Goal: Task Accomplishment & Management: Contribute content

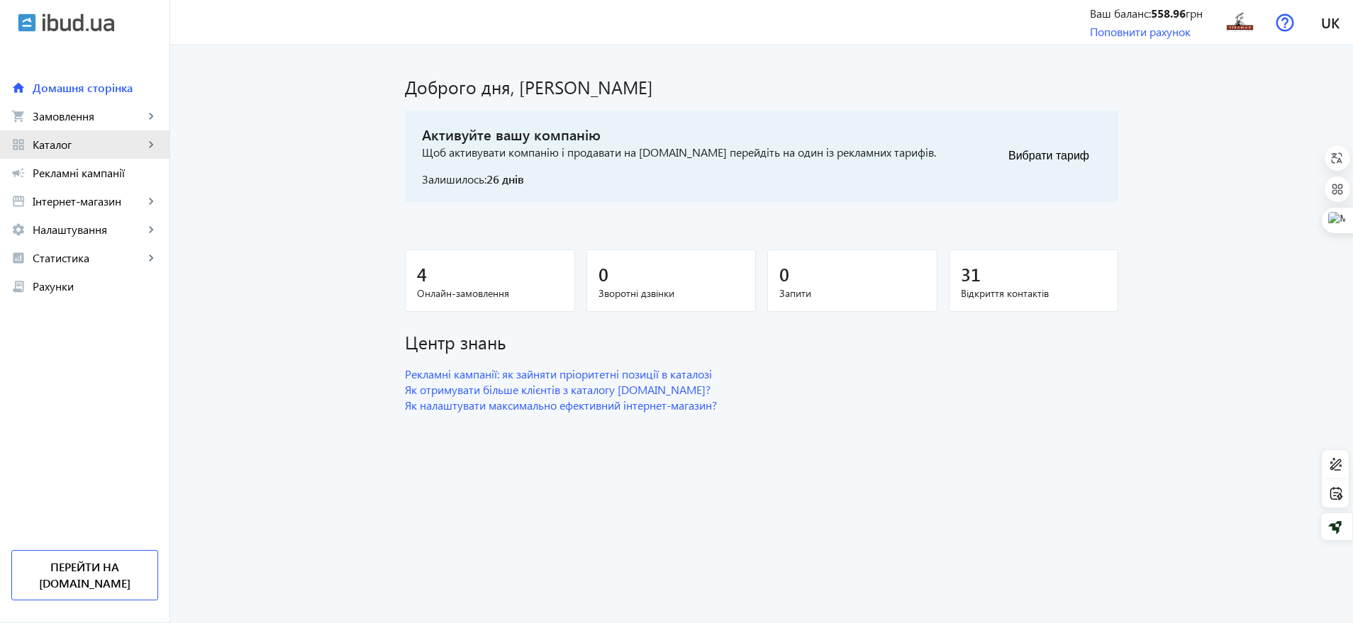
click at [78, 143] on span "Каталог" at bounding box center [88, 145] width 111 height 14
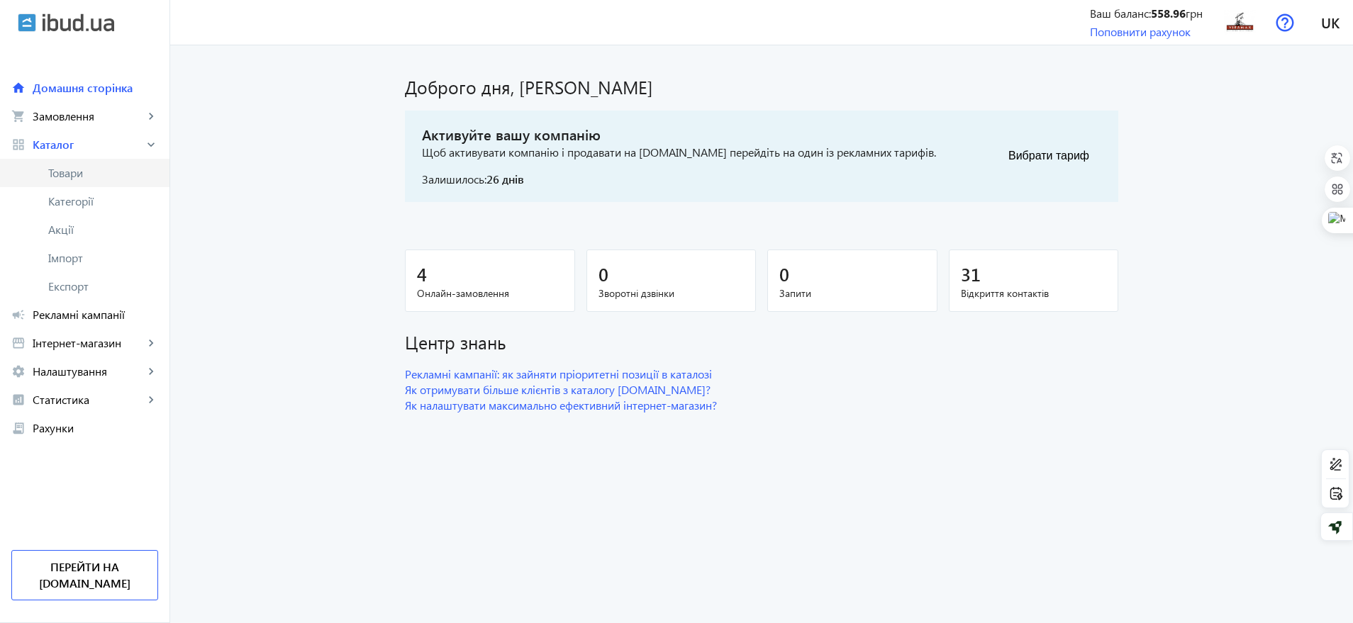
click at [66, 162] on link "Товари" at bounding box center [84, 173] width 169 height 28
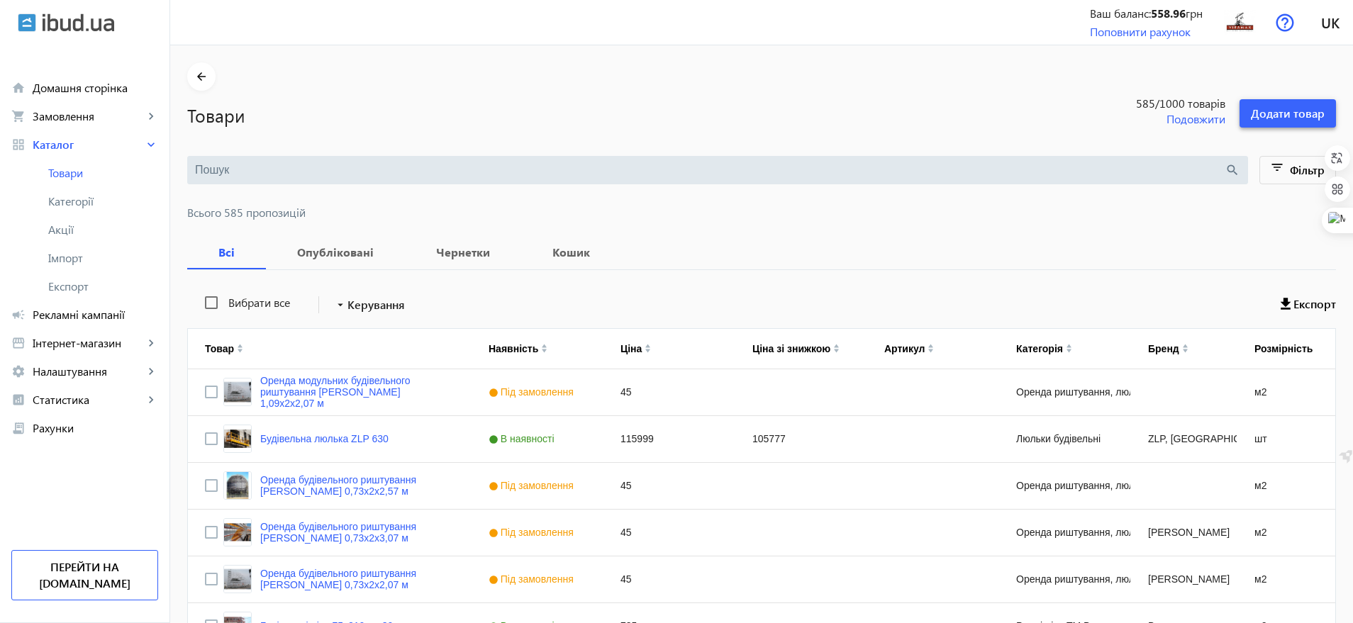
click at [1078, 122] on span at bounding box center [1288, 113] width 96 height 34
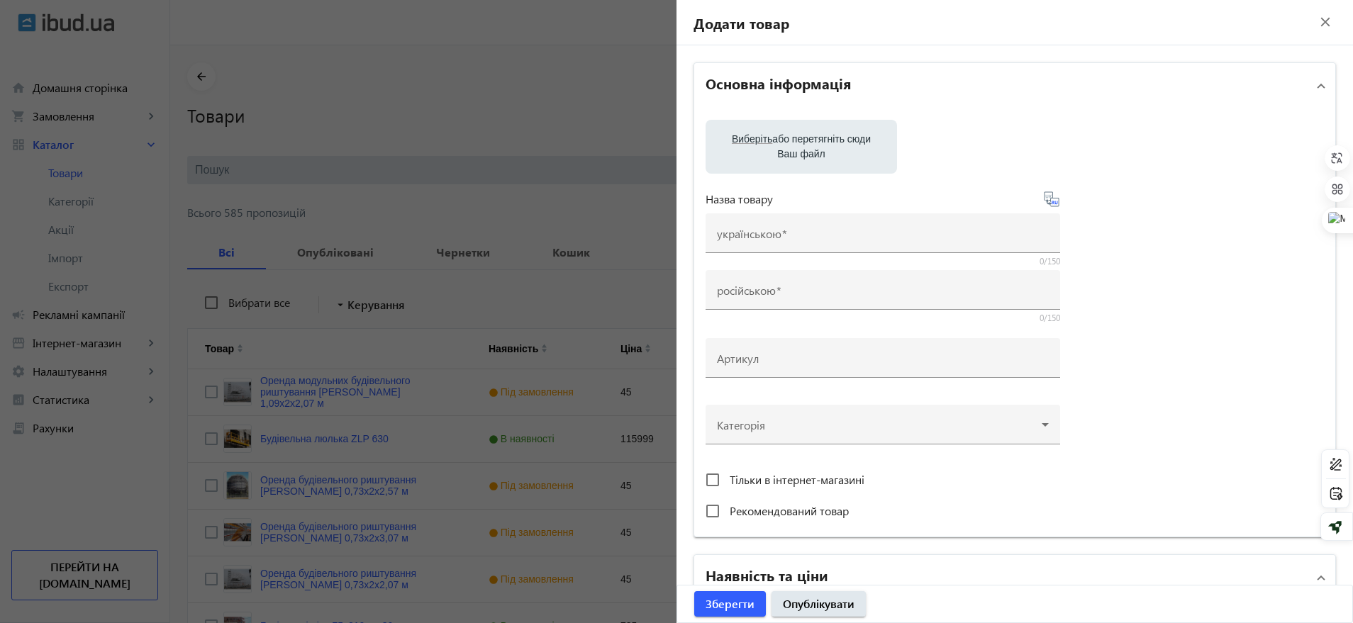
click at [801, 149] on label "Виберіть або перетягніть сюди Ваш файл" at bounding box center [801, 147] width 169 height 40
click at [801, 149] on input "Виберіть або перетягніть сюди Ваш файл" at bounding box center [801, 148] width 169 height 17
type input "C:\fakepath\Screenshot_1.png"
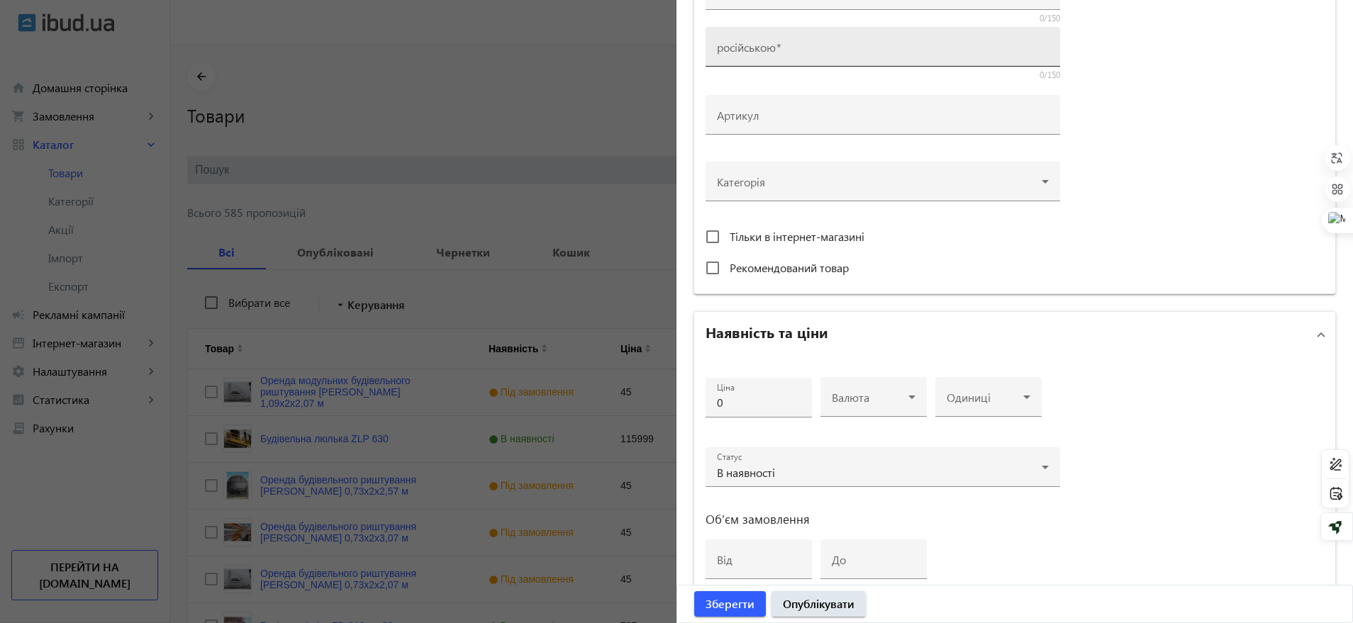
scroll to position [443, 0]
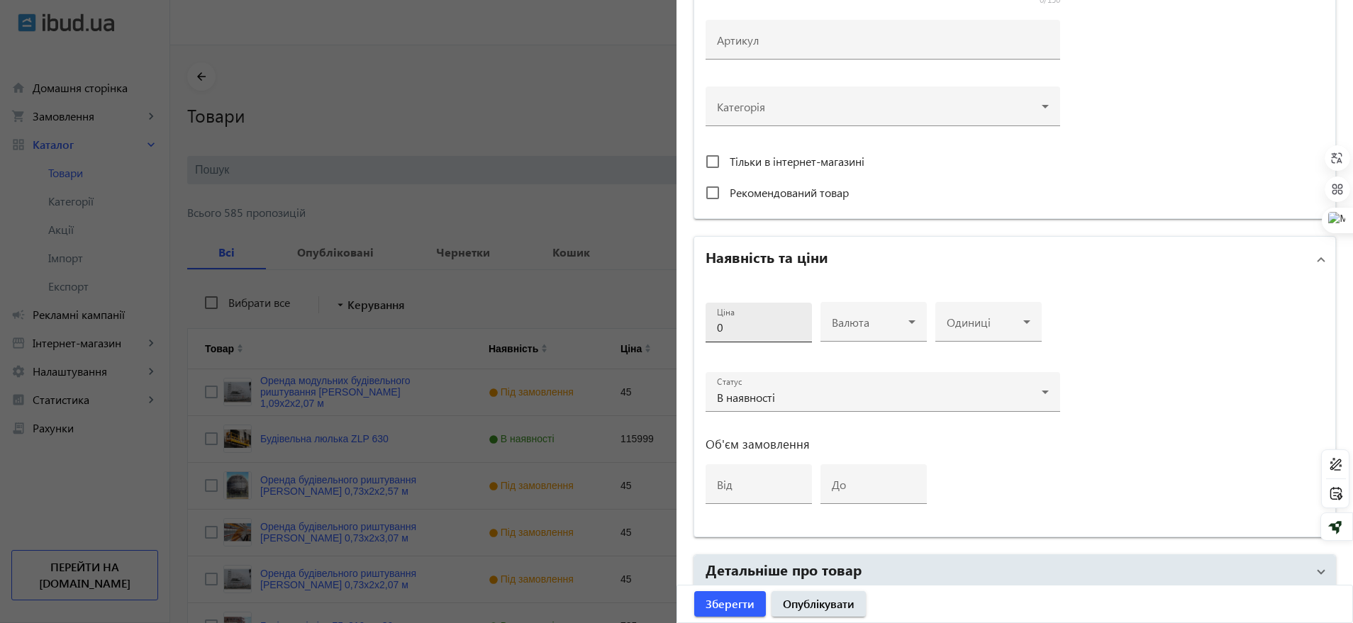
click at [743, 335] on div "Ціна 0" at bounding box center [759, 323] width 84 height 40
click at [889, 330] on span at bounding box center [870, 327] width 77 height 11
click at [856, 394] on mat-option "USD" at bounding box center [869, 399] width 106 height 34
click at [978, 315] on mat-label "Одиниці" at bounding box center [969, 322] width 44 height 15
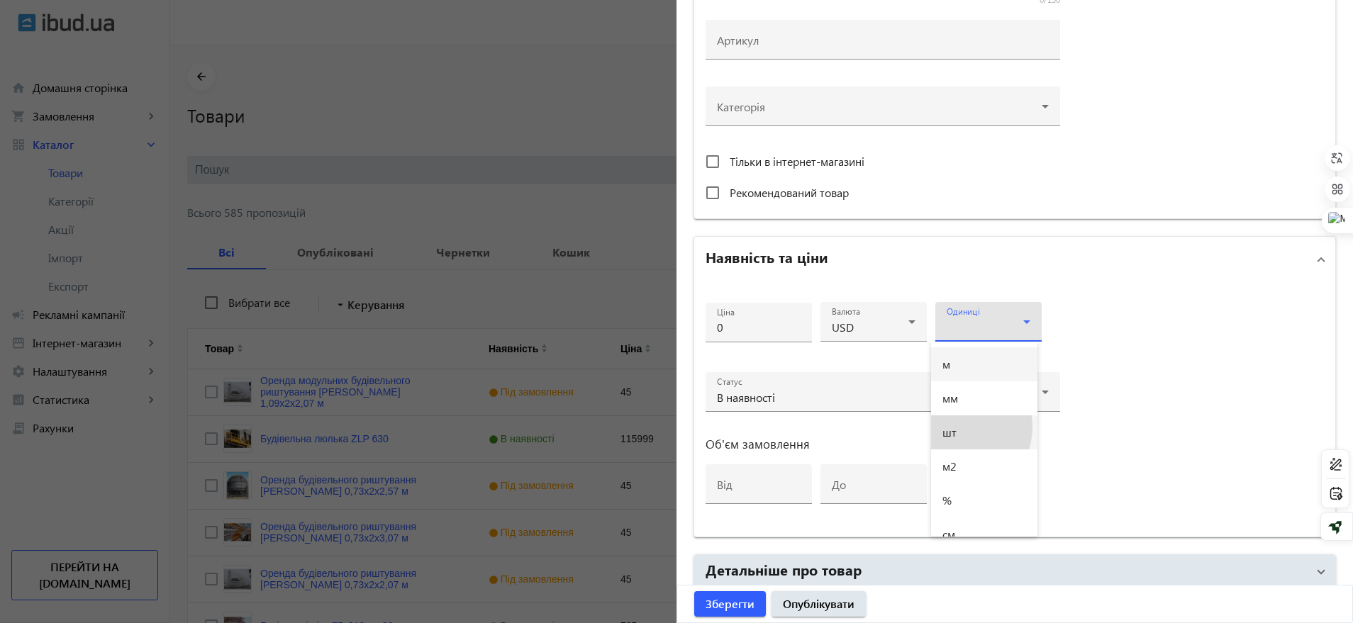
click at [954, 427] on span "шт" at bounding box center [949, 432] width 14 height 11
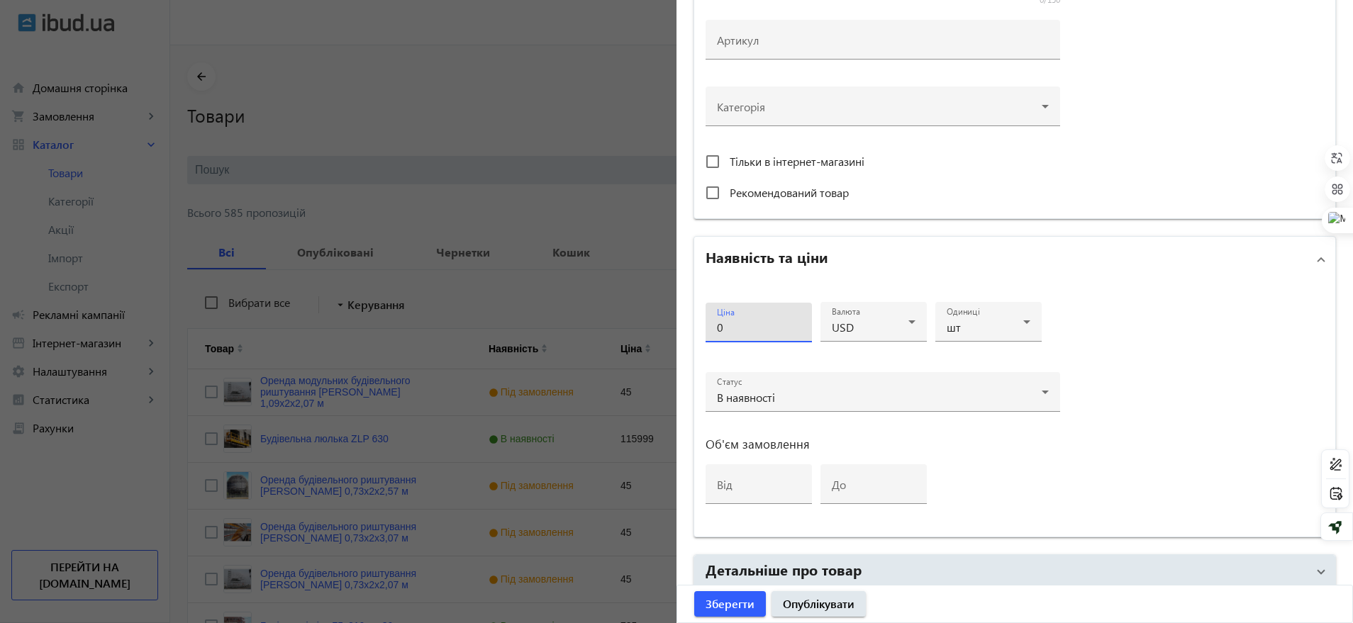
click at [750, 328] on input "0" at bounding box center [759, 327] width 84 height 15
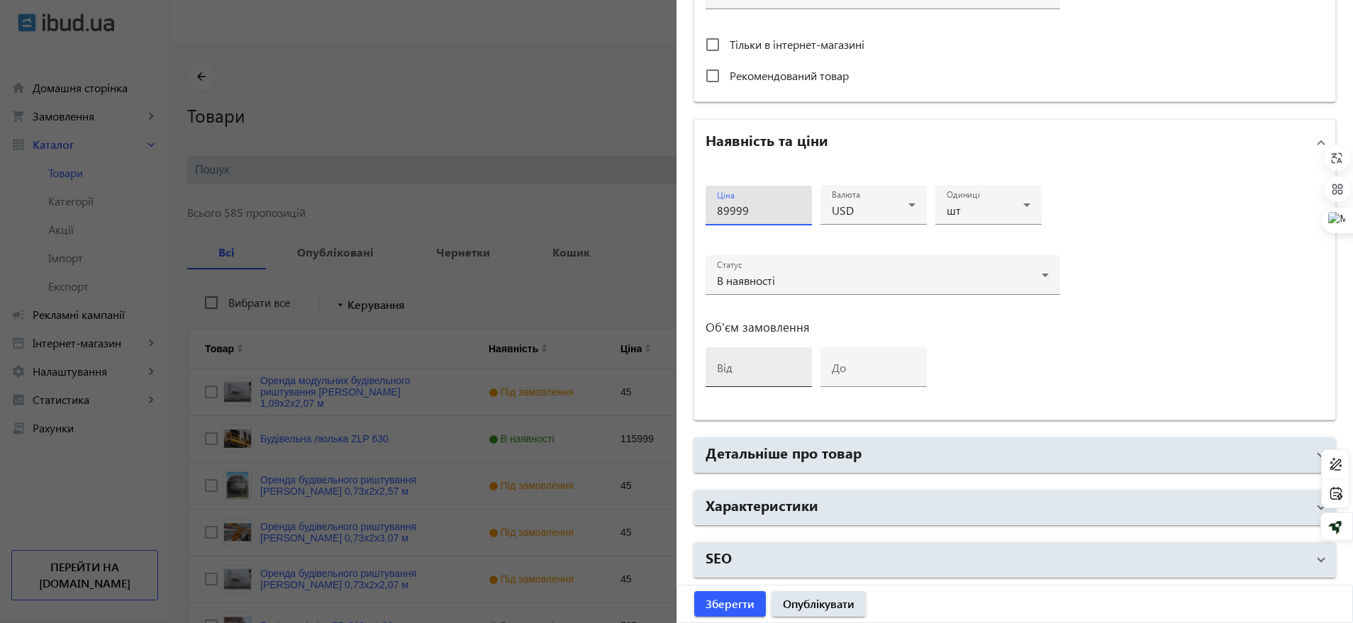
type input "89999"
click at [757, 367] on input "від" at bounding box center [759, 372] width 84 height 15
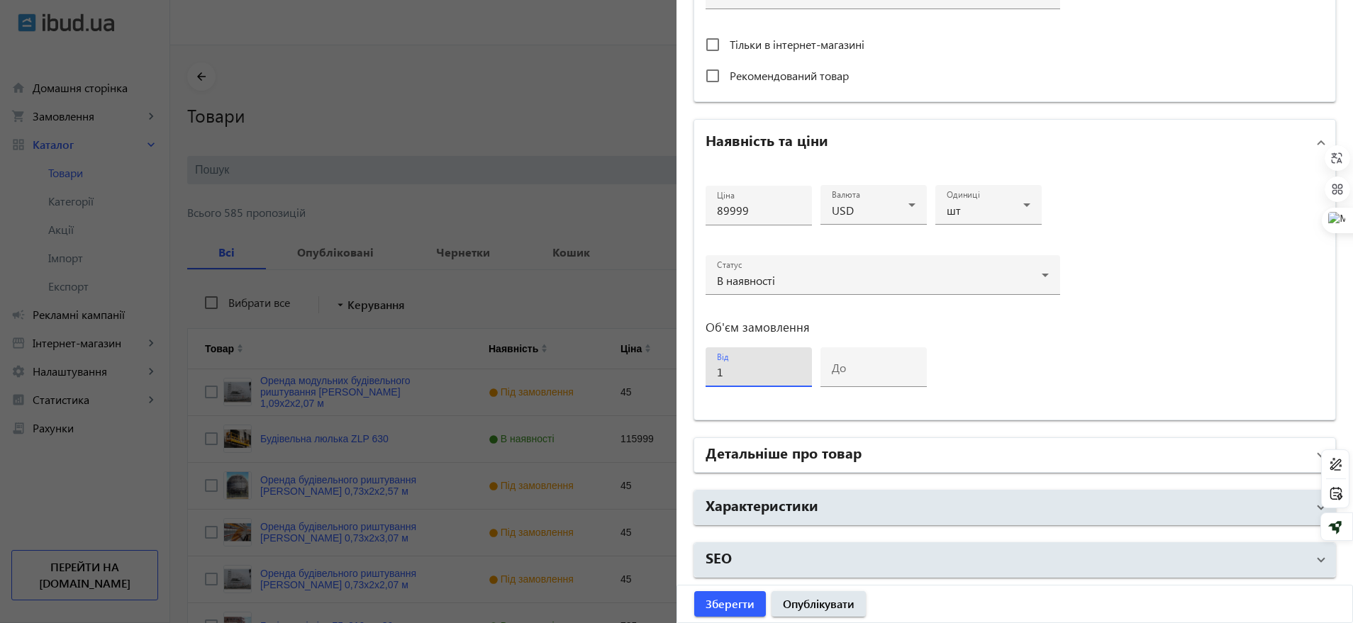
type input "1"
click at [751, 461] on h2 "Детальніше про товар" at bounding box center [784, 453] width 156 height 20
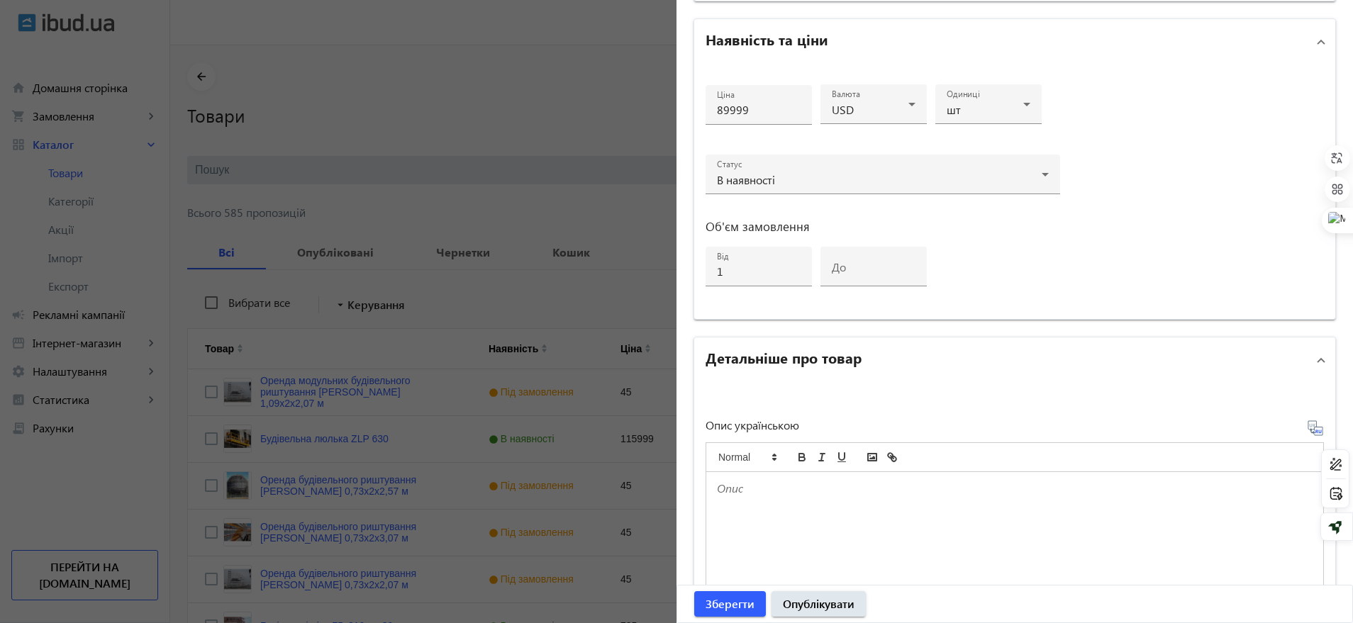
scroll to position [738, 0]
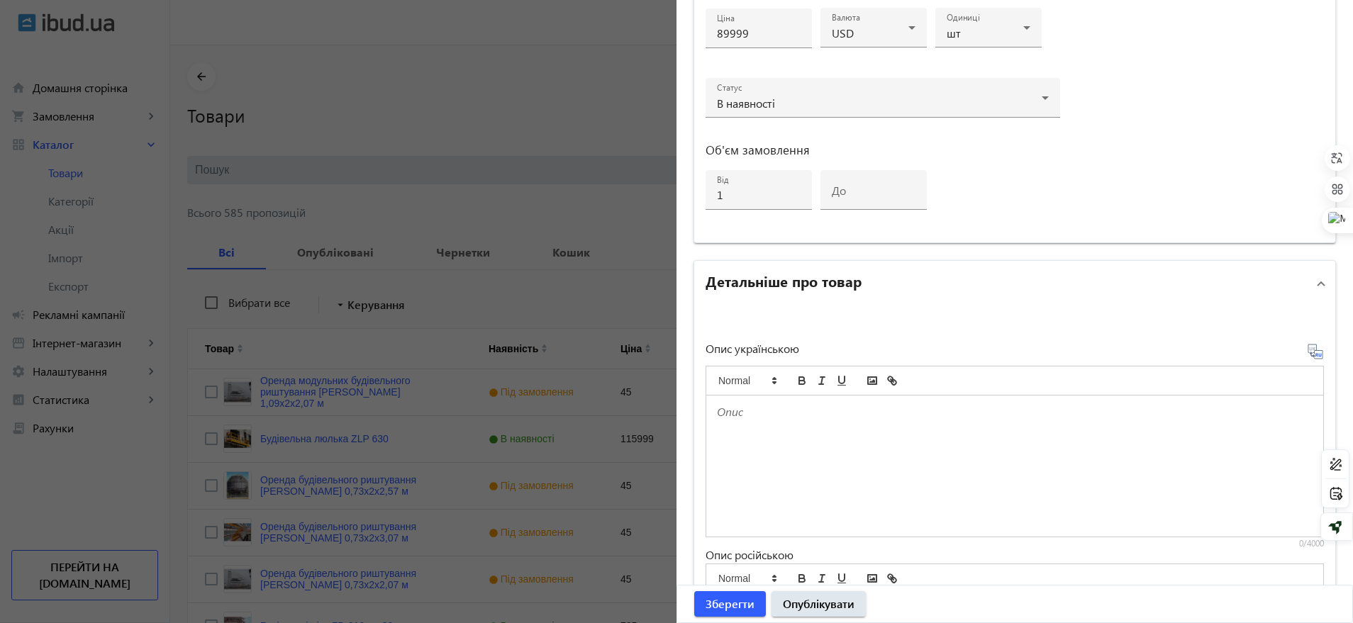
click at [771, 439] on div at bounding box center [1014, 466] width 617 height 141
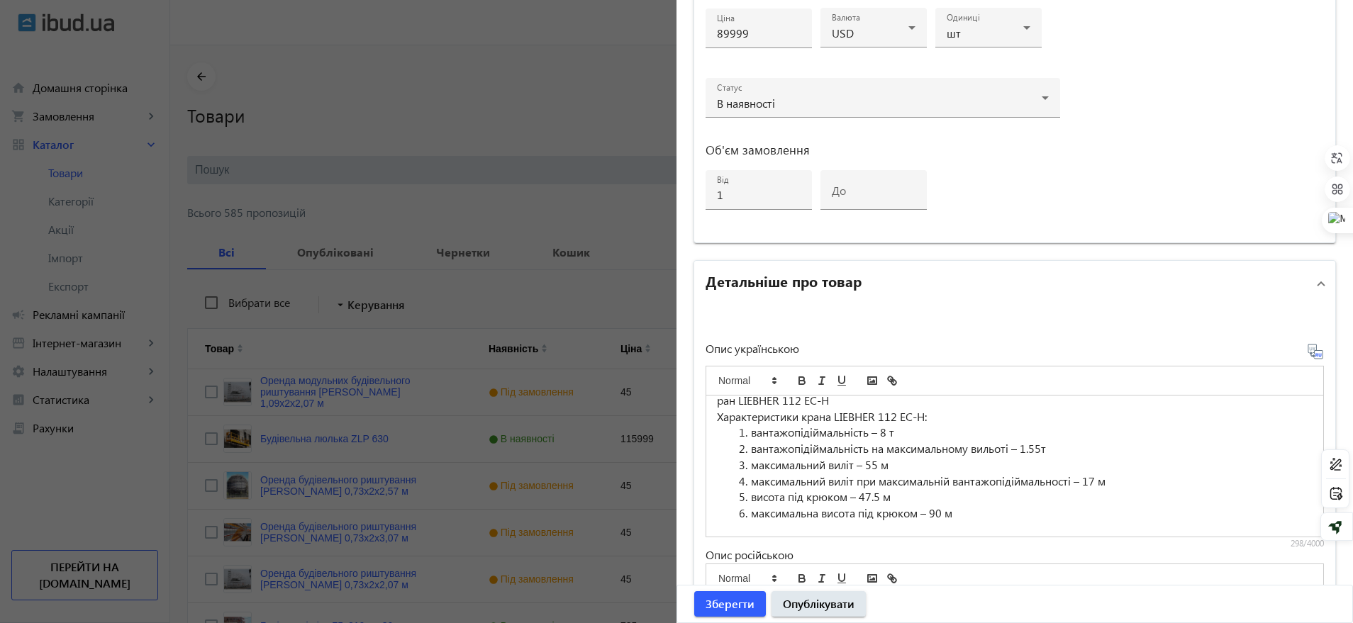
scroll to position [21, 0]
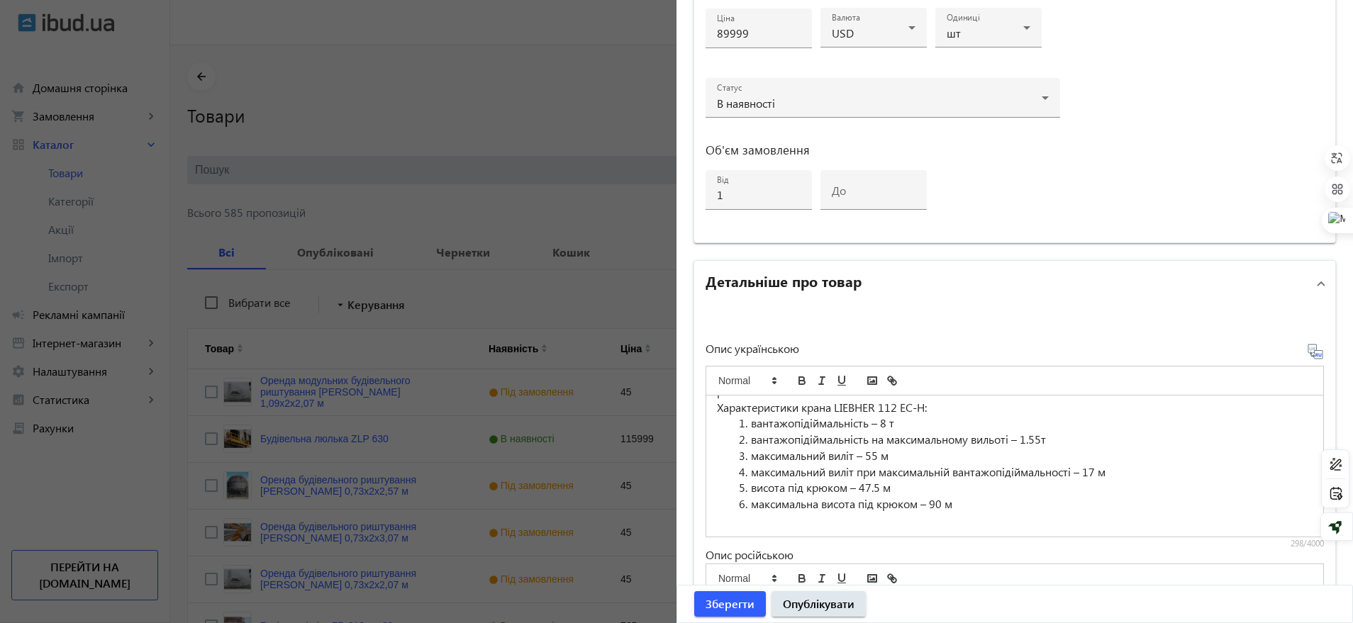
click at [1078, 350] on icon at bounding box center [1311, 349] width 3 height 4
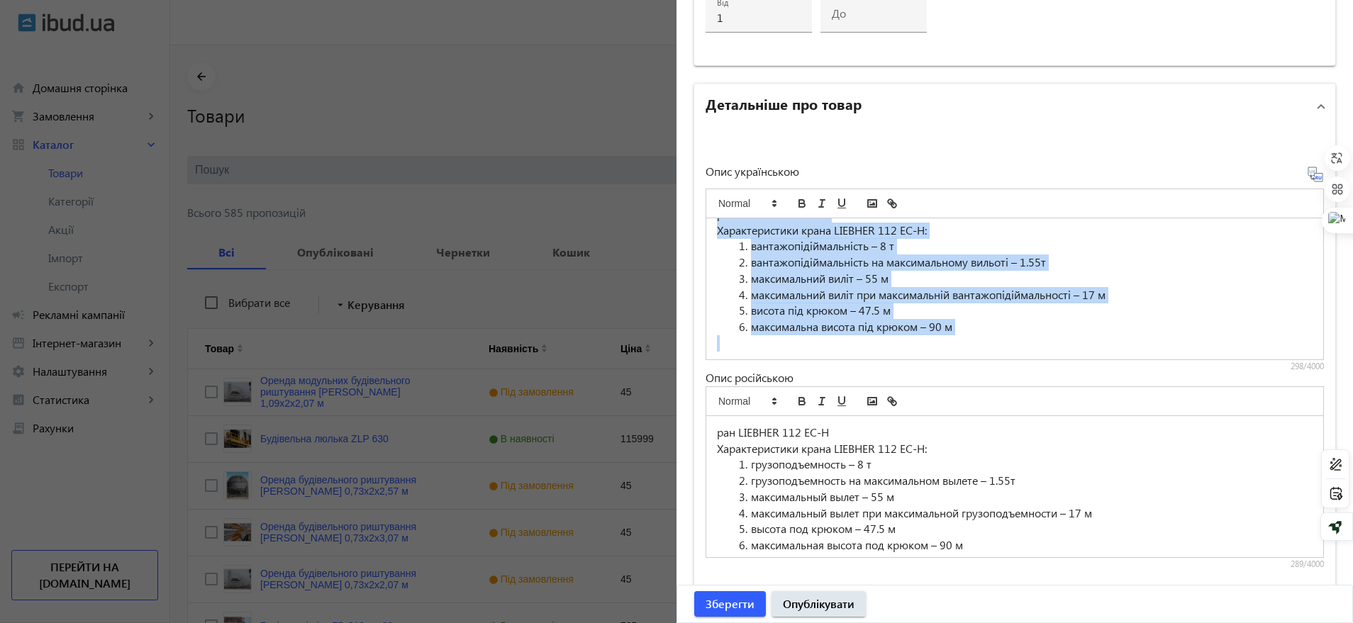
drag, startPoint x: 713, startPoint y: 233, endPoint x: 1052, endPoint y: 388, distance: 372.9
click at [1052, 388] on div "Опис українською ран LIEBHER 112 EC-H Характеристики крана LIEBHER 112 EC-H: ва…" at bounding box center [1015, 368] width 618 height 404
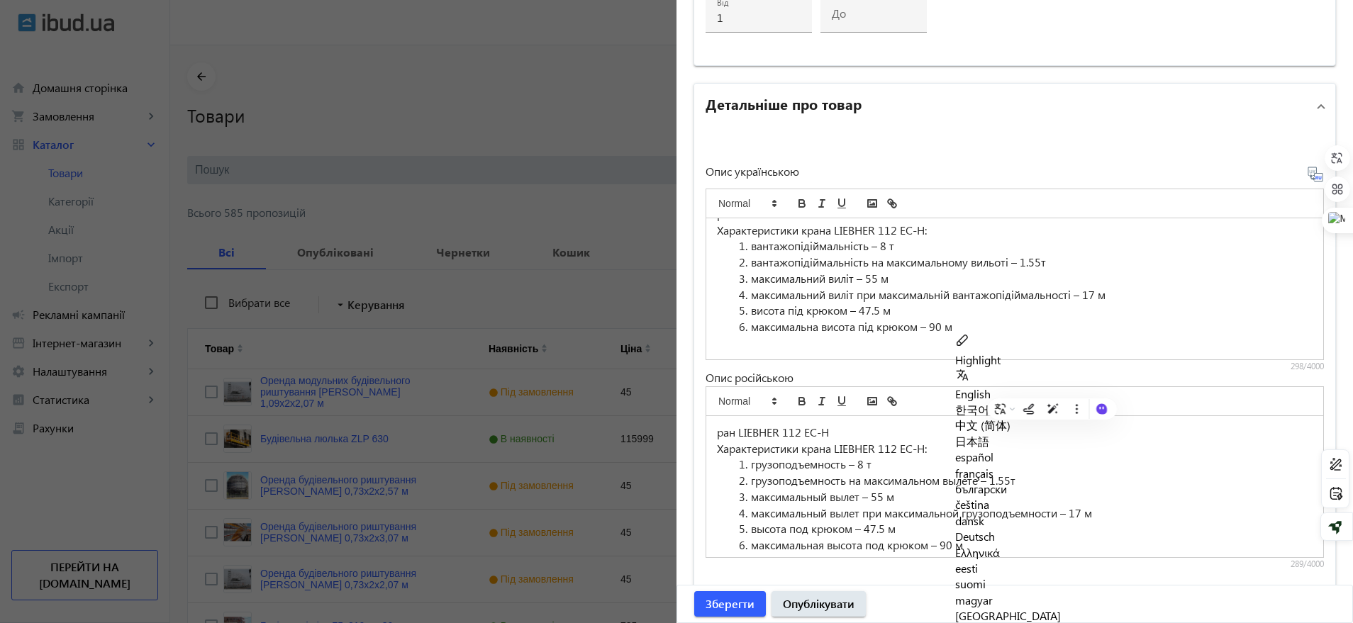
scroll to position [11, 0]
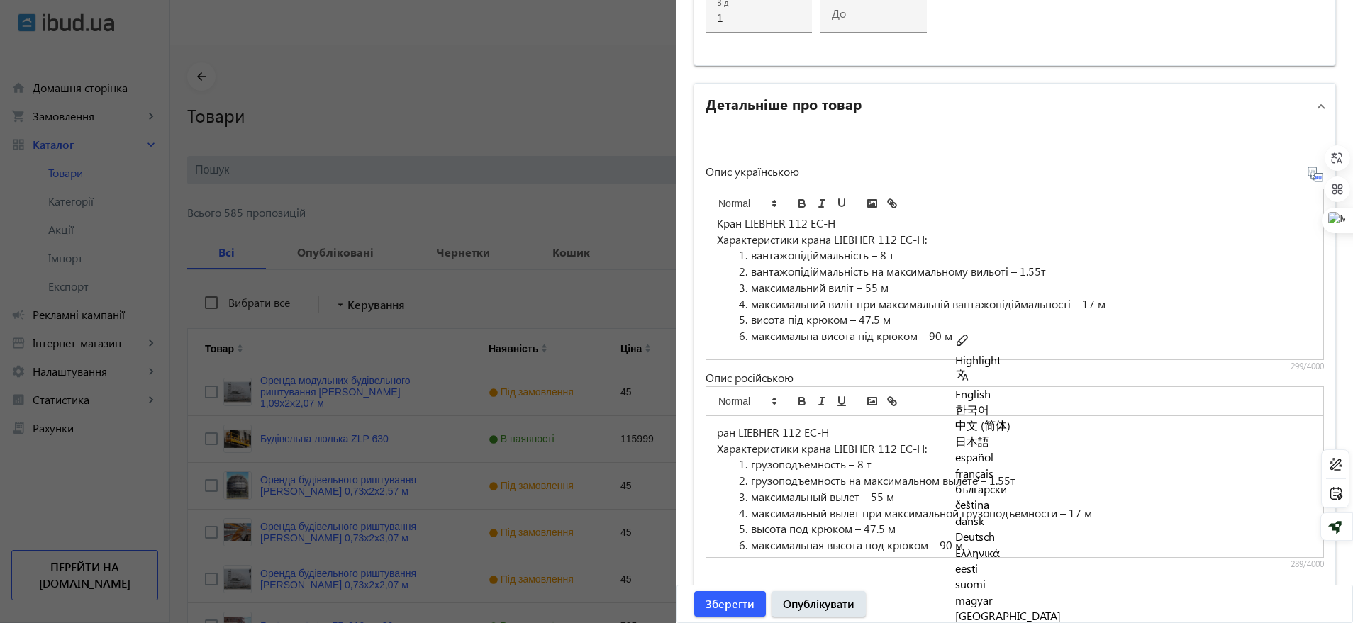
click at [1078, 167] on icon at bounding box center [1315, 174] width 17 height 17
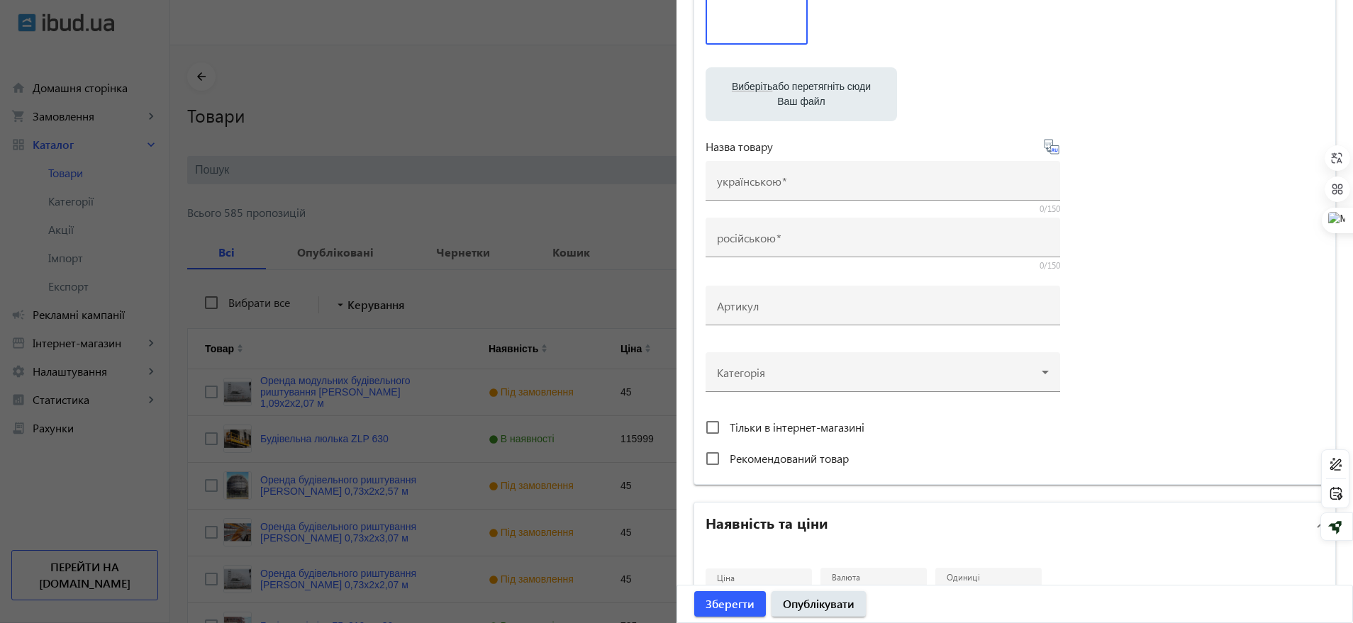
scroll to position [89, 0]
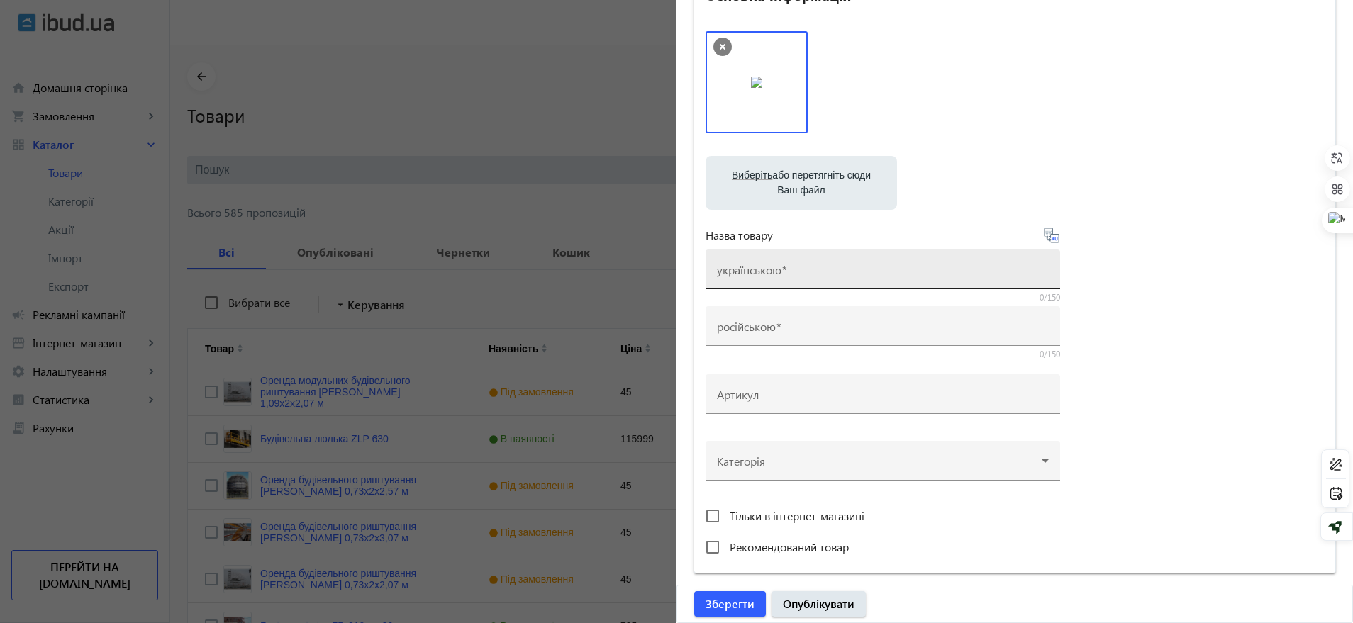
click at [763, 262] on mat-label "українською" at bounding box center [749, 269] width 65 height 15
click at [763, 267] on input "українською" at bounding box center [883, 274] width 332 height 15
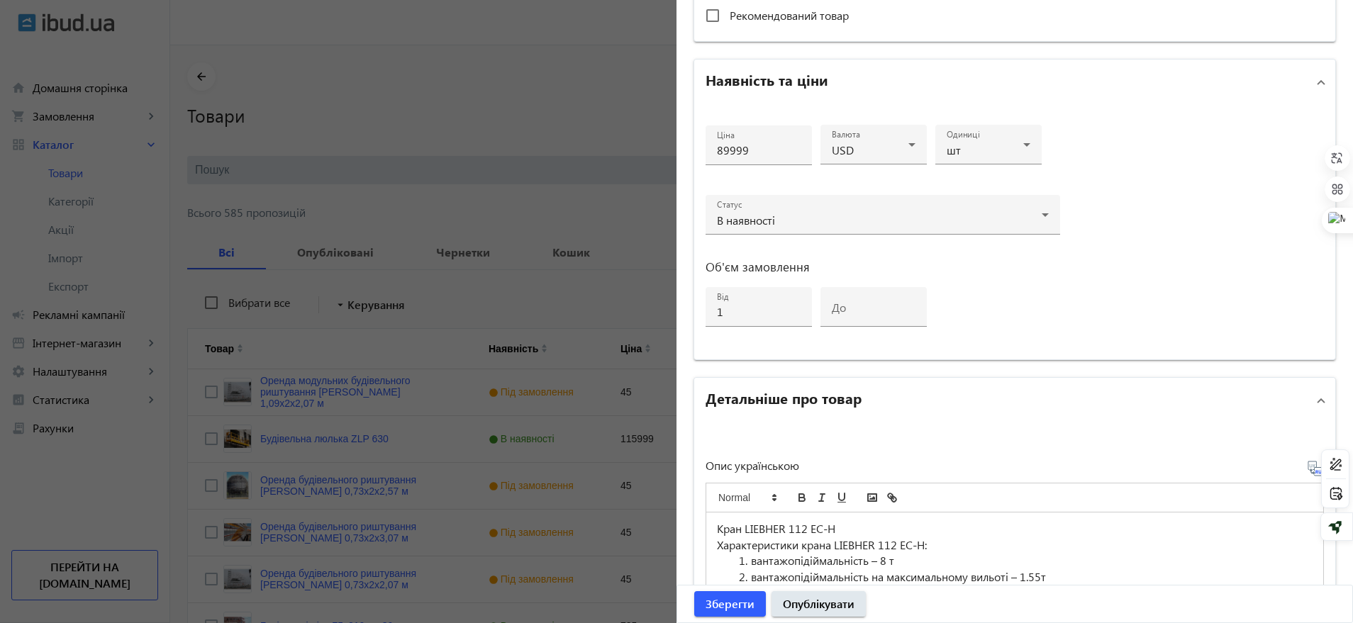
scroll to position [798, 0]
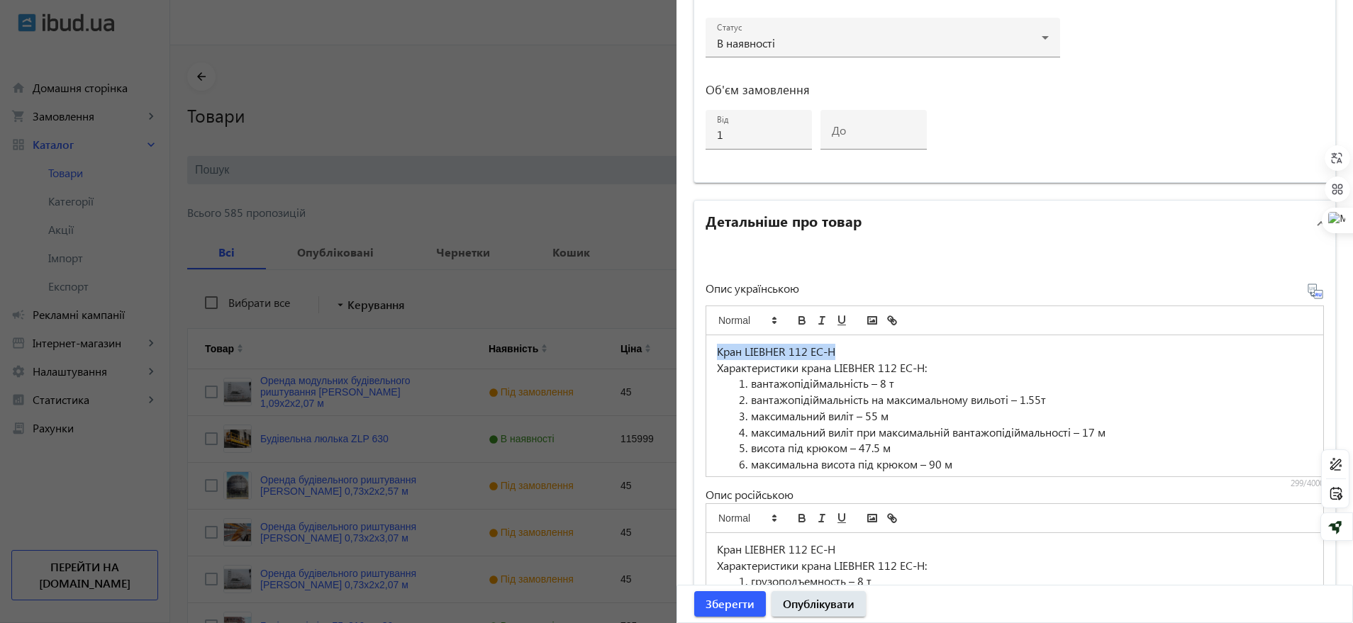
drag, startPoint x: 712, startPoint y: 352, endPoint x: 839, endPoint y: 351, distance: 126.9
click at [844, 347] on div "Кран LIEBHER 112 EC-H Характеристики крана LIEBHER 112 EC-H: вантажопідіймальні…" at bounding box center [1014, 405] width 617 height 141
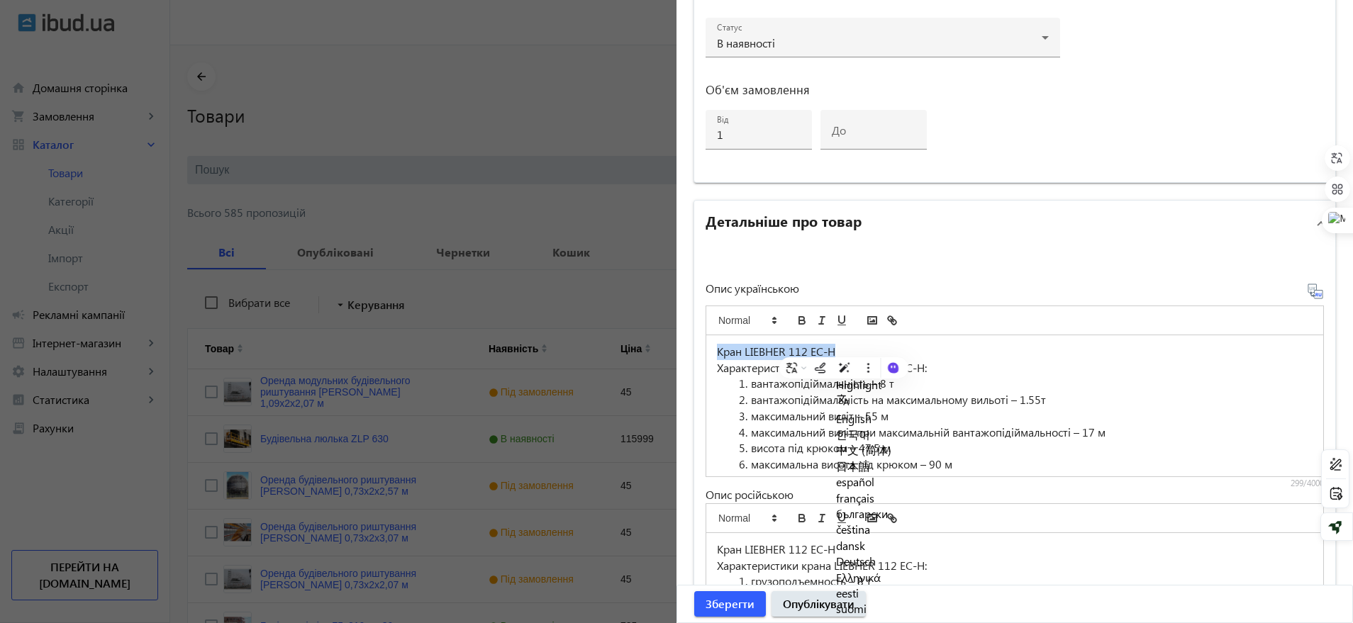
copy p "Кран LIEBHER 112 EC-H"
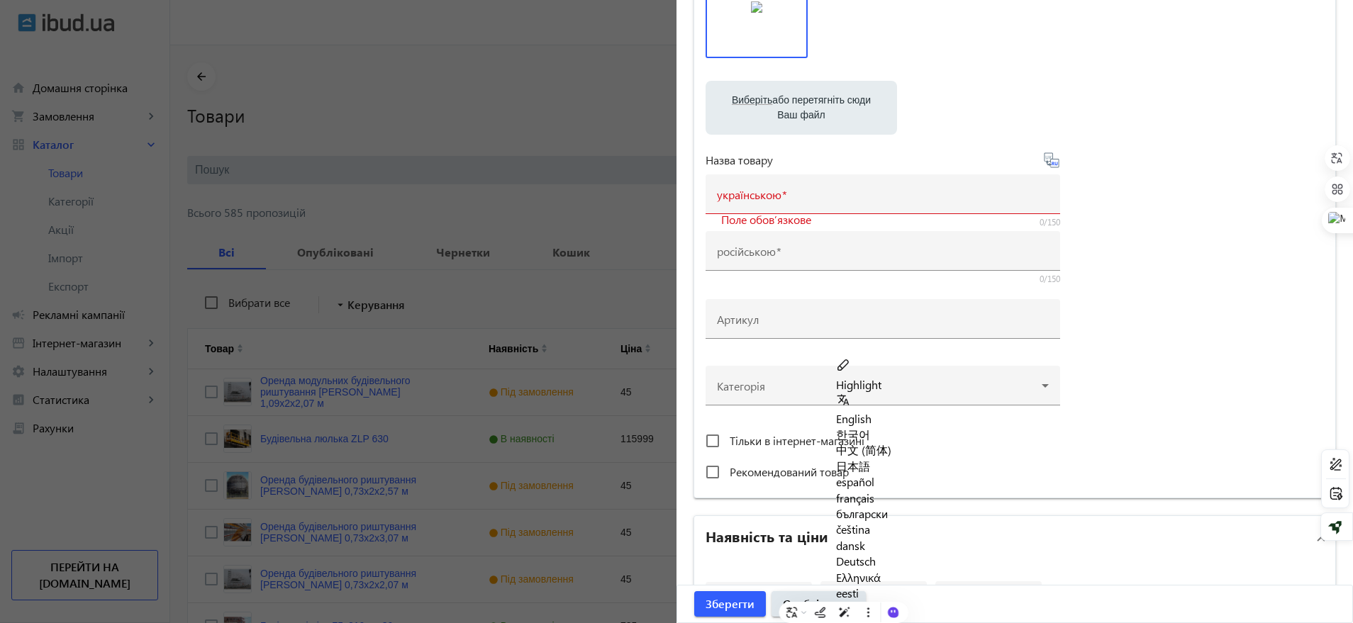
scroll to position [89, 0]
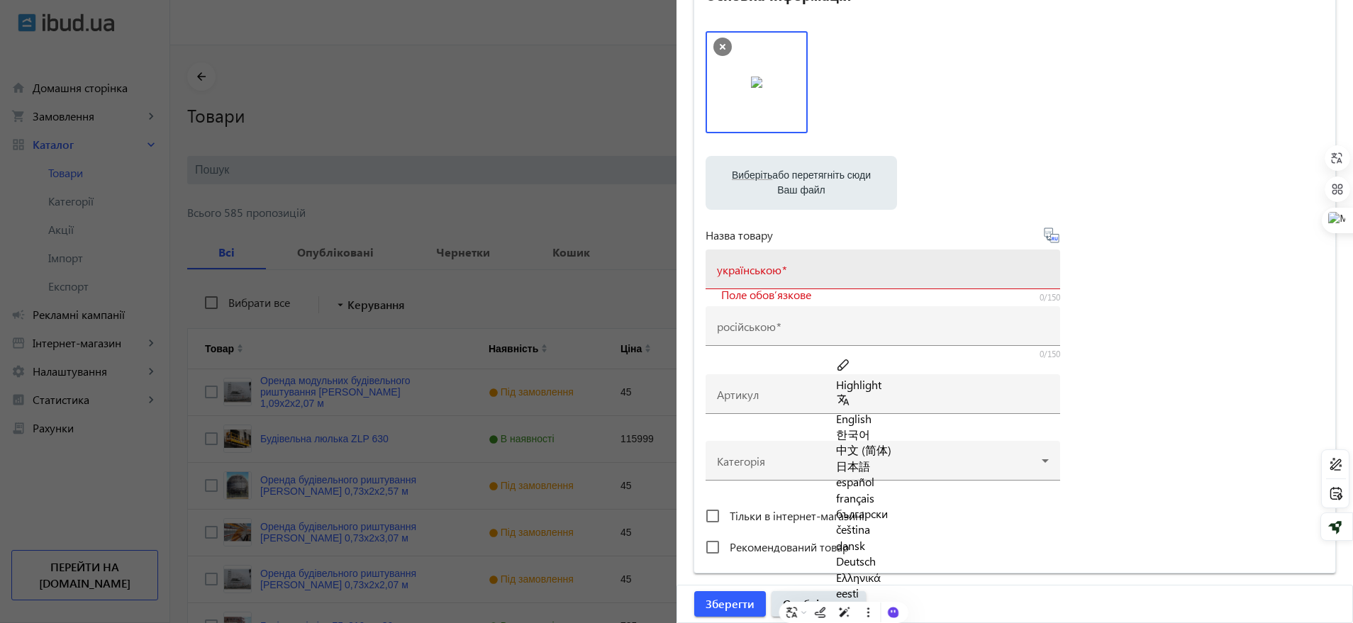
click at [734, 272] on mat-label "українською" at bounding box center [749, 269] width 65 height 15
click at [734, 272] on input "українською" at bounding box center [883, 274] width 332 height 15
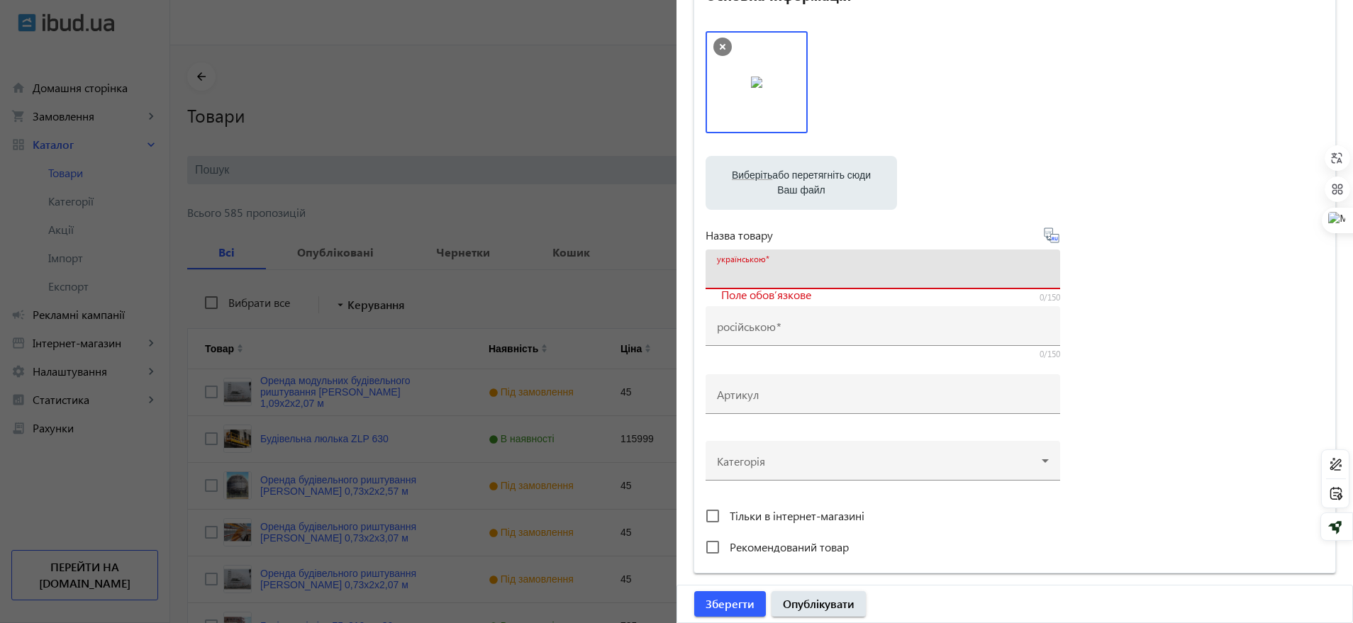
paste input "Кран LIEBHER 112 EC-H"
drag, startPoint x: 719, startPoint y: 272, endPoint x: 706, endPoint y: 272, distance: 12.8
click at [706, 272] on div "українською Кран LIEBHER 112 EC-H" at bounding box center [883, 270] width 355 height 40
type input "Баштовий кран LIEBHER 112 EC-H"
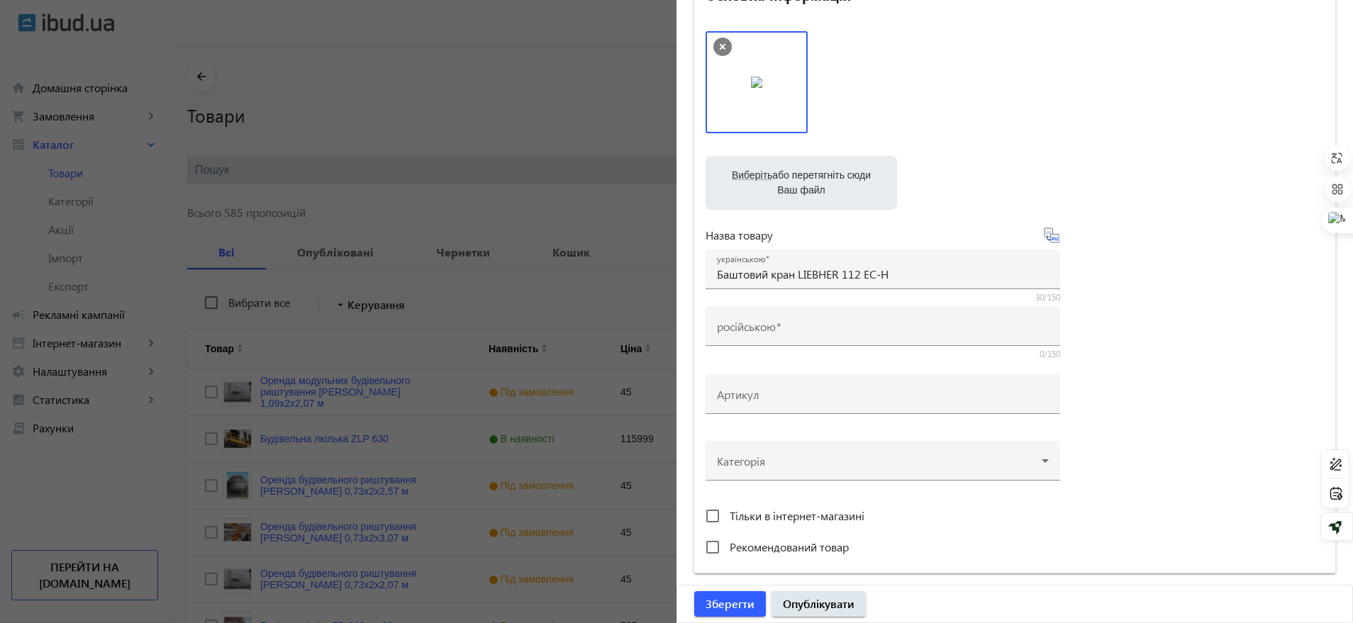
click at [1046, 228] on icon at bounding box center [1051, 235] width 17 height 17
type input "Башенный кран LIEBHER 112 EC-H"
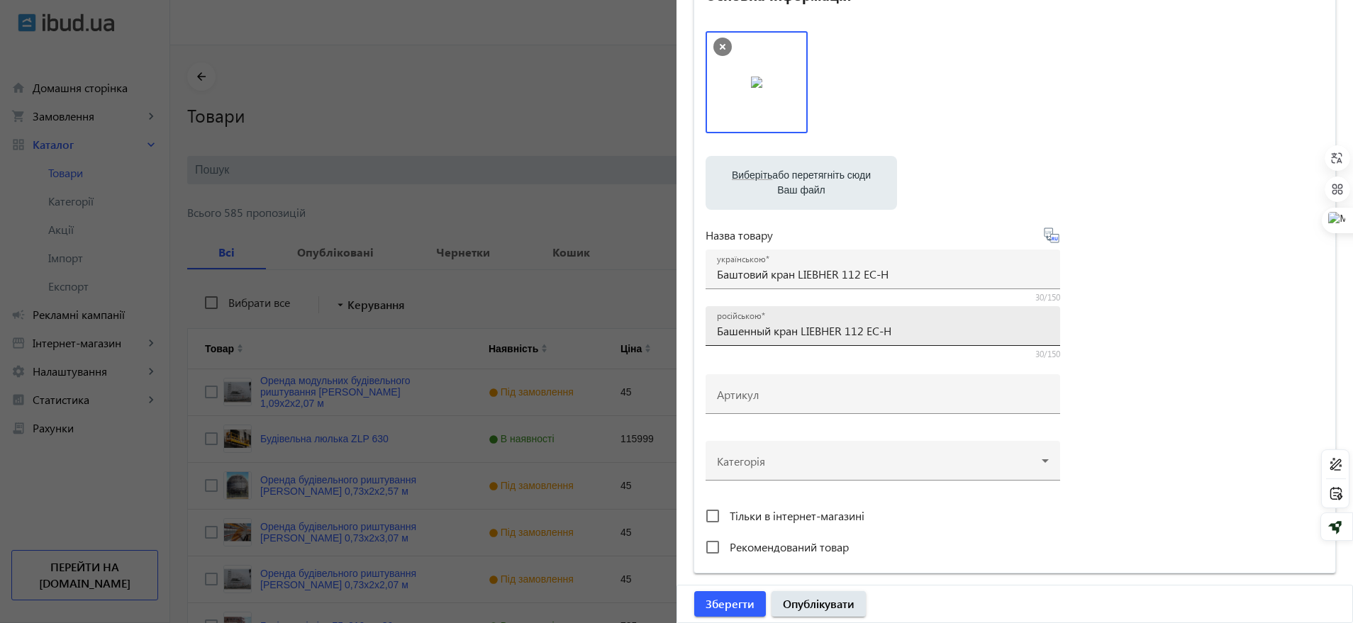
scroll to position [177, 0]
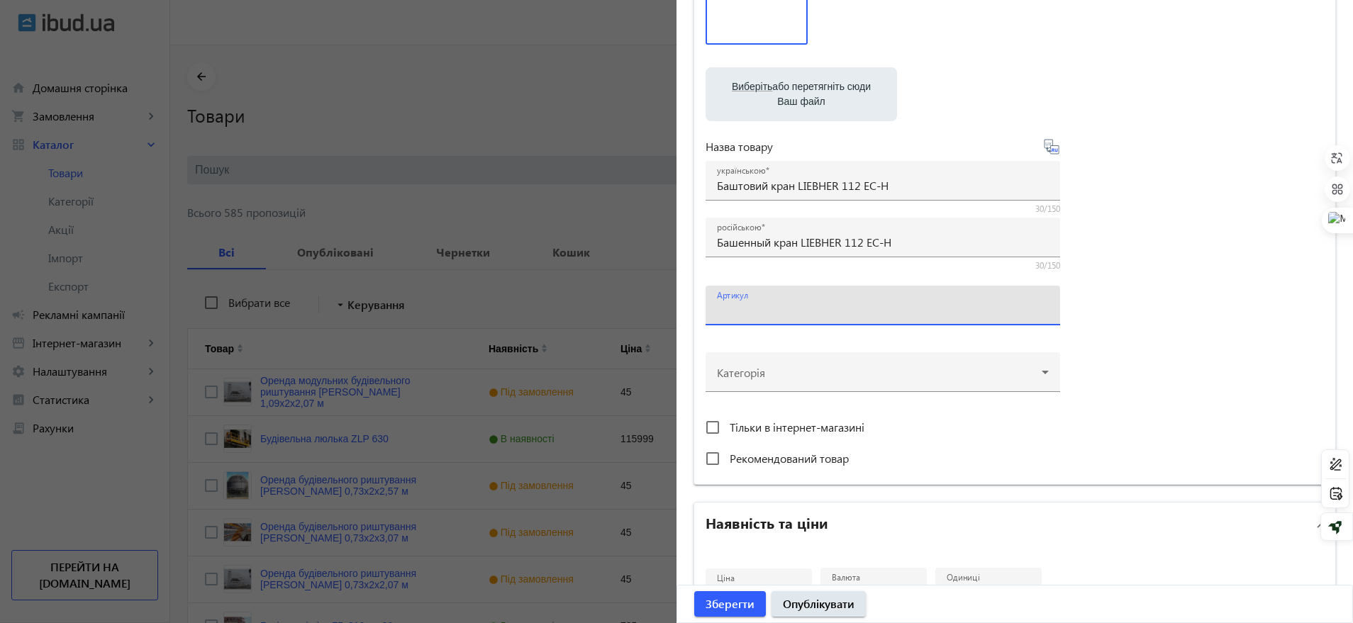
click at [955, 304] on input "Артикул" at bounding box center [883, 310] width 332 height 15
type input "1"
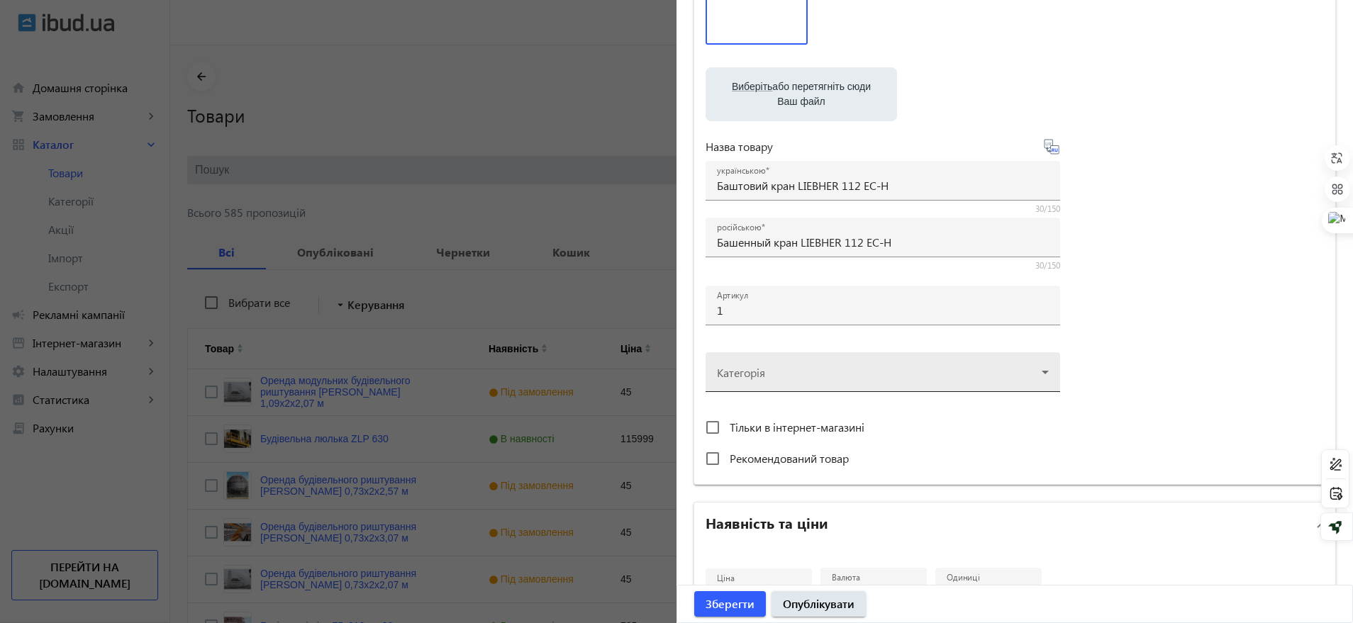
click at [858, 372] on div at bounding box center [883, 366] width 332 height 51
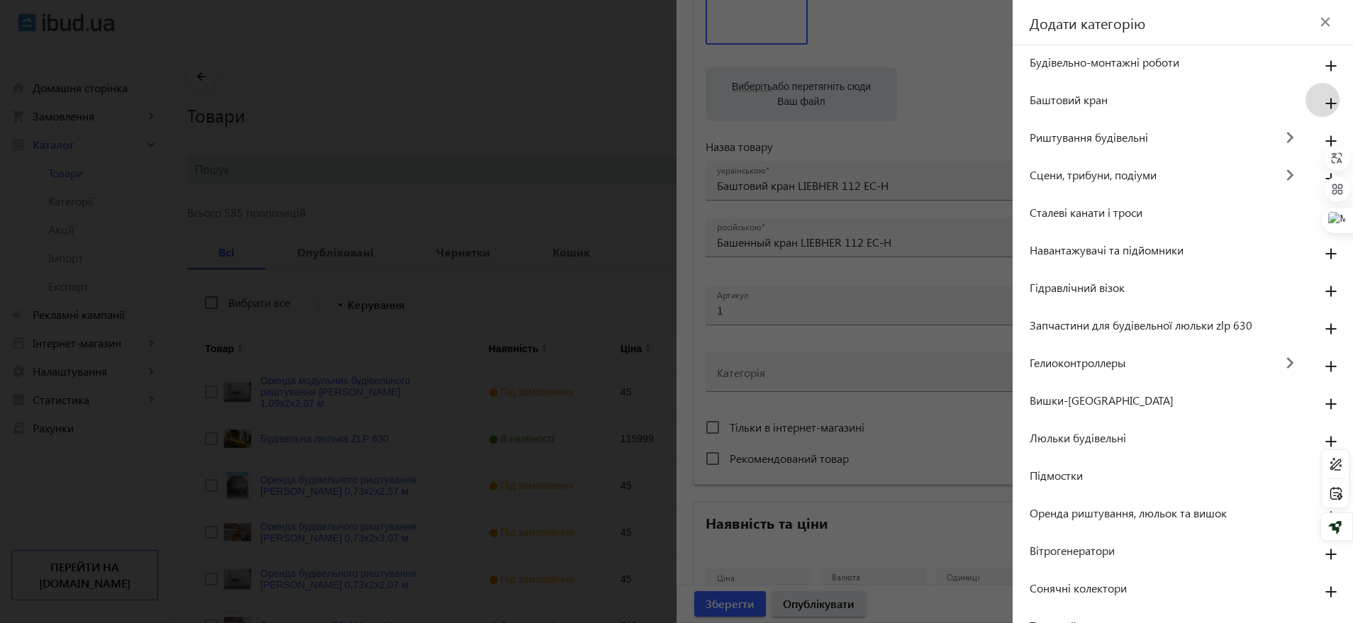
click at [1078, 99] on mat-icon "add" at bounding box center [1331, 104] width 34 height 26
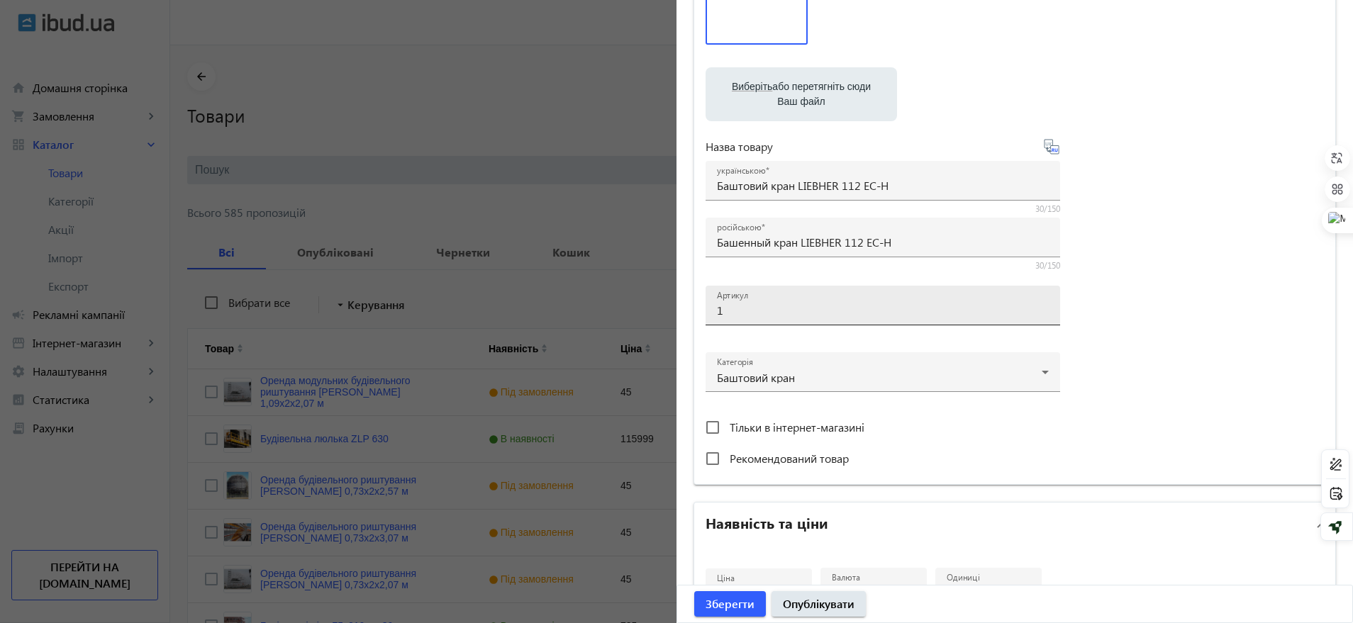
scroll to position [266, 0]
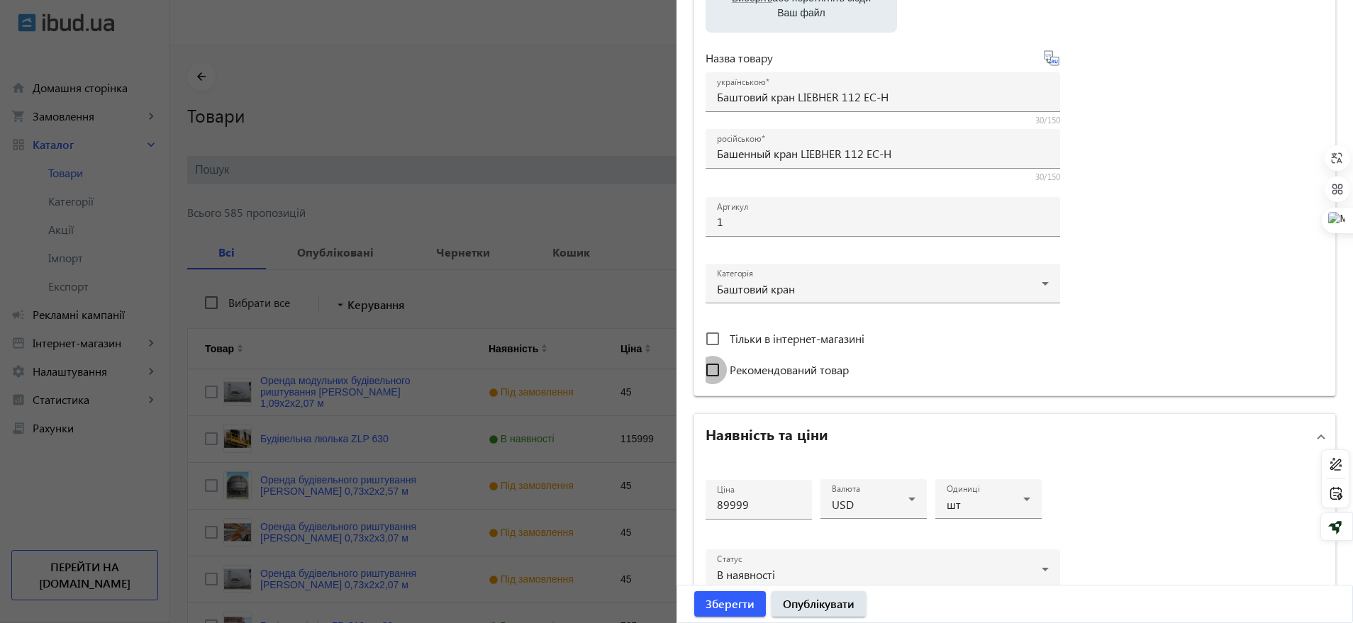
click at [703, 358] on input "Рекомендований товар" at bounding box center [713, 370] width 28 height 28
checkbox input "true"
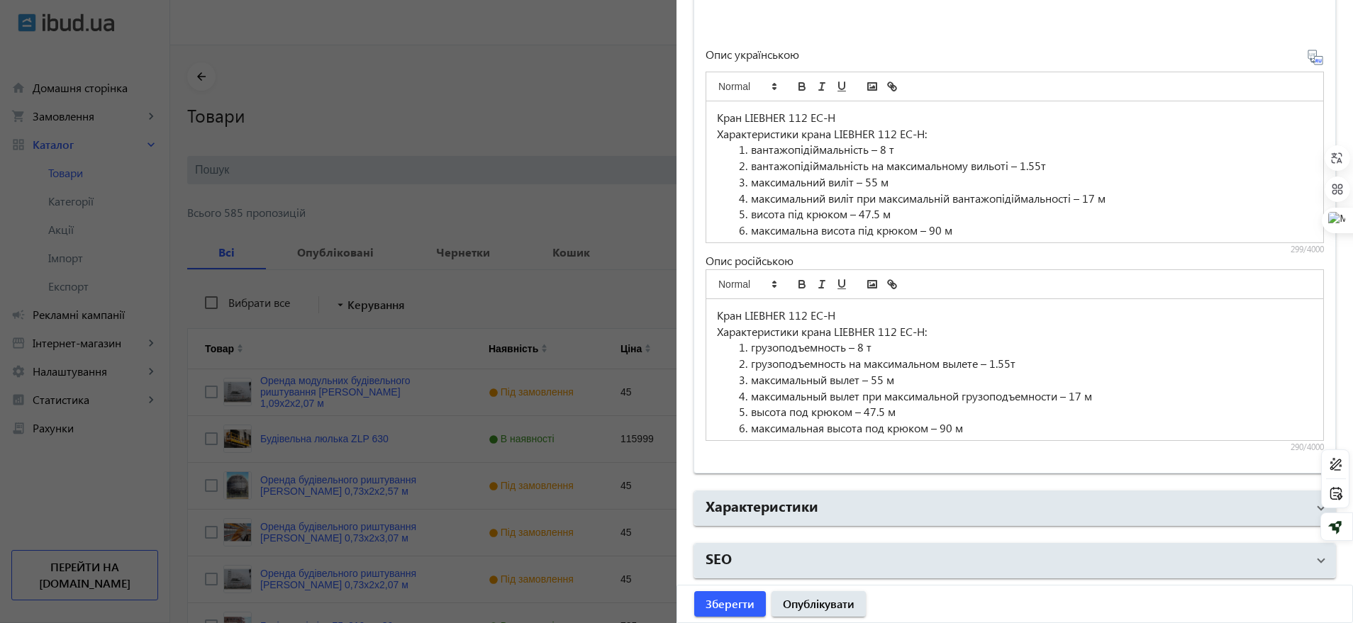
scroll to position [1033, 0]
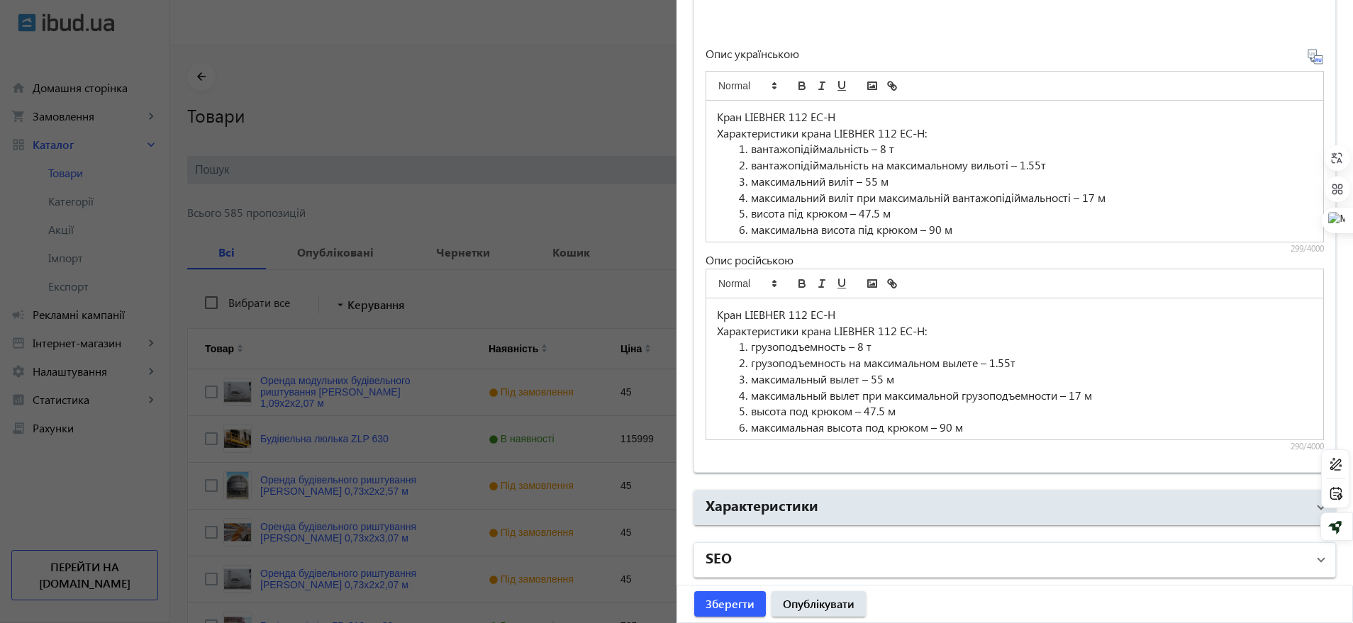
click at [792, 498] on mat-panel-title "SEO" at bounding box center [1006, 560] width 601 height 26
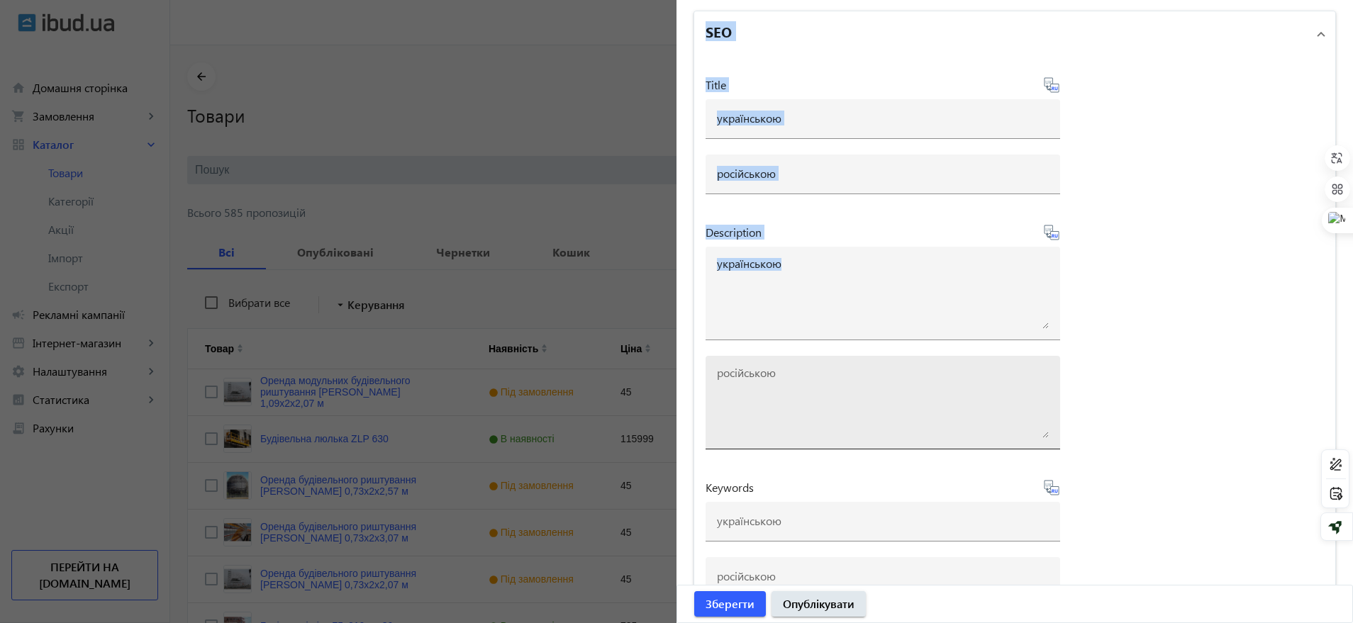
scroll to position [1600, 0]
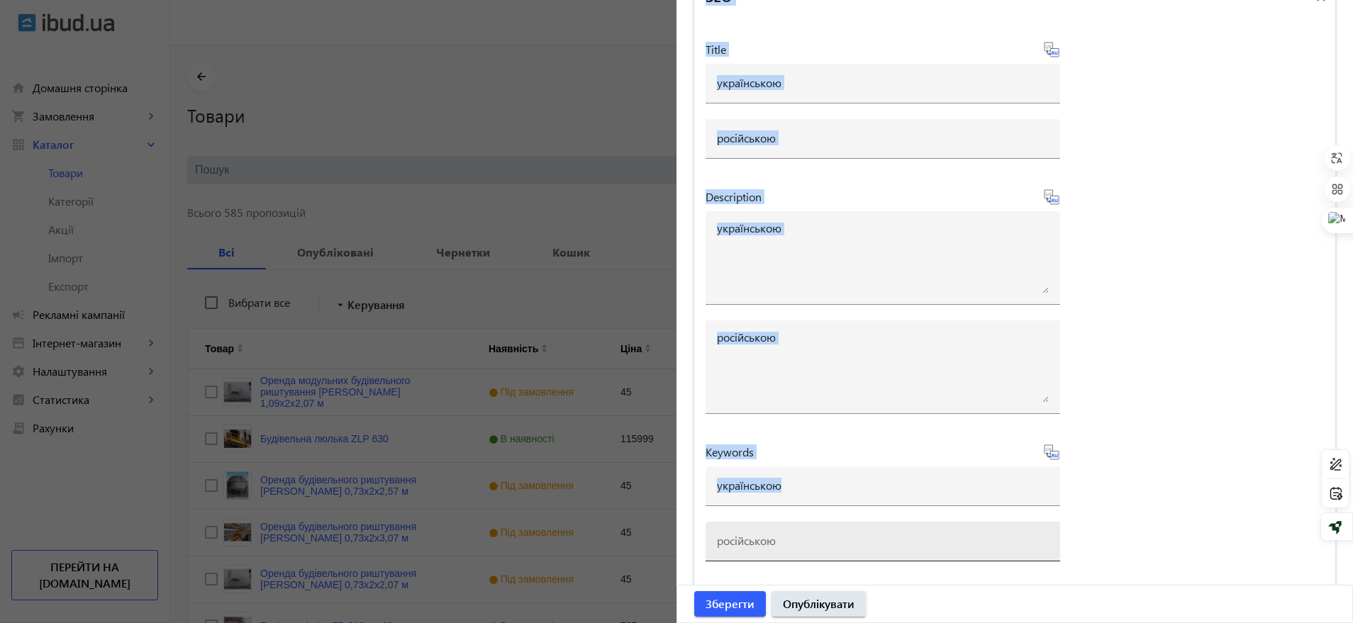
drag, startPoint x: 700, startPoint y: 17, endPoint x: 774, endPoint y: 550, distance: 537.8
click at [774, 498] on mat-expansion-panel "SEO Title Description Keywords" at bounding box center [1015, 285] width 642 height 620
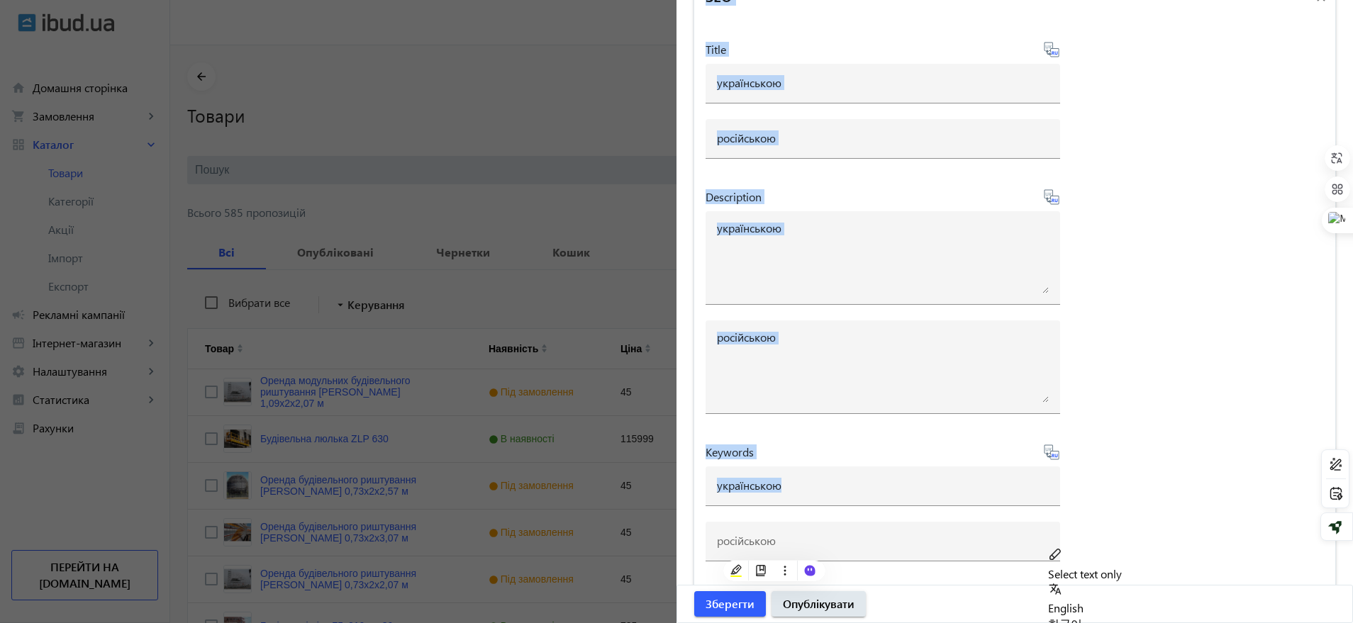
copy mat-expansion-panel "SEO Title Description Keywords"
click at [842, 110] on div at bounding box center [883, 110] width 355 height 13
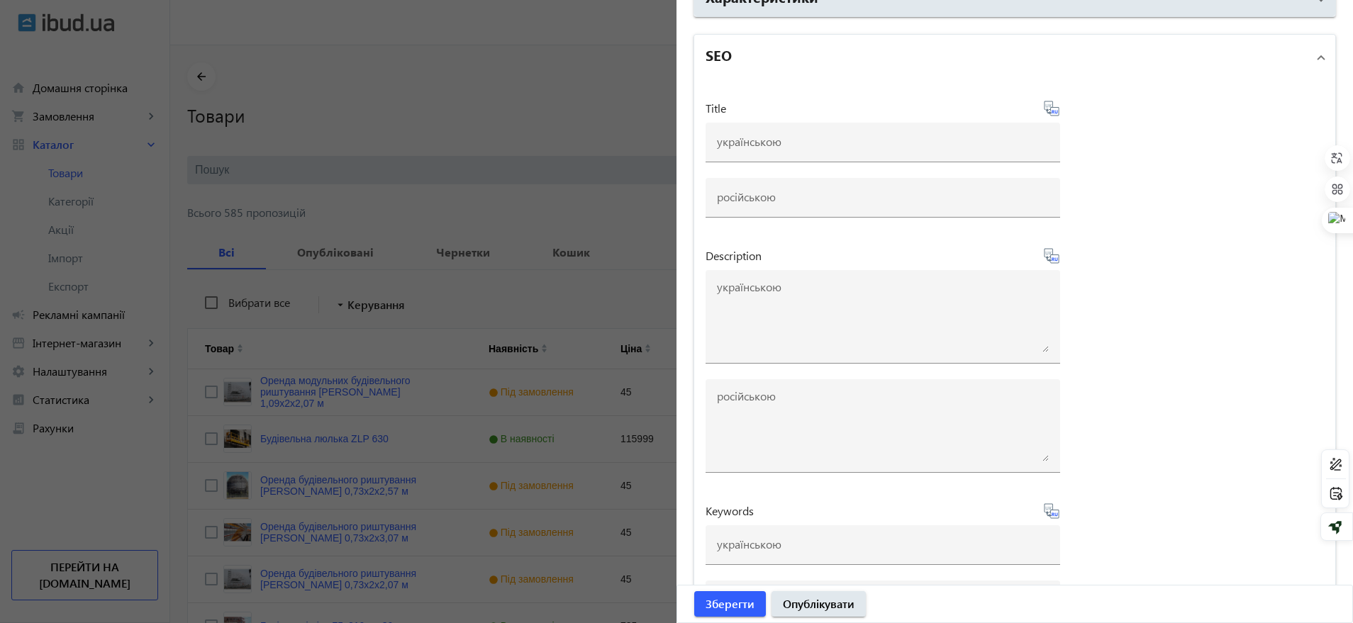
scroll to position [1511, 0]
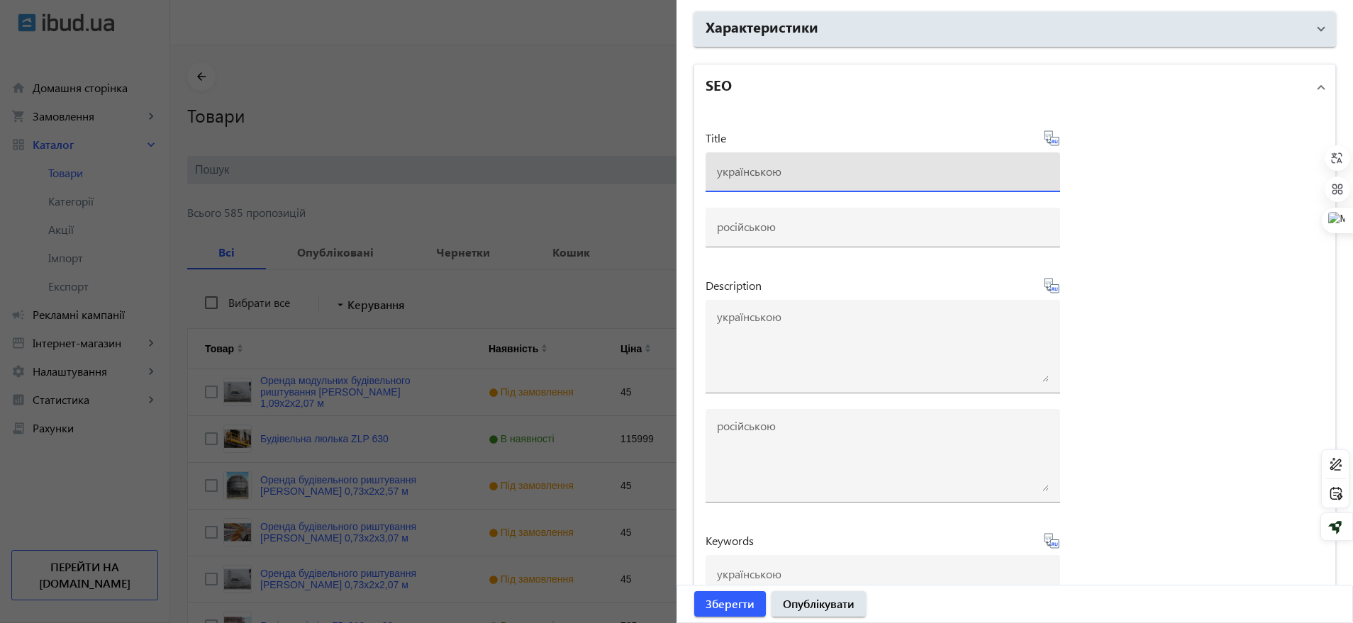
click at [748, 174] on input at bounding box center [883, 171] width 332 height 15
paste input "Баштовий кран LIEBHER 112 EC-H – продаж та оренда | VIRAMAX"
type input "Баштовий кран LIEBHER 112 EC-H – продаж та оренда | VIRAMAX"
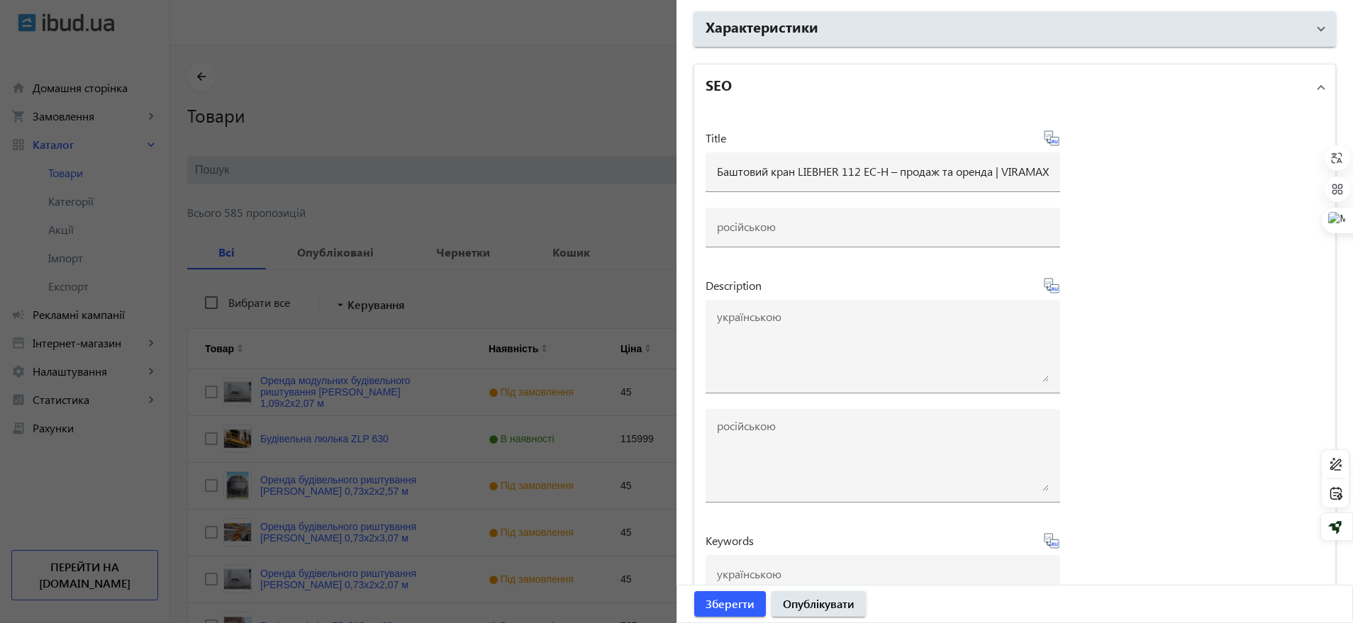
click at [1043, 133] on icon at bounding box center [1051, 138] width 17 height 17
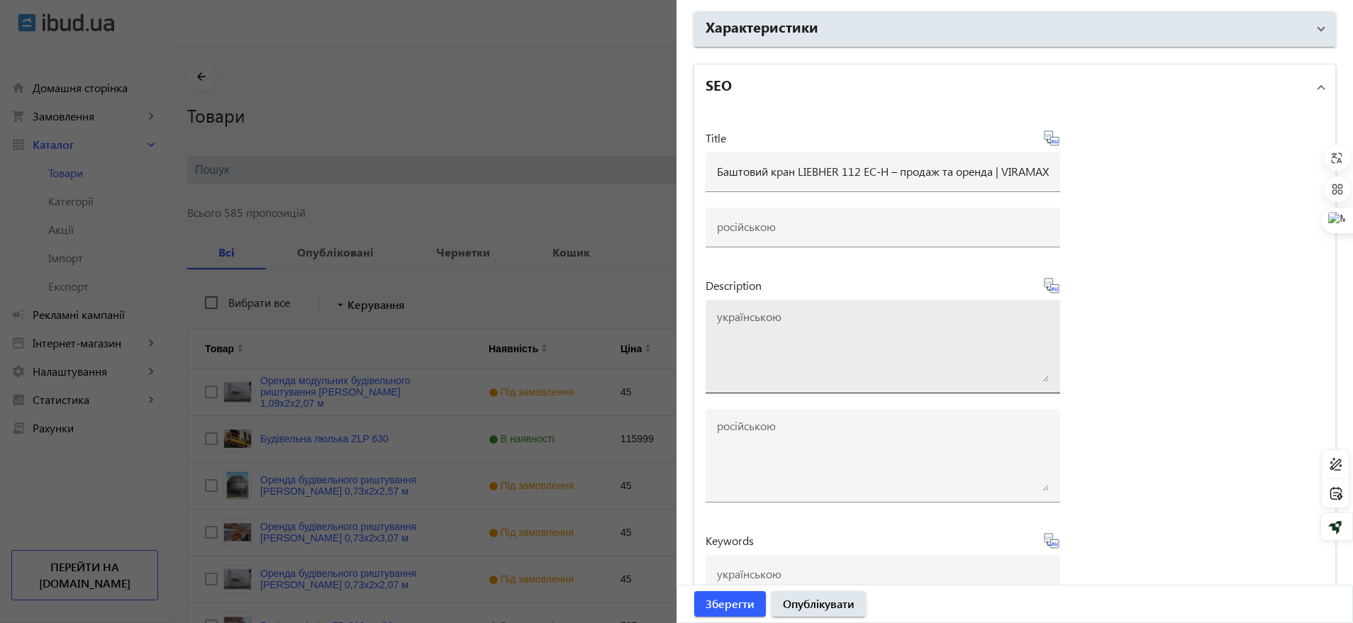
type input "Башенный кран LIEBHER 112 EC-H – продажа и аренда | VIRAMAX"
click at [756, 321] on textarea at bounding box center [883, 346] width 332 height 71
paste textarea "VIRAMAX пропонує баштовий кран LIEBHER 112 EC-H для будівельних робіт будь-якої…"
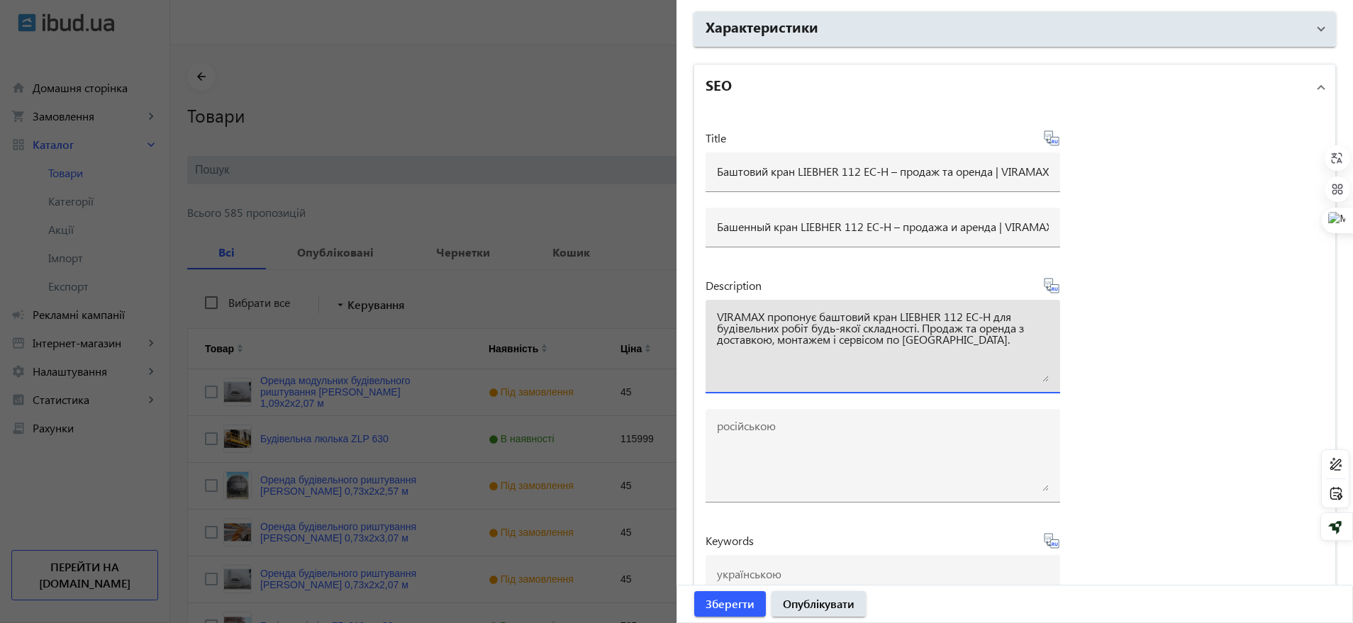
type textarea "VIRAMAX пропонує баштовий кран LIEBHER 112 EC-H для будівельних робіт будь-якої…"
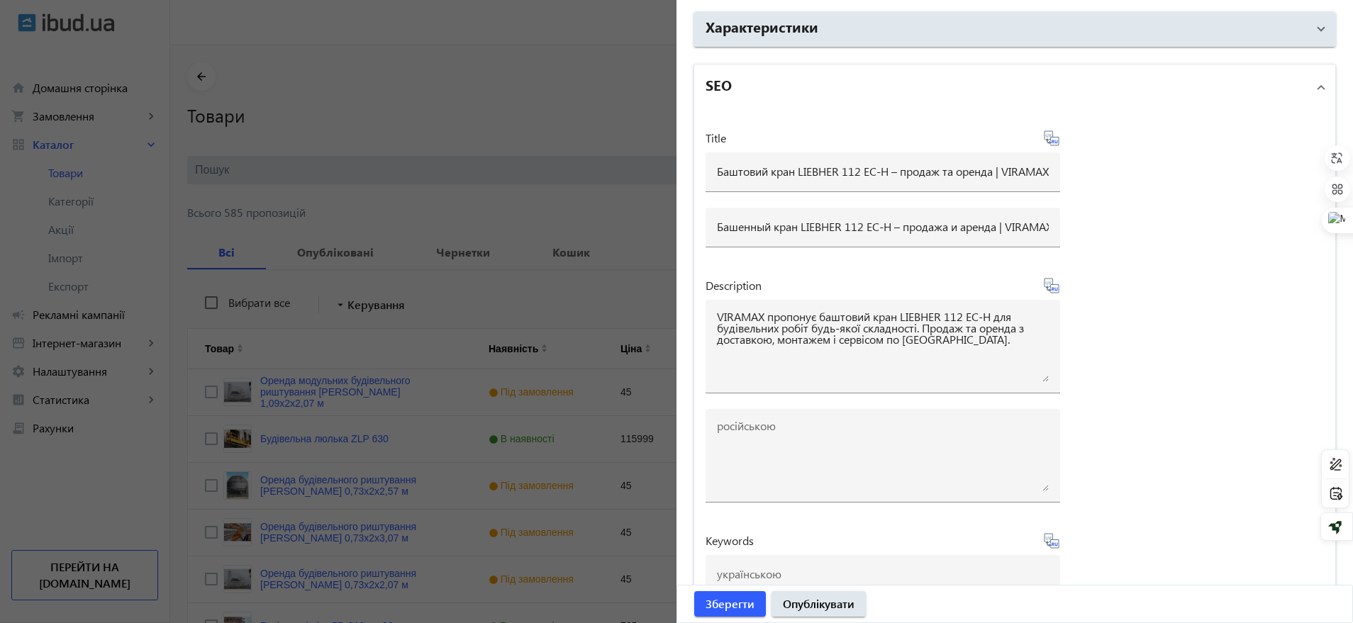
click at [1057, 296] on div "Title Баштовий кран LIEBHER 112 EC-H – продаж та оренда | VIRAMAX Башенный кран…" at bounding box center [1014, 396] width 641 height 573
click at [1055, 295] on div "Description VIRAMAX пропонує баштовий кран LIEBHER 112 EC-H для будівельних роб…" at bounding box center [883, 396] width 355 height 238
click at [1050, 286] on icon at bounding box center [1051, 285] width 17 height 17
type textarea "VIRAMAX предлагает башенный кран LIEBHER 112 EC-H для строительных работ любой …"
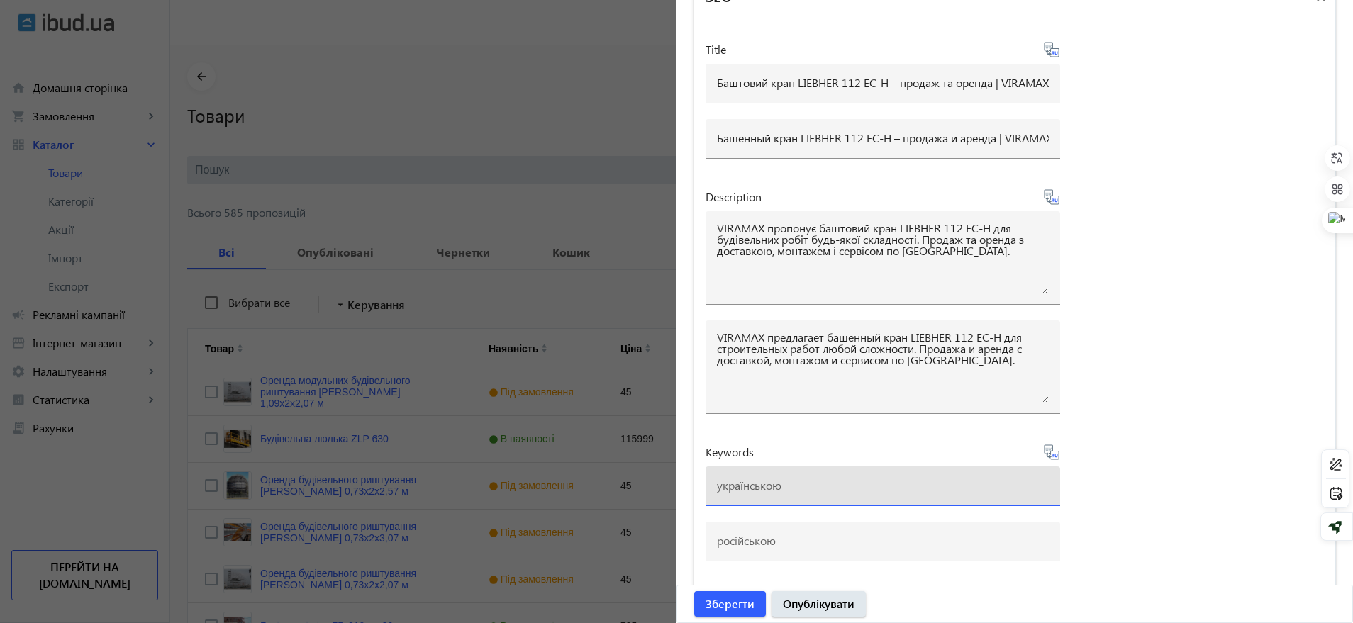
click at [765, 480] on input at bounding box center [883, 485] width 332 height 15
paste input "баштовий кран LIEBHER 112 EC-H, купити баштовий кран LIEBHER, оренда баштового …"
type input "баштовий кран LIEBHER 112 EC-H, купити баштовий кран LIEBHER, оренда баштового …"
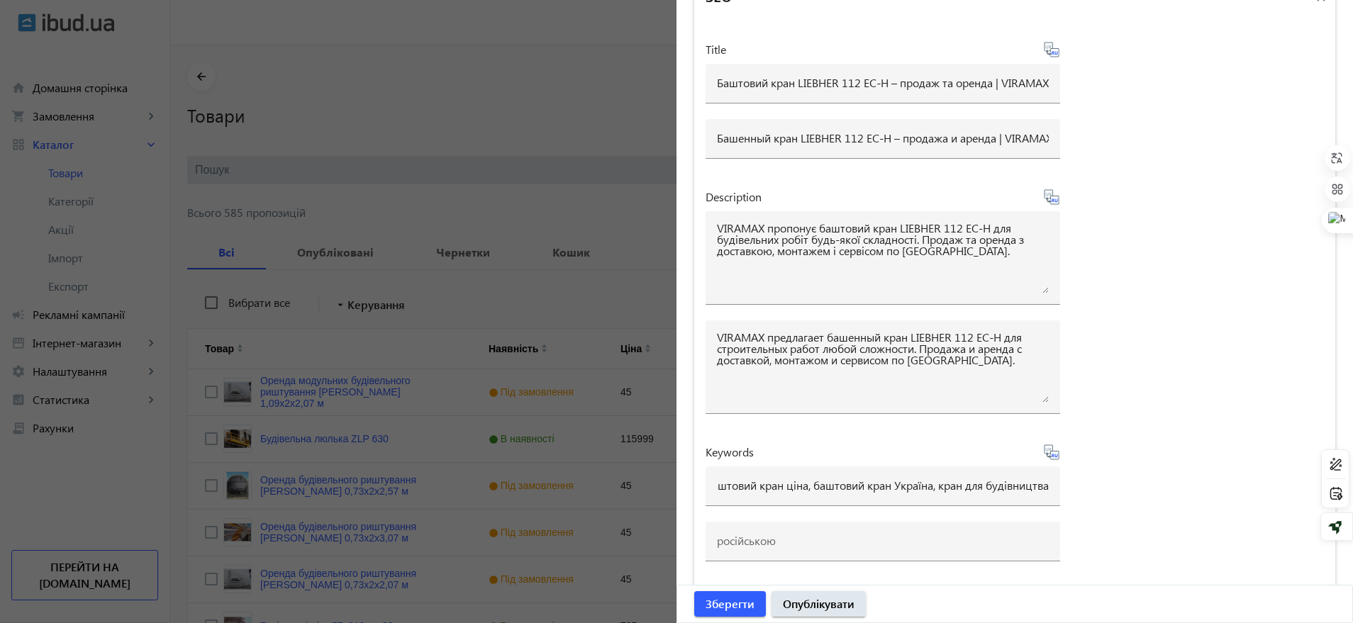
scroll to position [0, 0]
click at [1055, 449] on div "Title Баштовий кран LIEBHER 112 EC-H – продаж та оренда | VIRAMAX Башенный кран…" at bounding box center [1014, 307] width 641 height 573
click at [1051, 449] on icon at bounding box center [1051, 452] width 17 height 17
type input "башенный кран LIEBHER 112 EC-H, купить башенный кран LIEBHER, аренда башенного …"
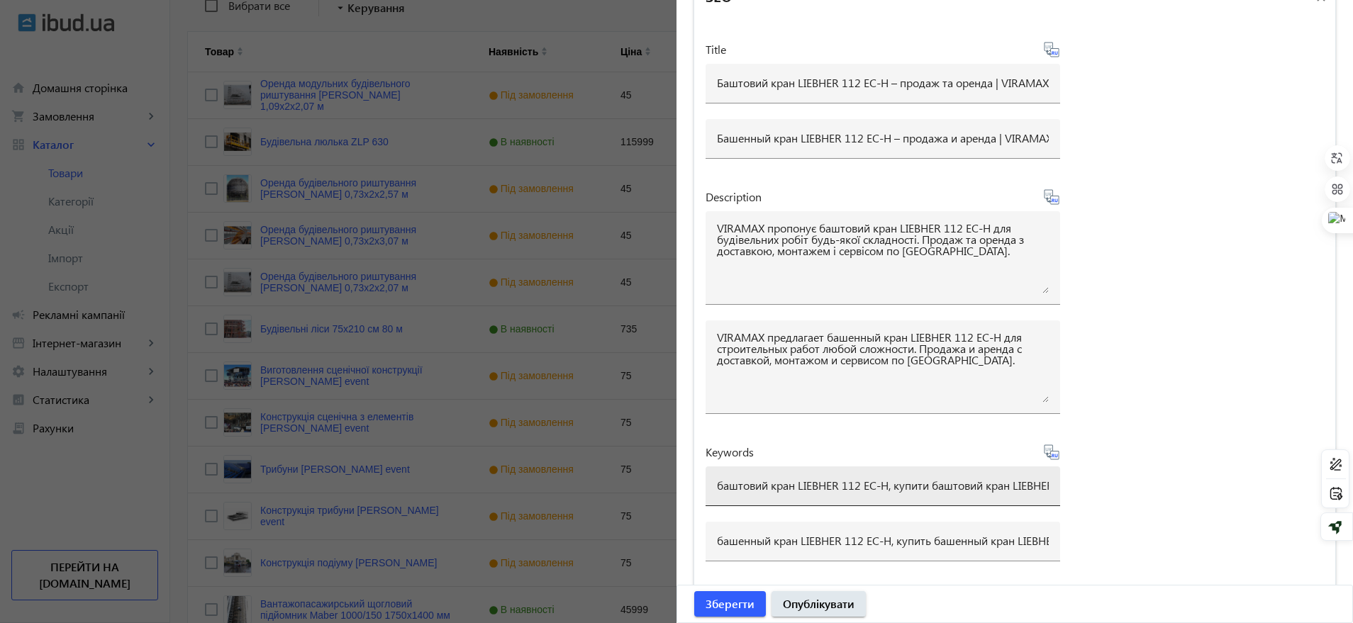
scroll to position [532, 0]
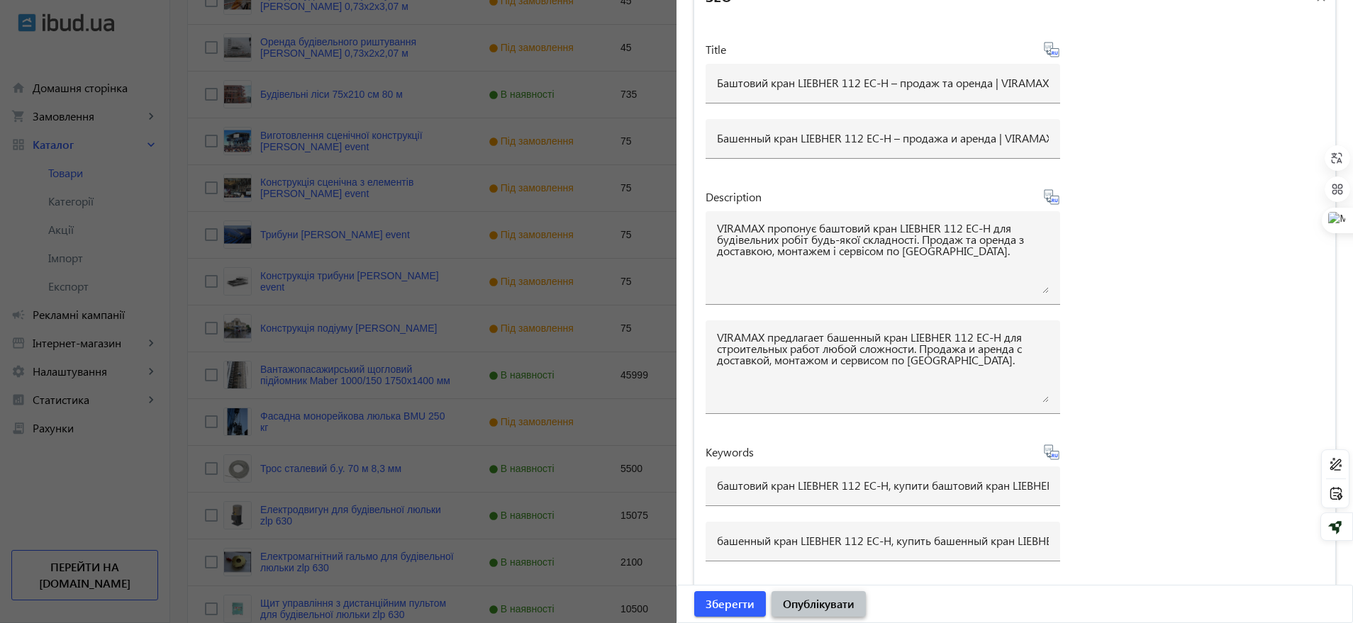
click at [821, 498] on span "Опублікувати" at bounding box center [819, 604] width 72 height 16
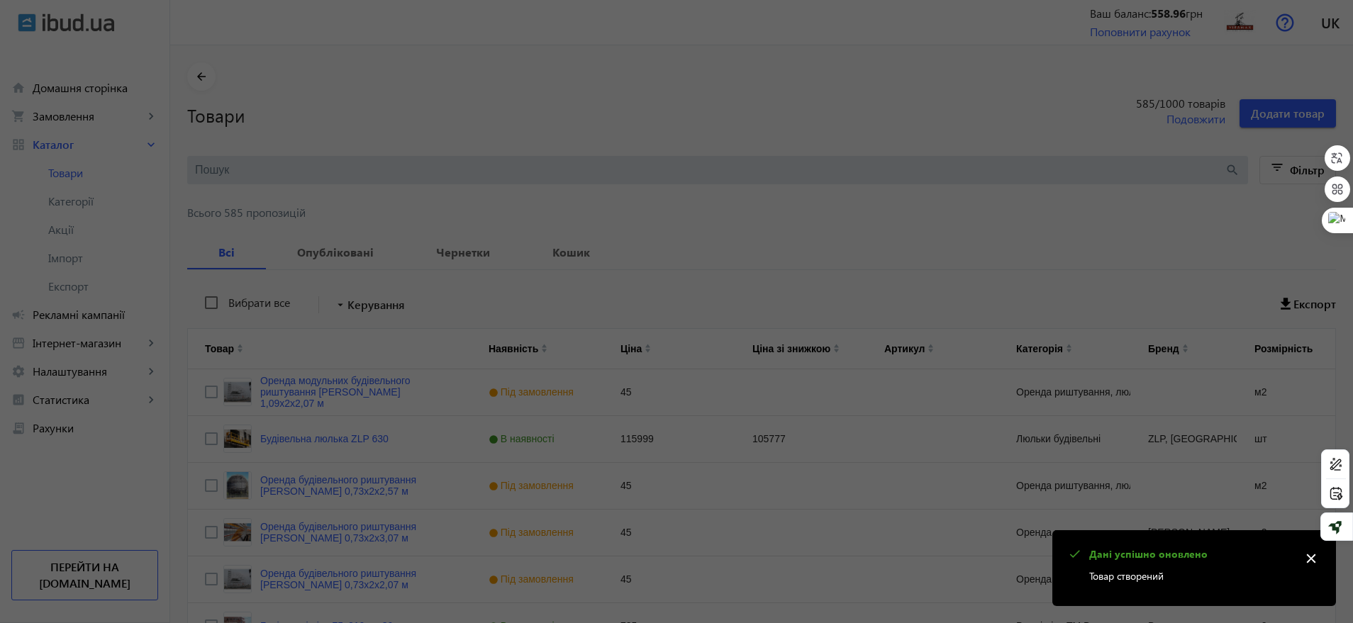
scroll to position [0, 0]
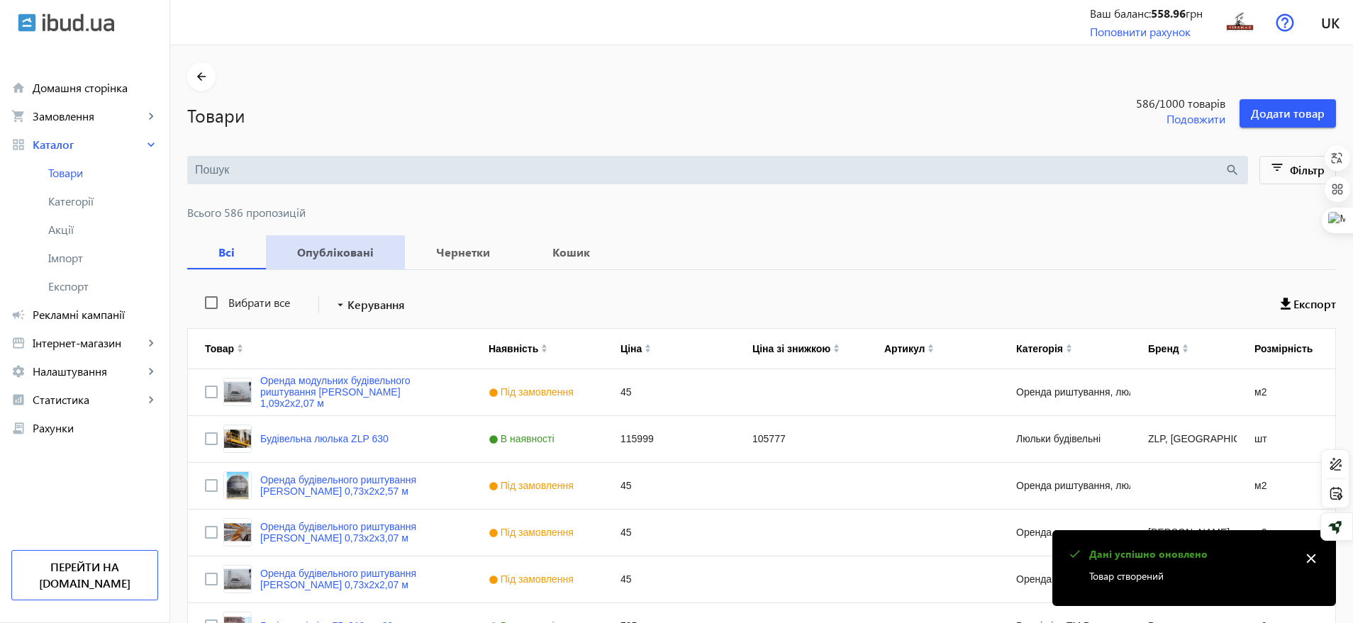
click at [358, 251] on b "Опубліковані" at bounding box center [335, 252] width 105 height 11
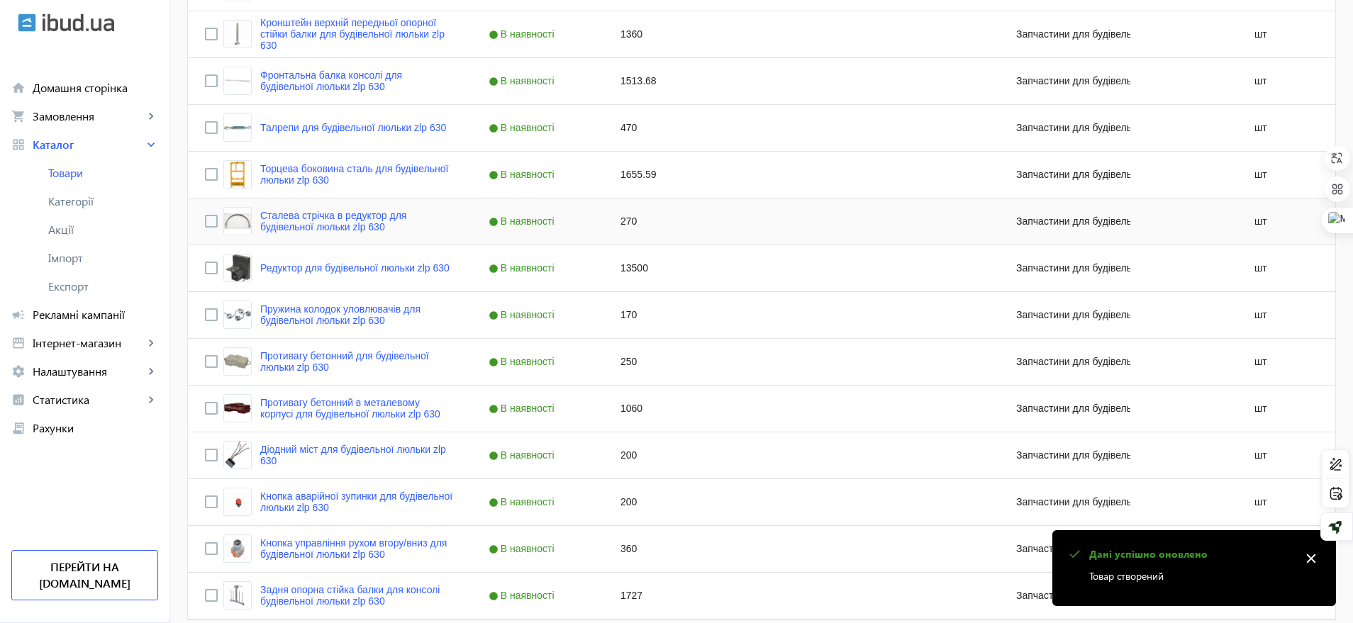
scroll to position [1277, 0]
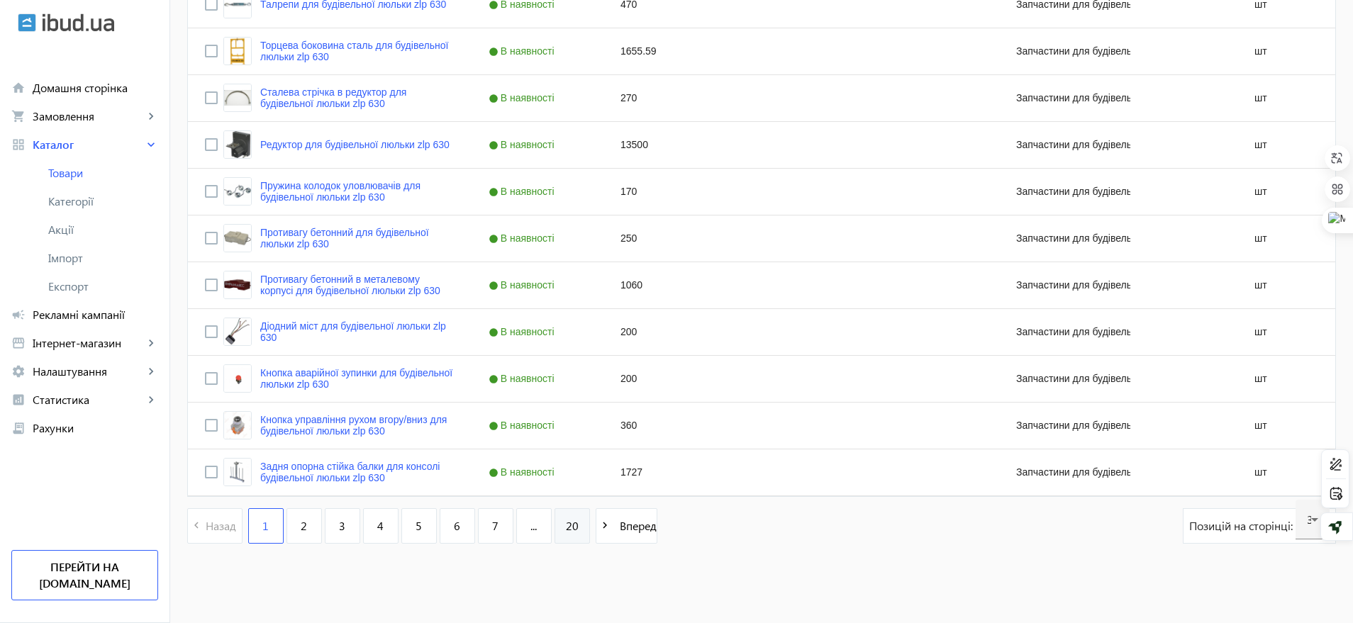
click at [570, 498] on link "20" at bounding box center [572, 525] width 35 height 35
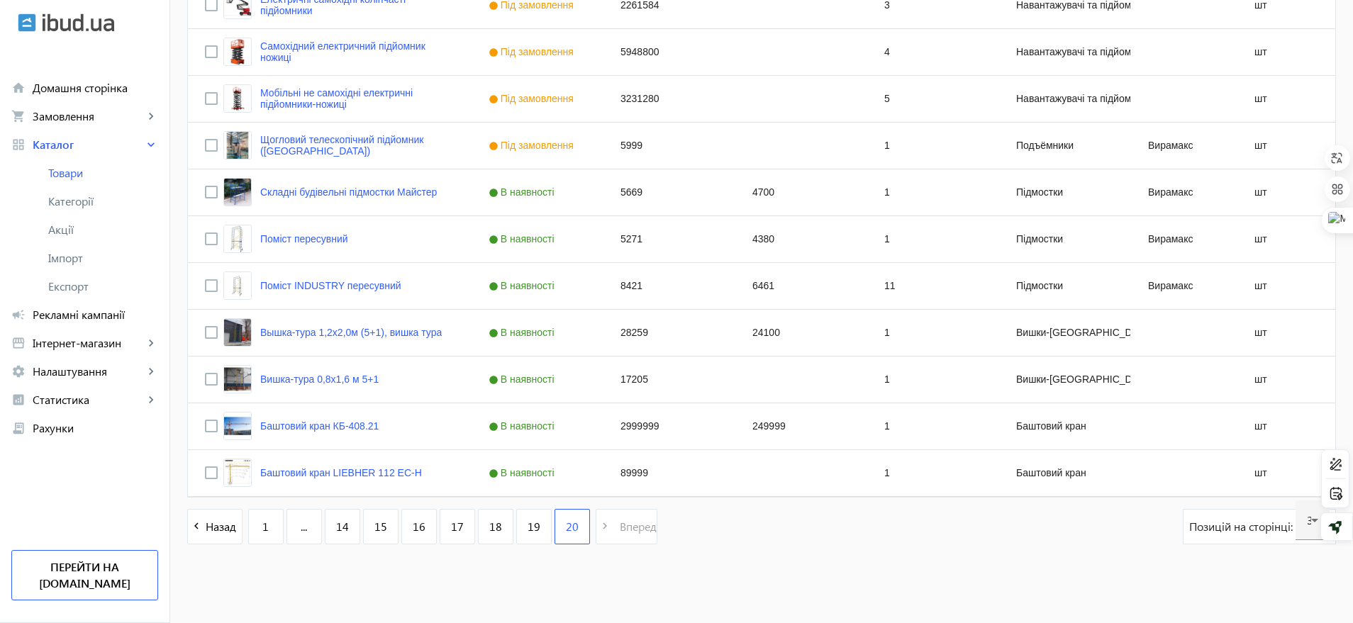
scroll to position [622, 0]
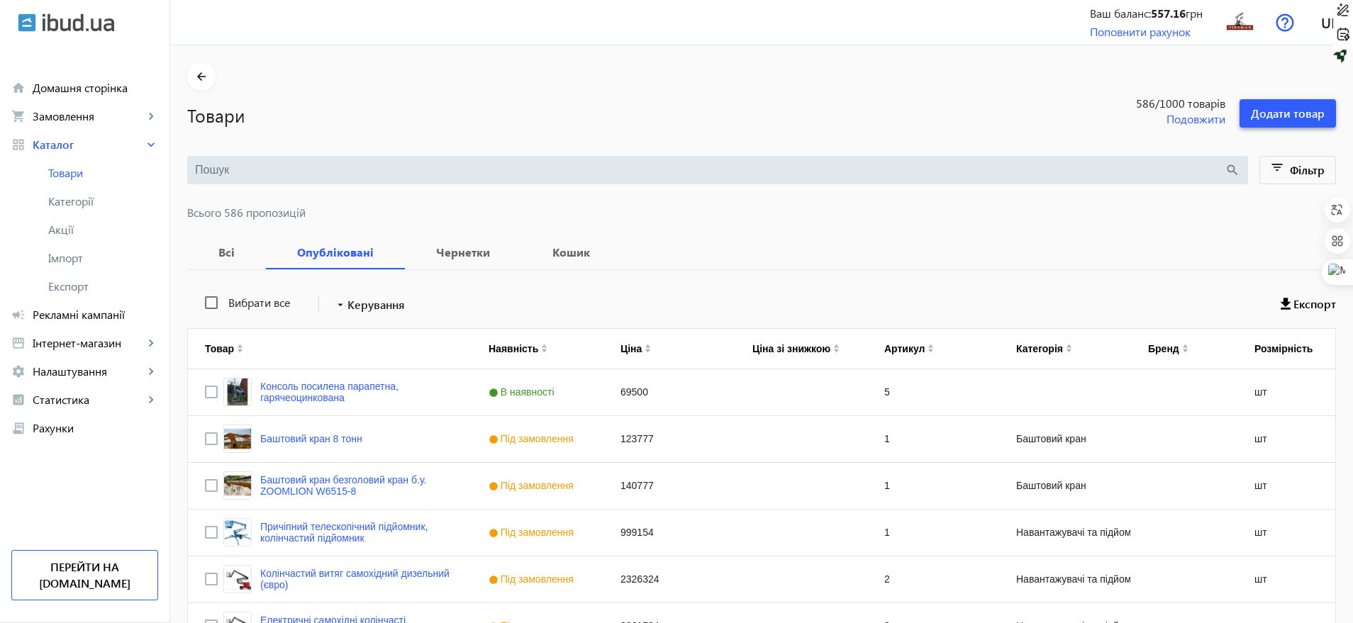
drag, startPoint x: 1318, startPoint y: 99, endPoint x: 1148, endPoint y: 174, distance: 186.1
click at [1318, 99] on span at bounding box center [1288, 113] width 96 height 34
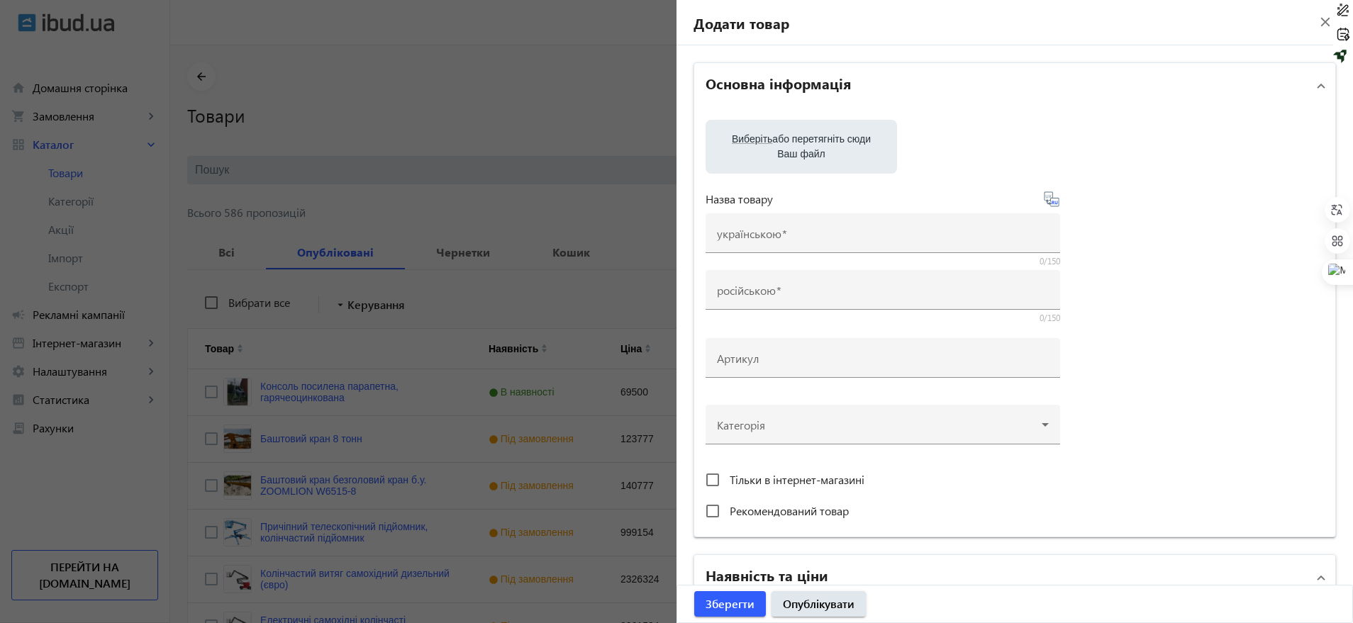
click at [773, 145] on label "Виберіть або перетягніть сюди Ваш файл" at bounding box center [801, 147] width 169 height 40
click at [773, 145] on input "Виберіть або перетягніть сюди Ваш файл" at bounding box center [801, 148] width 169 height 17
type input "C:\fakepath\b017962c-9ba8-46fc-9ed2-f37ff5d462f4.jpg"
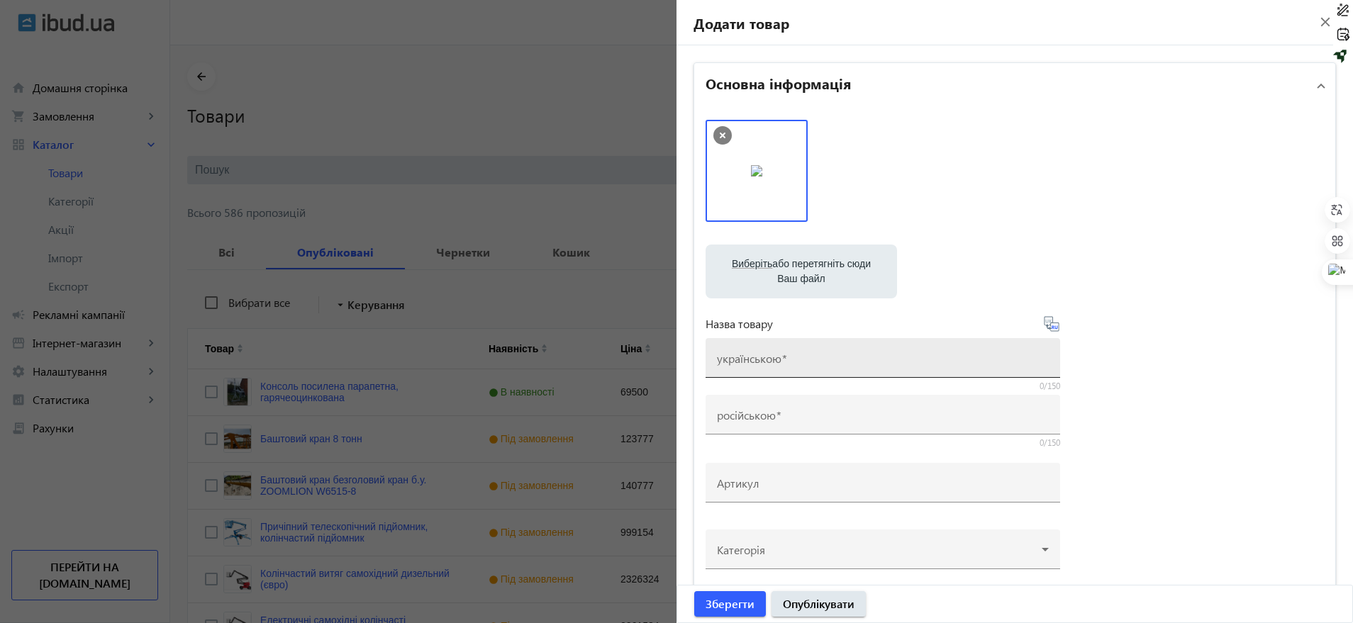
click at [735, 353] on mat-label "українською" at bounding box center [749, 358] width 65 height 15
click at [735, 355] on input "українською" at bounding box center [883, 362] width 332 height 15
paste input "Гидромолот HMBR1350 верхнего типа для экскаватора 18–25 тонн"
type input "Гидромолот HMBR1350 верхнего типа для экскаватора 18–25 тонн"
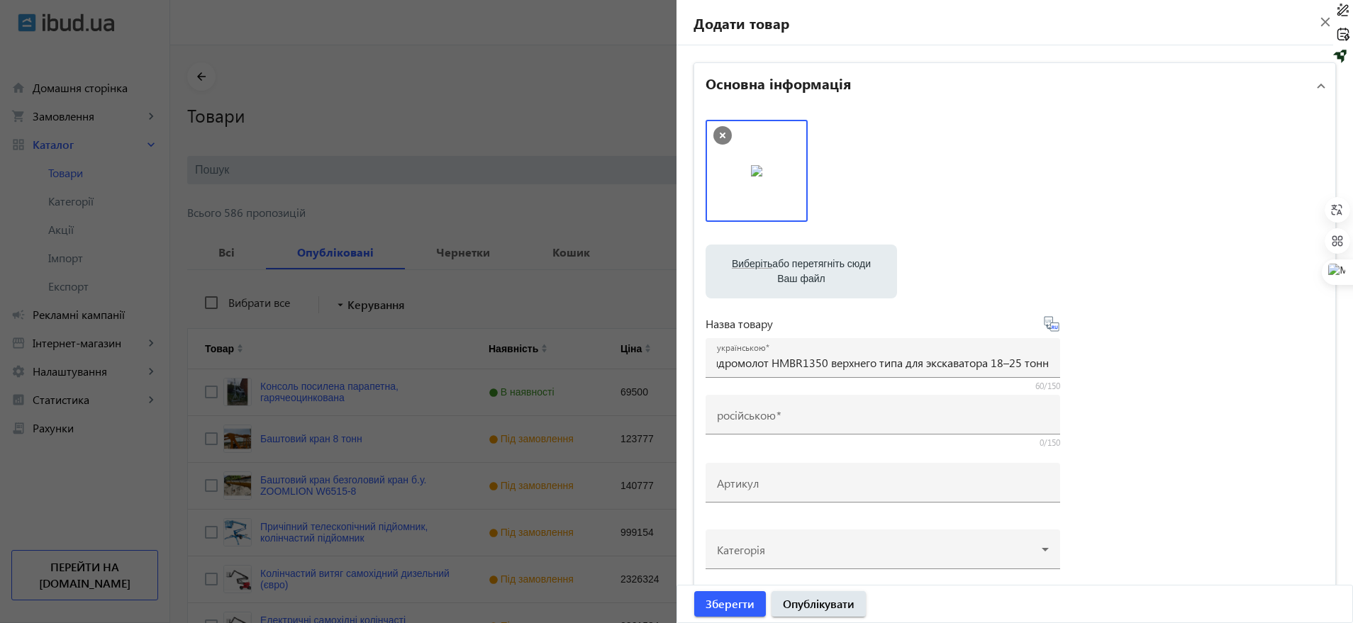
scroll to position [0, 0]
click at [1047, 322] on icon at bounding box center [1051, 324] width 17 height 17
type input "Гидромолот HMBR1350 верхнего типа для экскаватора 18-25 тонн"
drag, startPoint x: 711, startPoint y: 361, endPoint x: 1039, endPoint y: 347, distance: 327.9
click at [1037, 347] on div "українською Гидромолот HMBR1350 верхнего типа для экскаватора 18–25 тонн" at bounding box center [883, 358] width 355 height 40
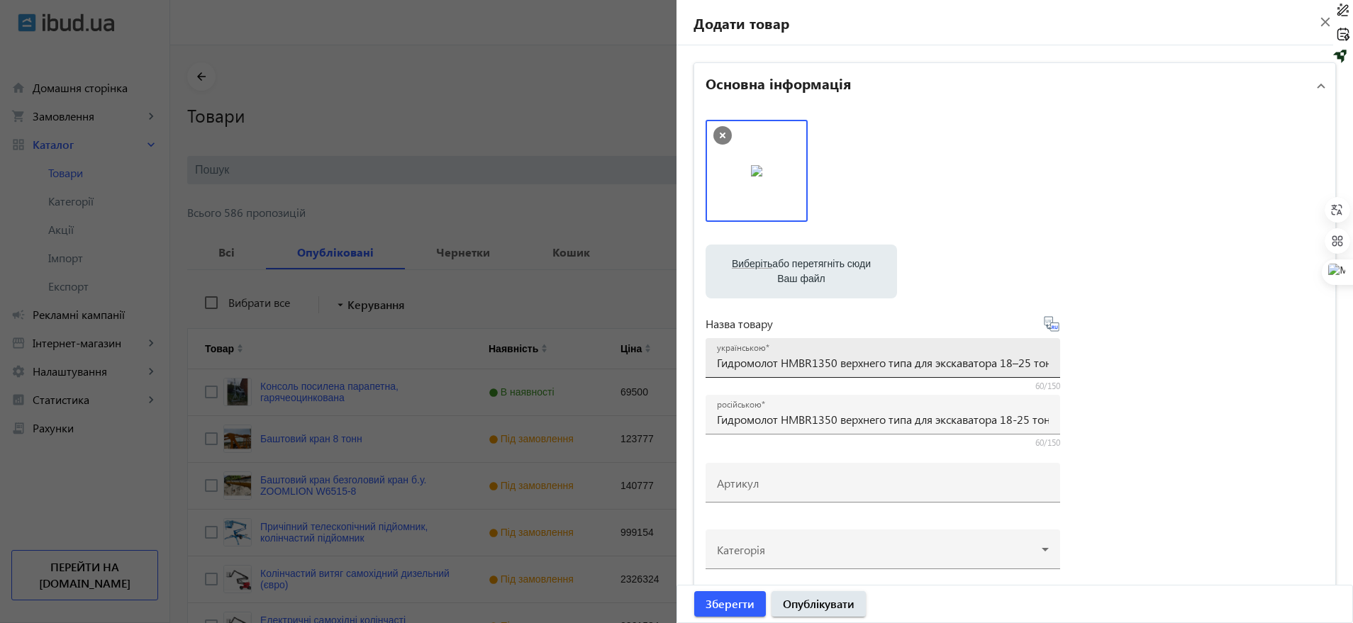
drag, startPoint x: 1050, startPoint y: 366, endPoint x: 813, endPoint y: 368, distance: 236.9
click at [816, 368] on div "українською Гидромолот HMBR1350 верхнего типа для экскаватора 18–25 тонн" at bounding box center [883, 358] width 355 height 40
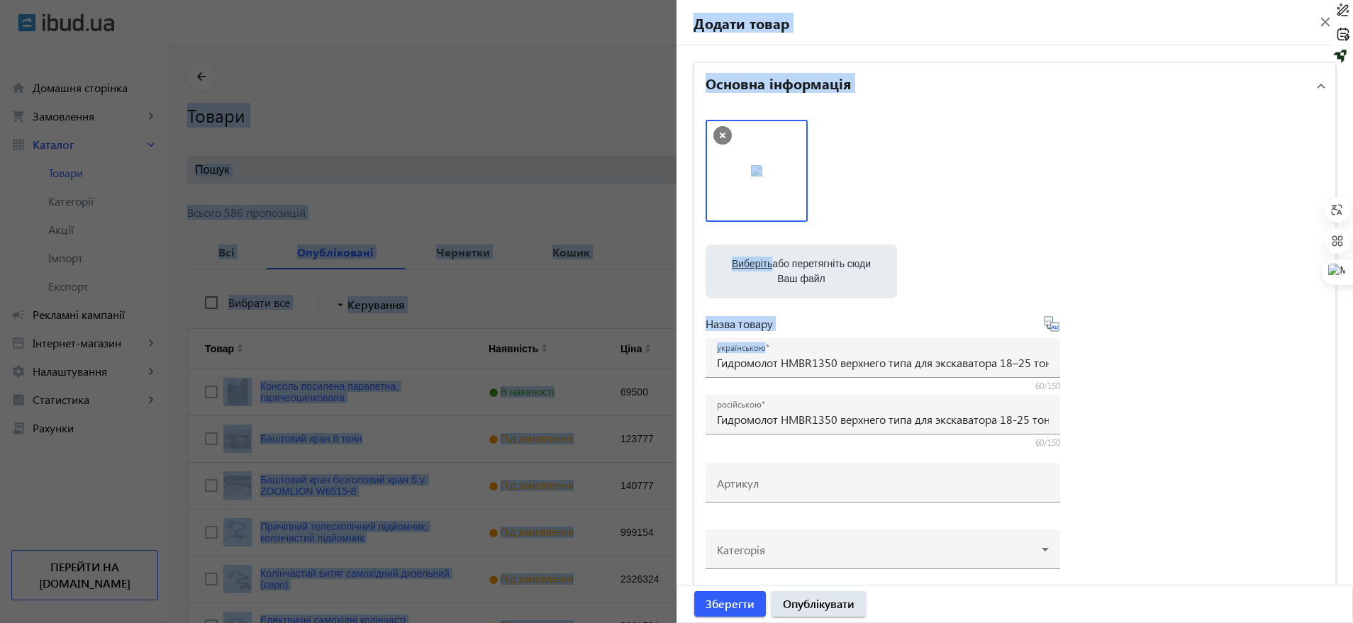
drag, startPoint x: 1049, startPoint y: 361, endPoint x: 647, endPoint y: 372, distance: 401.5
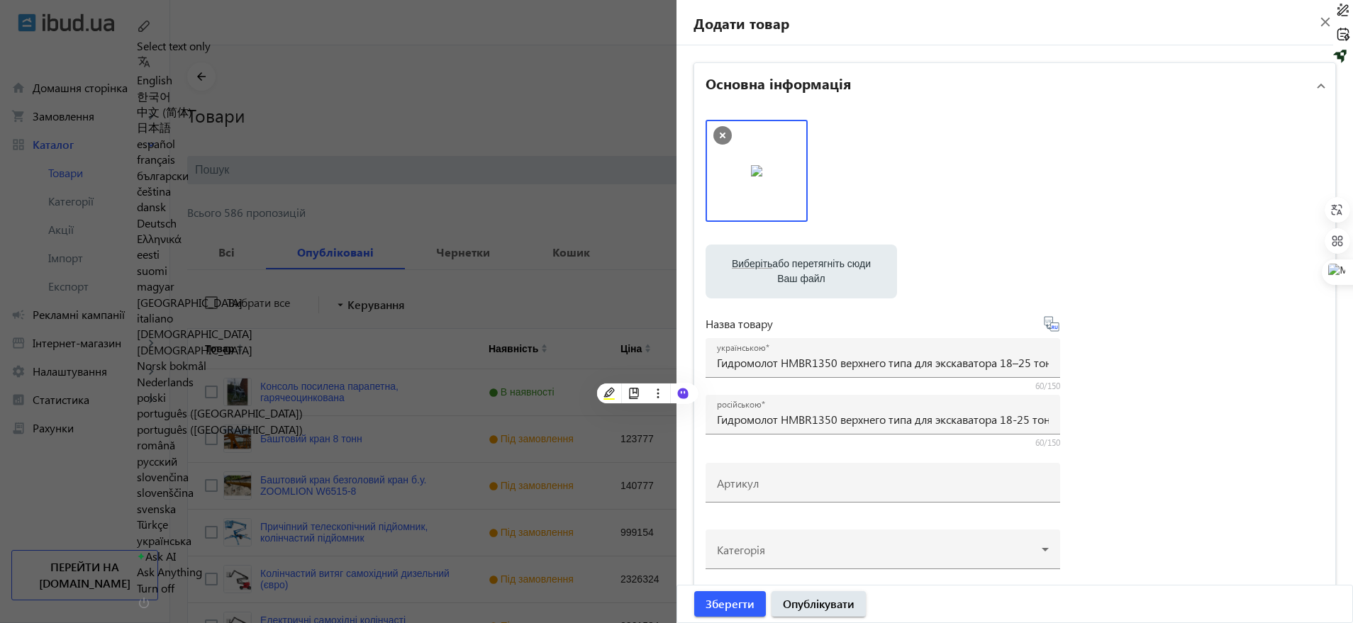
click at [1202, 313] on div "Виберіть або перетягніть сюди Ваш файл b017962c-9ba8-46fc-9ed2-f37ff5d462f4.jpg…" at bounding box center [1015, 385] width 618 height 530
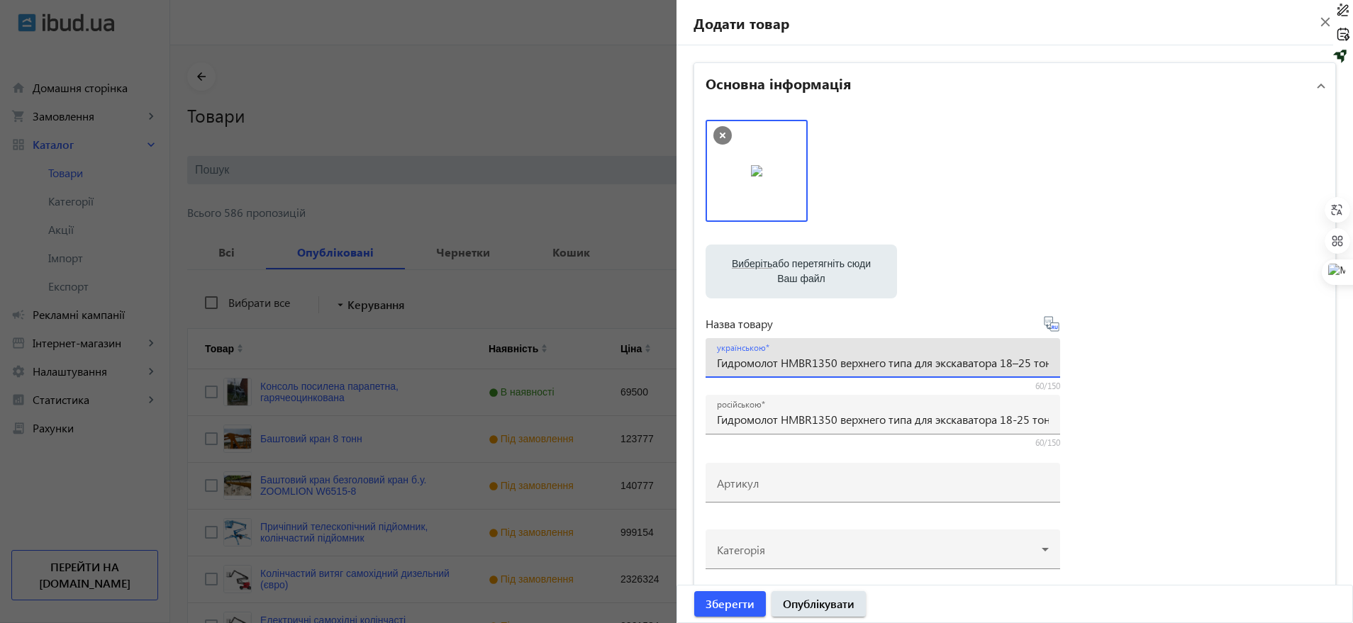
scroll to position [0, 13]
drag, startPoint x: 714, startPoint y: 362, endPoint x: 1266, endPoint y: 355, distance: 551.8
click at [1266, 355] on div "Виберіть або перетягніть сюди Ваш файл b017962c-9ba8-46fc-9ed2-f37ff5d462f4.jpg…" at bounding box center [1015, 385] width 618 height 530
click at [781, 347] on div "українською" at bounding box center [883, 358] width 332 height 40
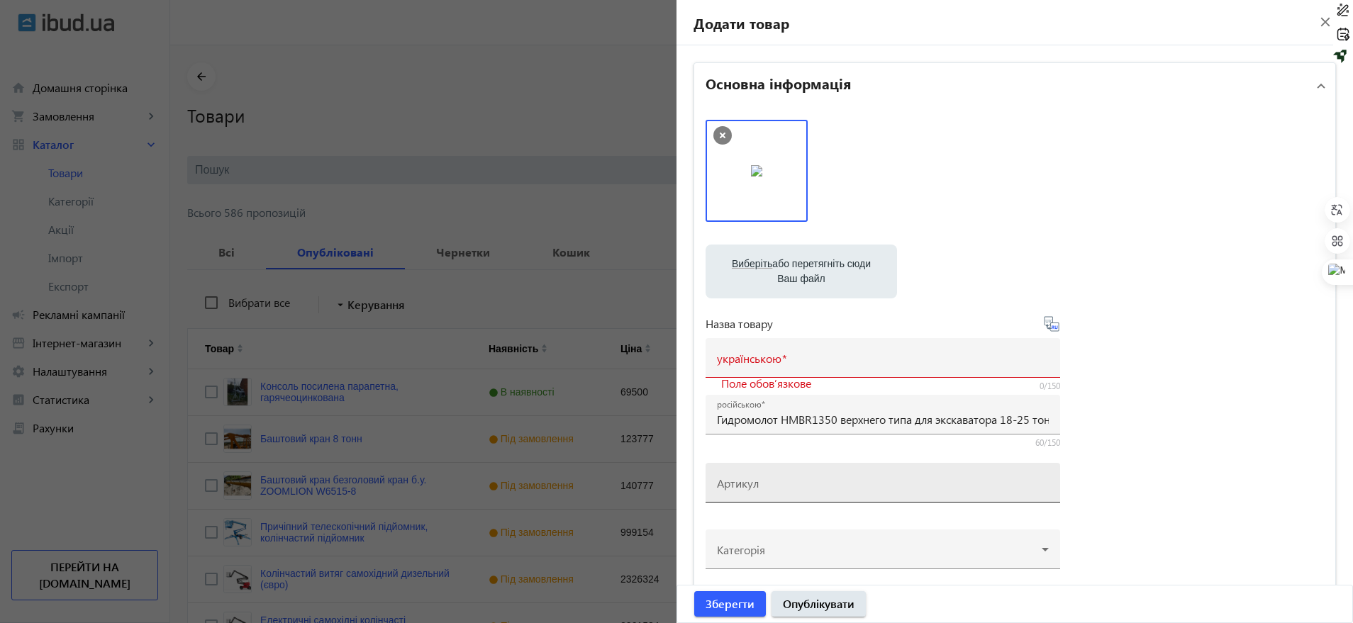
click at [730, 484] on mat-label "Артикул" at bounding box center [738, 483] width 42 height 15
click at [730, 484] on input "Артикул" at bounding box center [883, 487] width 332 height 15
paste input "HMBR1350-TOP"
type input "HMBR1350-TOP"
click at [694, 591] on button "Зберегти" at bounding box center [730, 604] width 72 height 26
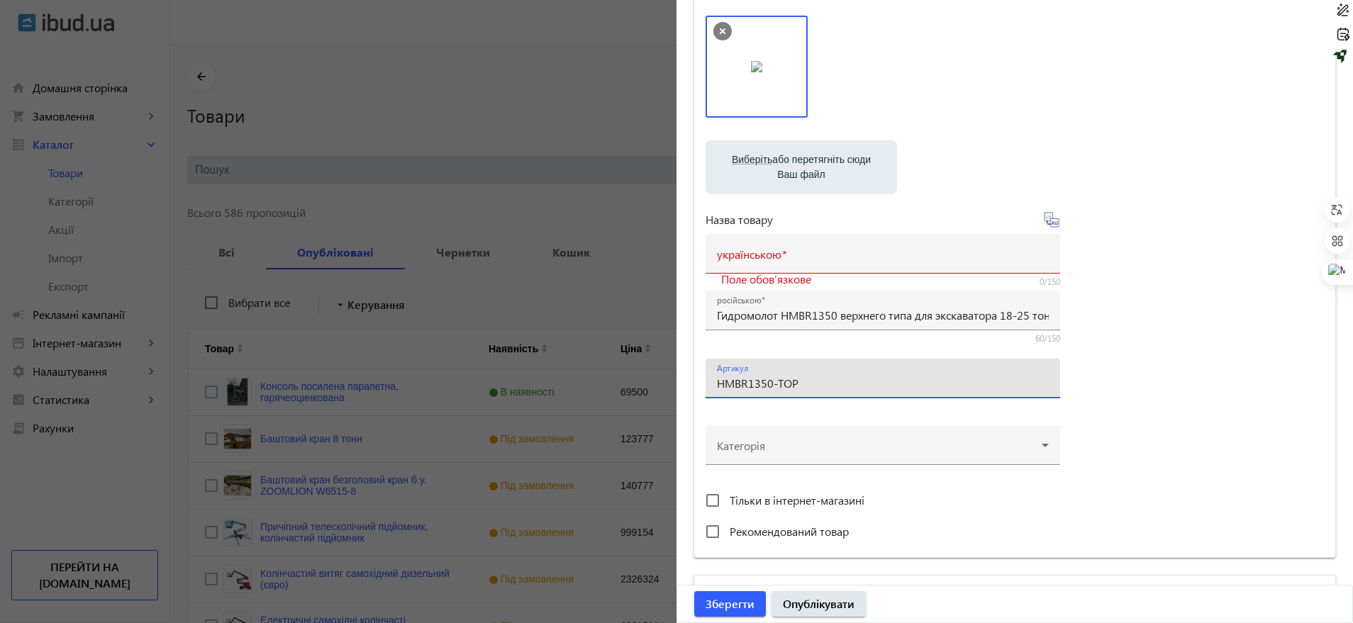
scroll to position [177, 0]
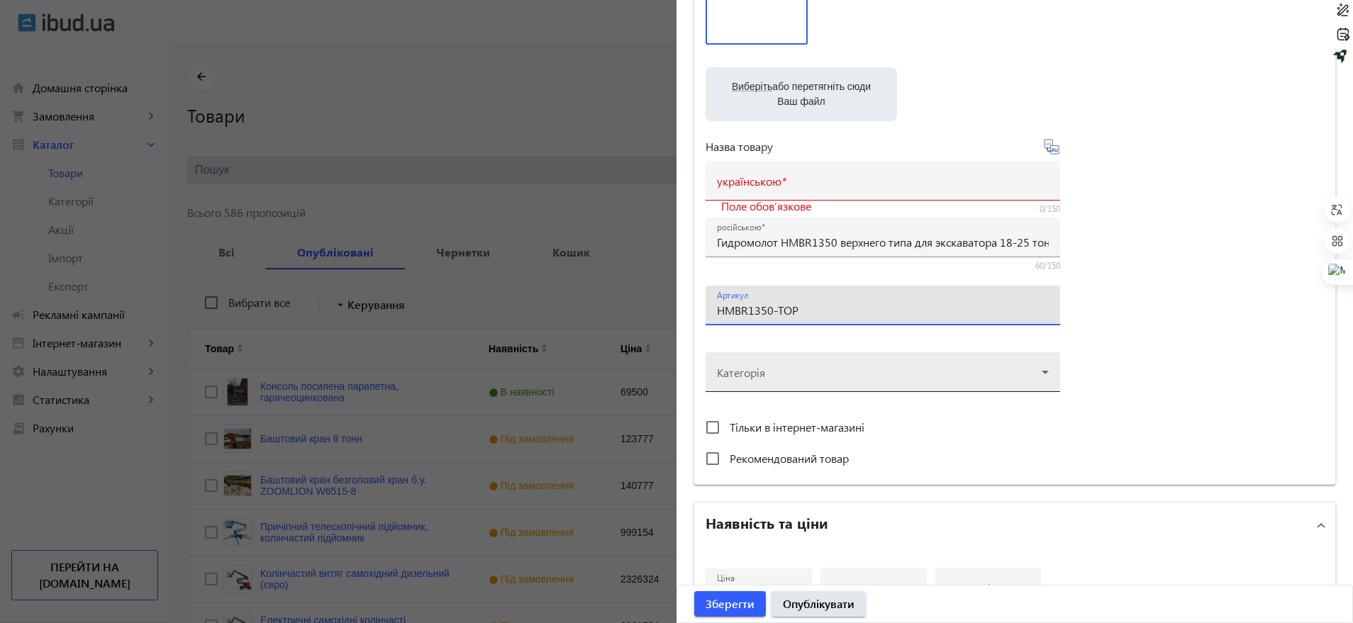
click at [747, 363] on div at bounding box center [883, 366] width 332 height 51
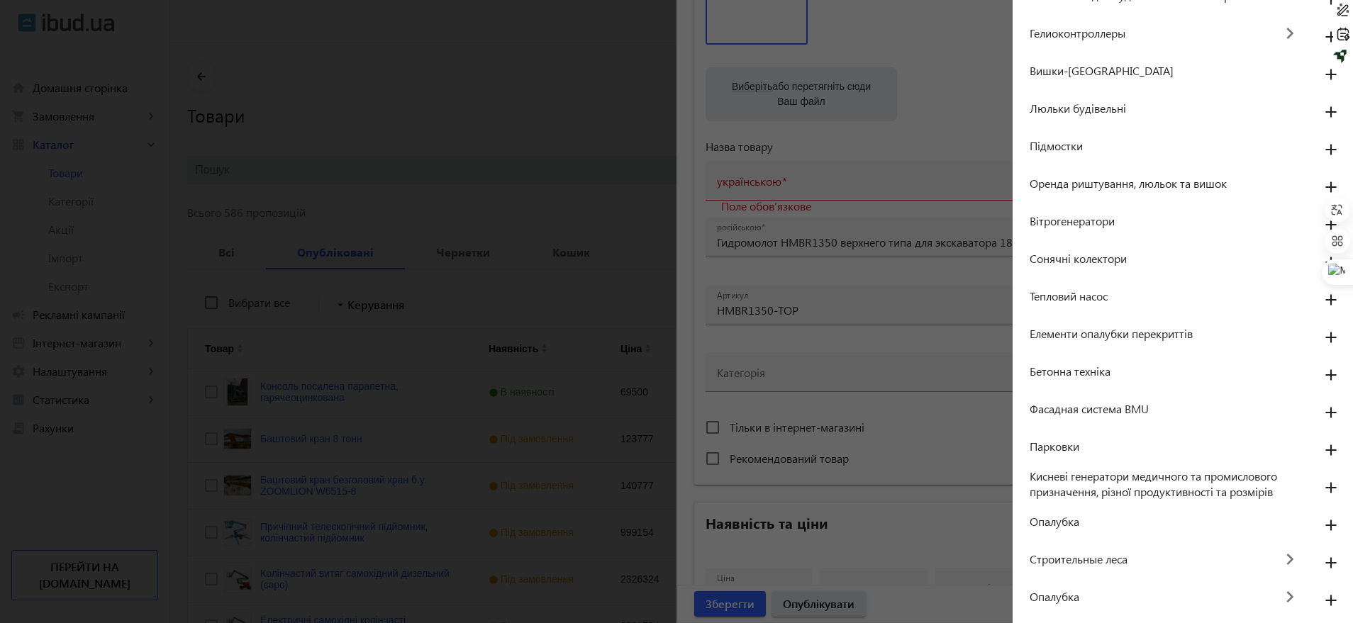
scroll to position [355, 0]
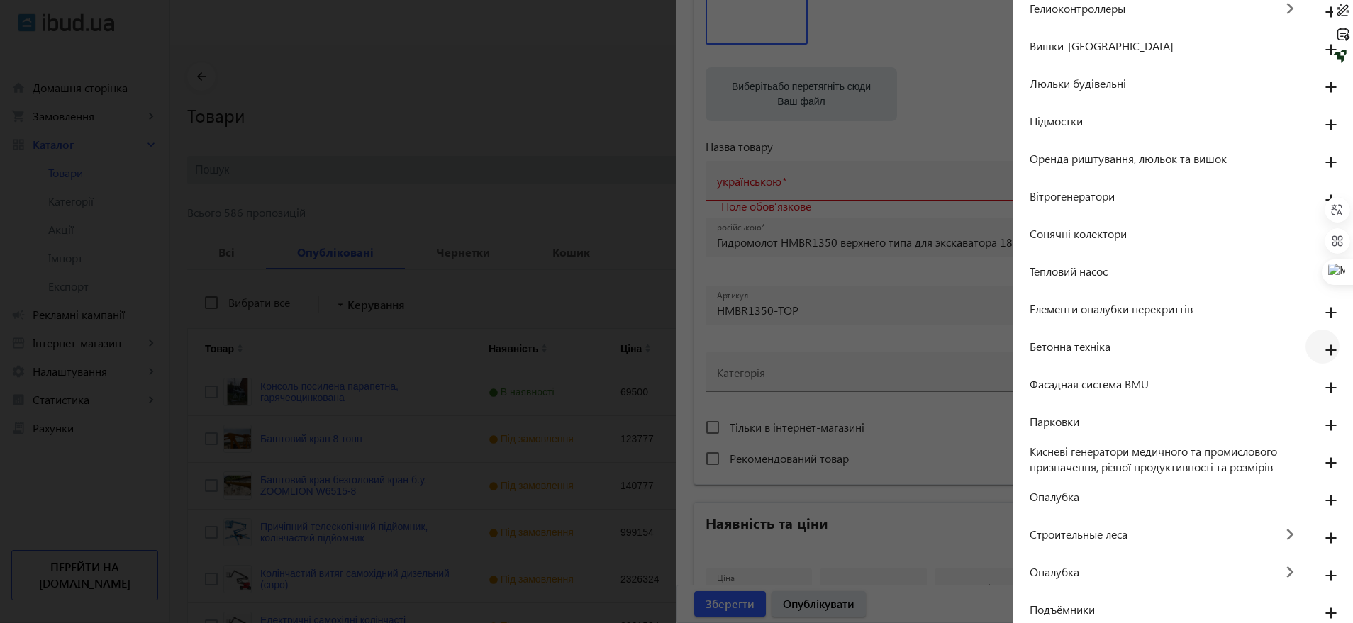
click at [1318, 348] on mat-icon "add" at bounding box center [1331, 351] width 34 height 26
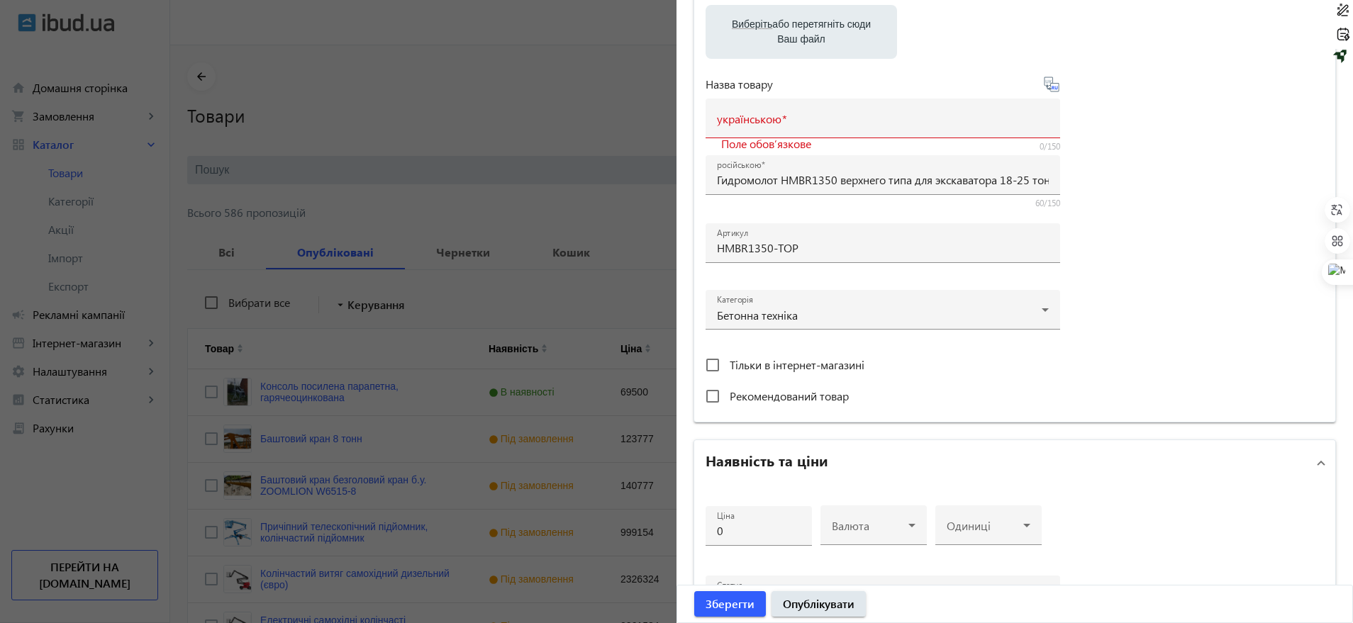
scroll to position [266, 0]
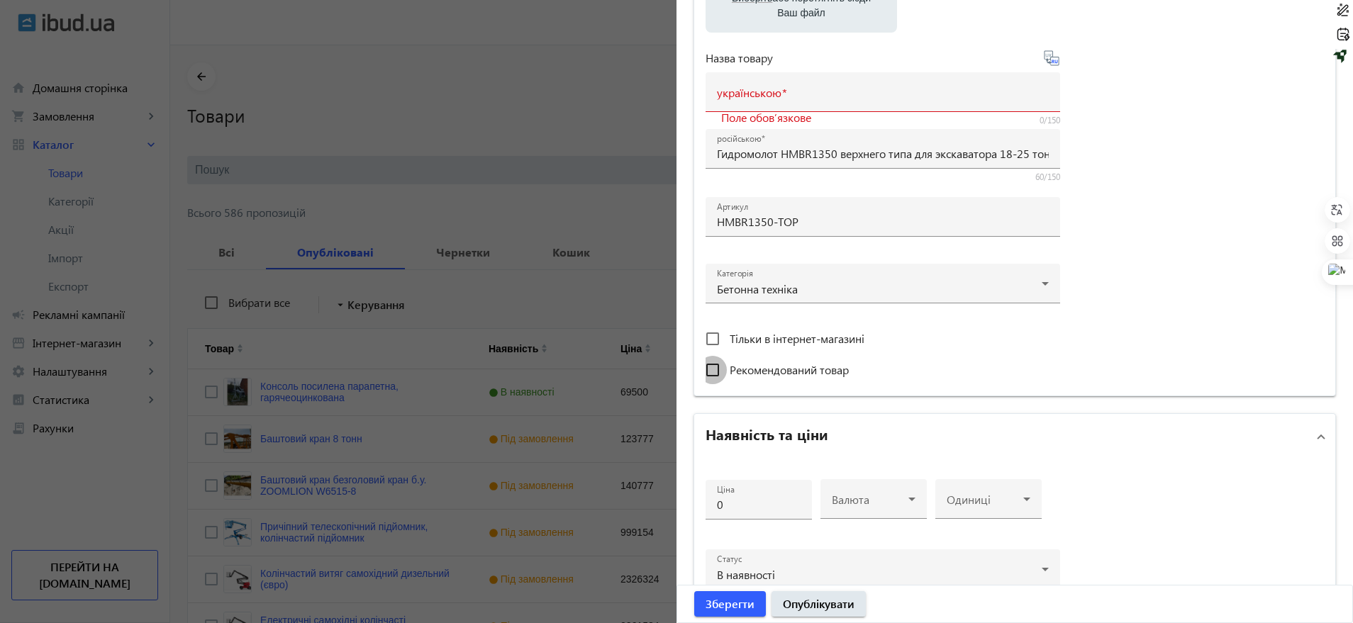
click at [709, 366] on input "Рекомендований товар" at bounding box center [713, 370] width 28 height 28
checkbox input "true"
click at [735, 506] on input "0" at bounding box center [759, 504] width 84 height 15
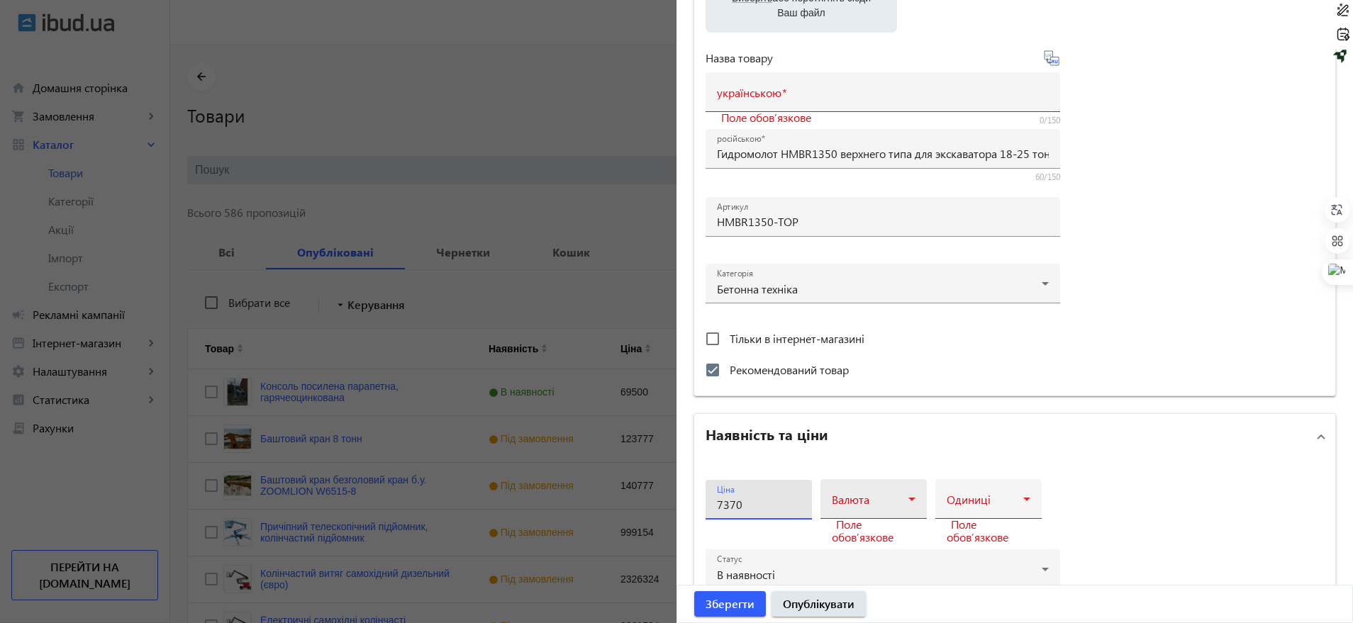
type input "7370"
click at [867, 501] on span at bounding box center [870, 504] width 77 height 11
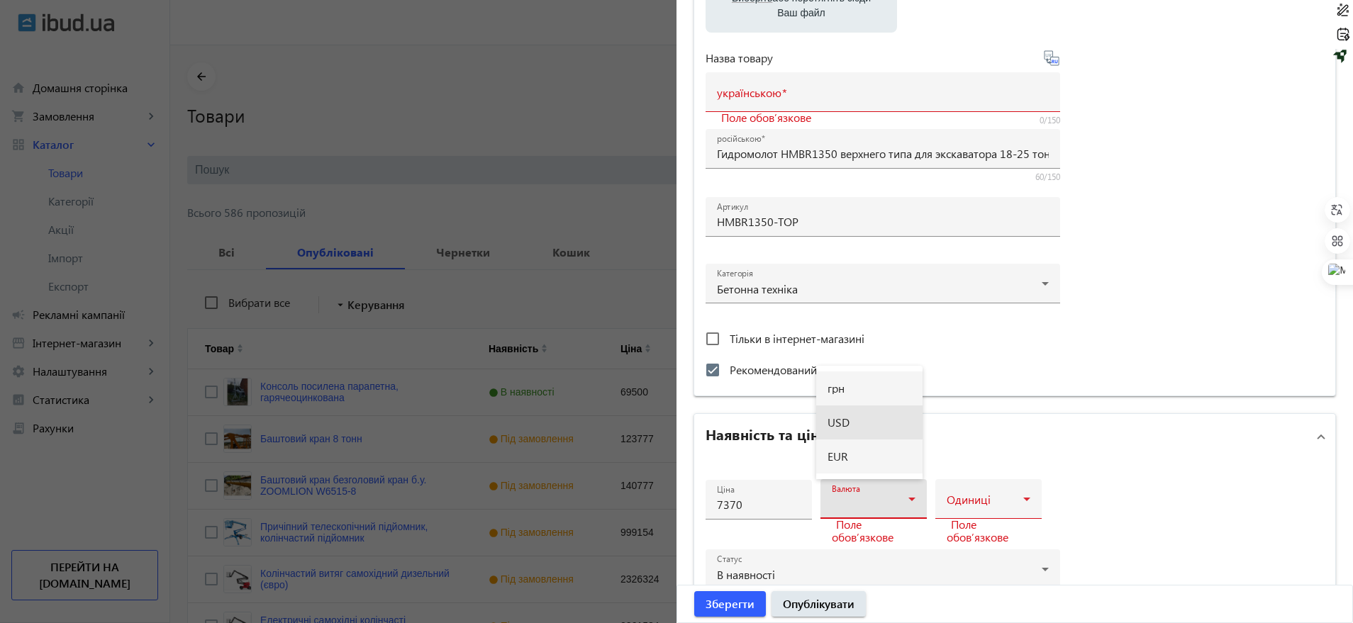
drag, startPoint x: 867, startPoint y: 423, endPoint x: 909, endPoint y: 469, distance: 62.3
click at [867, 423] on mat-option "USD" at bounding box center [869, 423] width 106 height 34
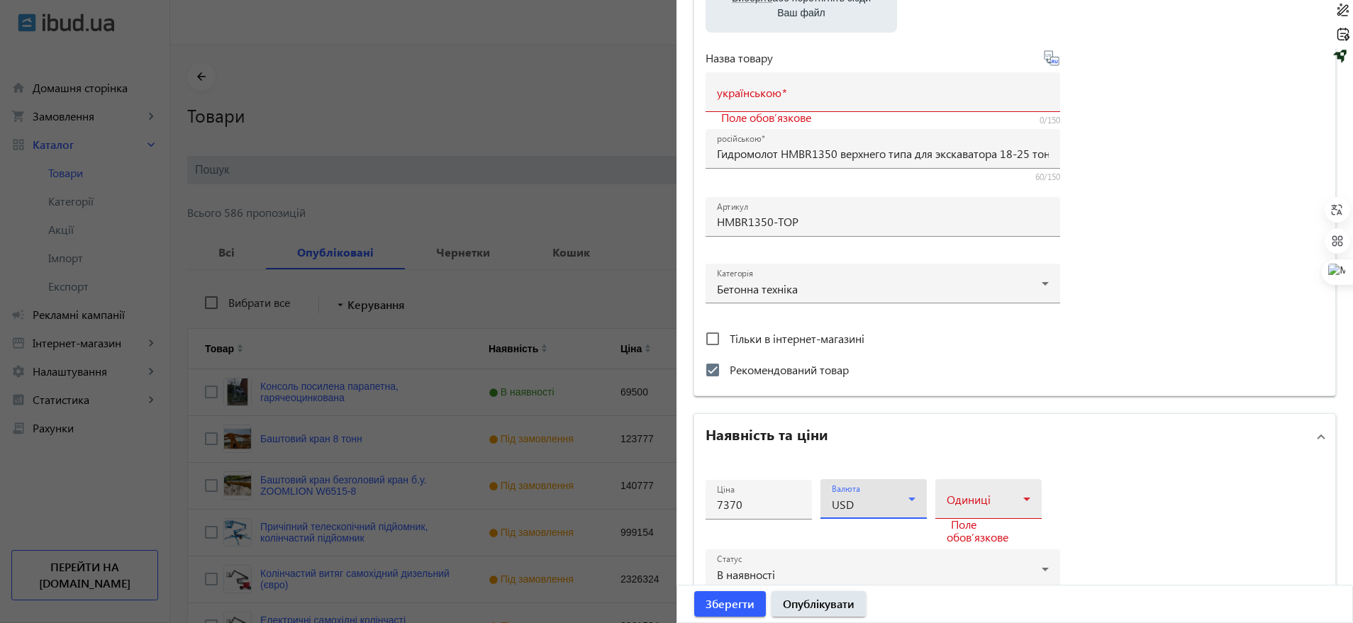
click at [981, 508] on span at bounding box center [985, 504] width 77 height 11
click at [943, 366] on mat-option "шт" at bounding box center [984, 375] width 106 height 34
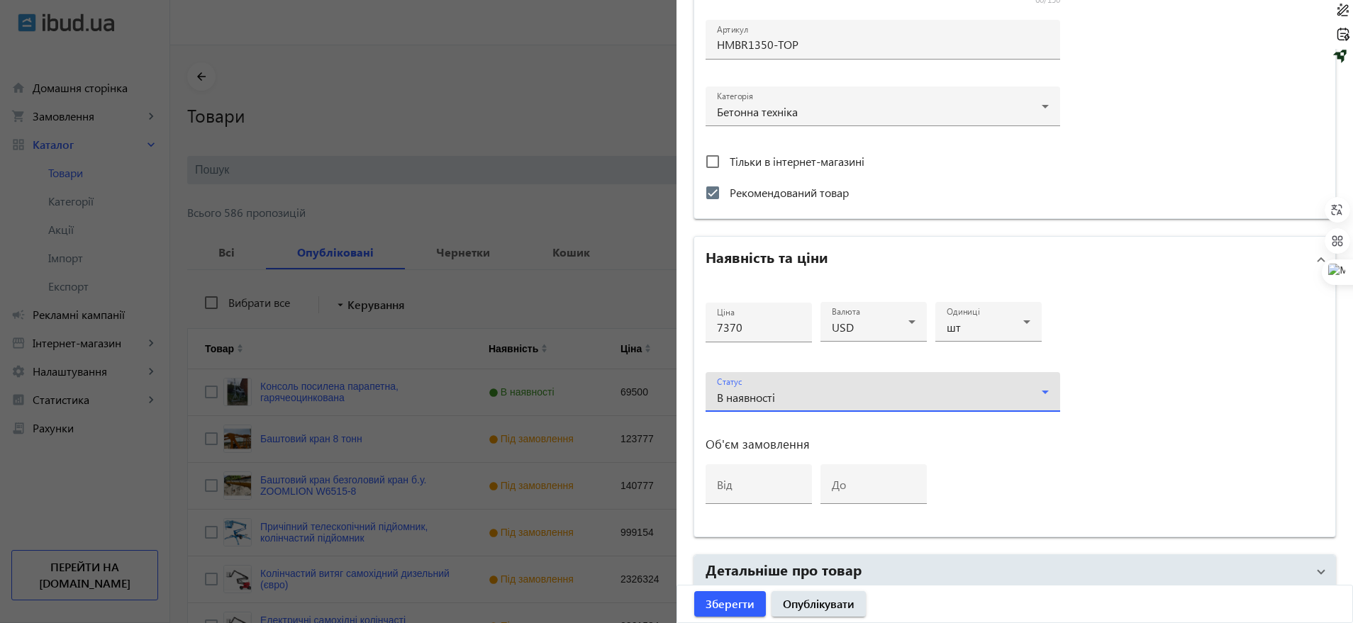
click at [835, 390] on div "В наявності" at bounding box center [883, 397] width 332 height 17
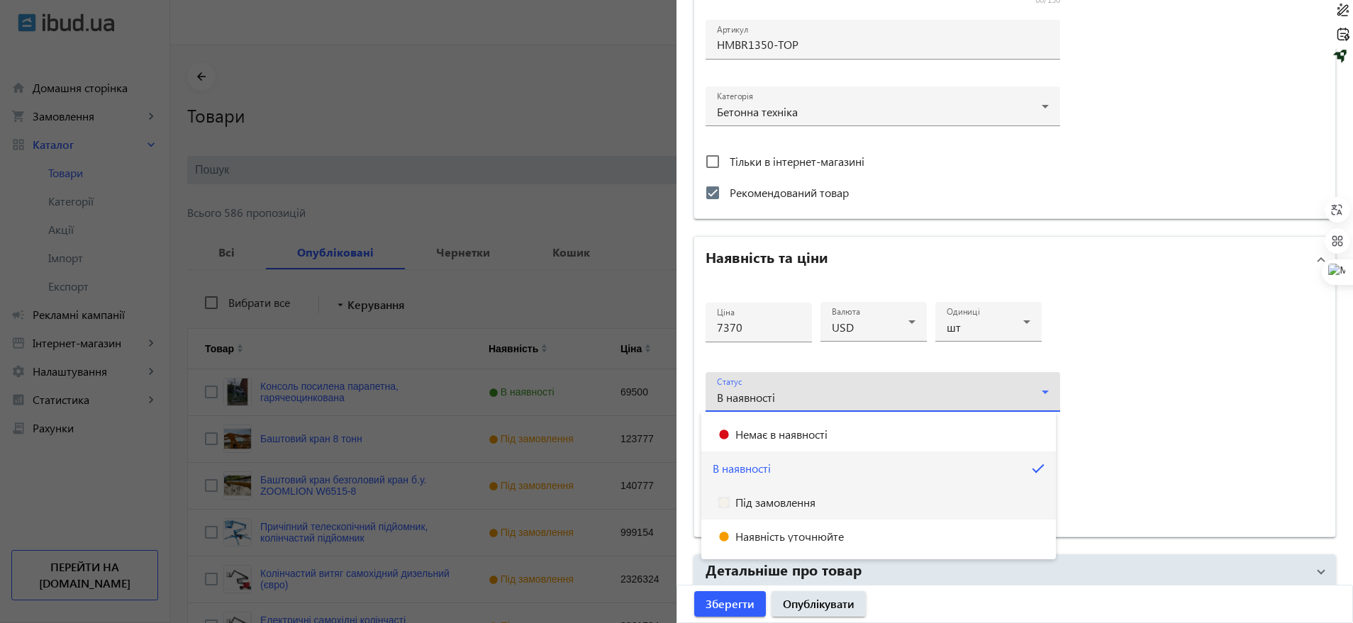
click at [767, 493] on mat-option "Під замовлення" at bounding box center [878, 503] width 355 height 34
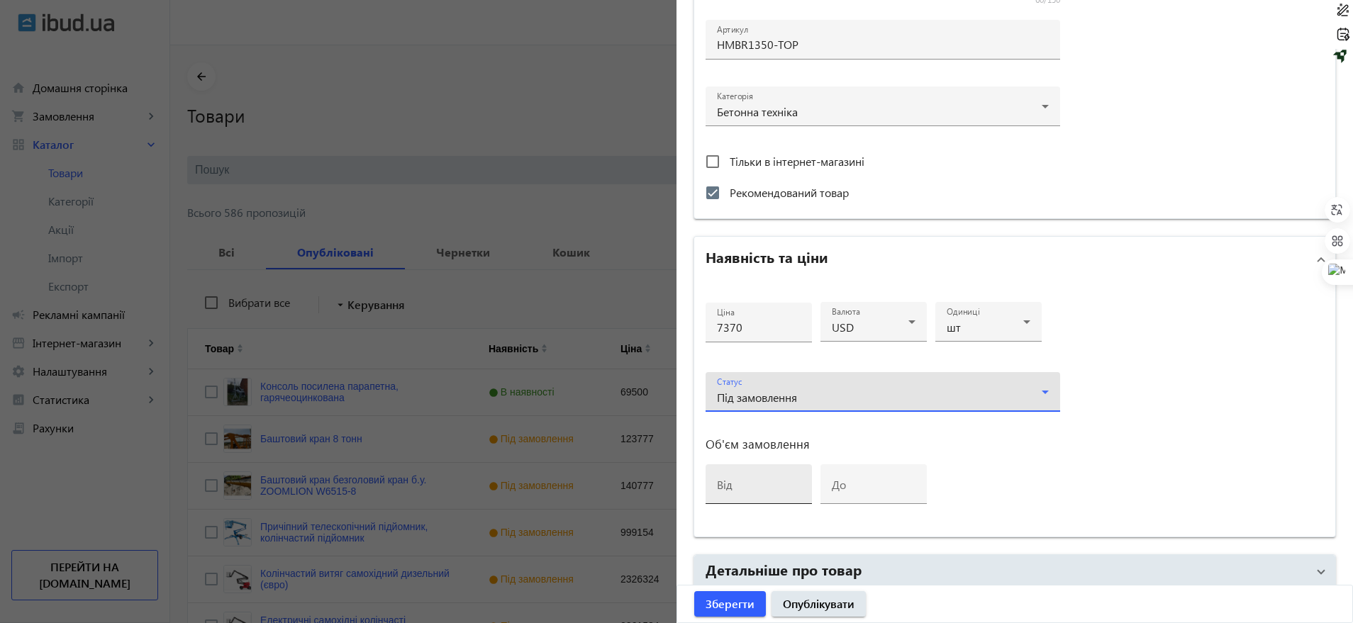
scroll to position [532, 0]
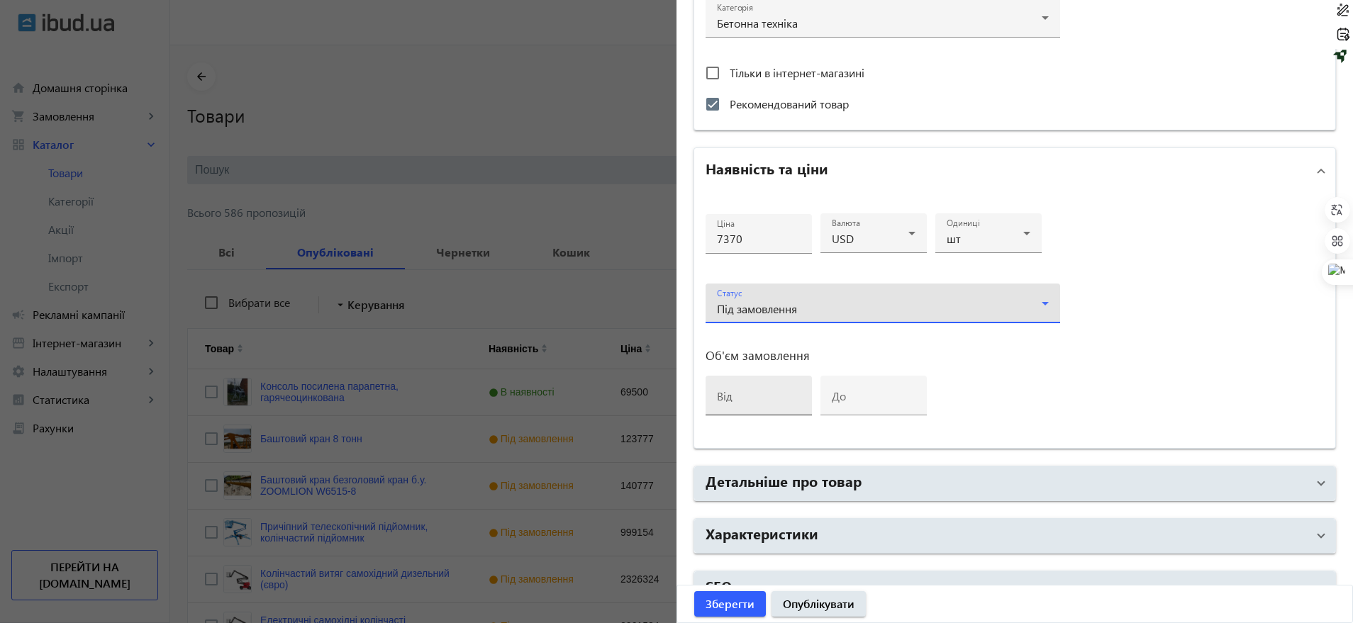
click at [738, 401] on input "від" at bounding box center [759, 400] width 84 height 15
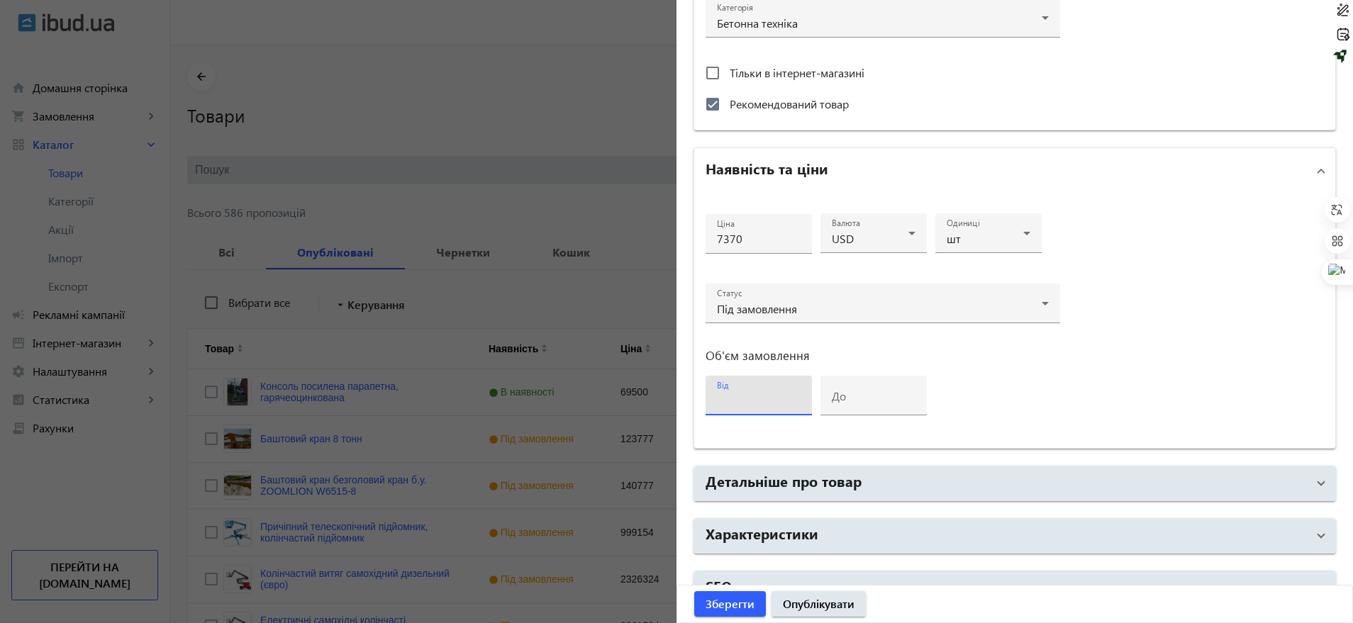
type input "1"
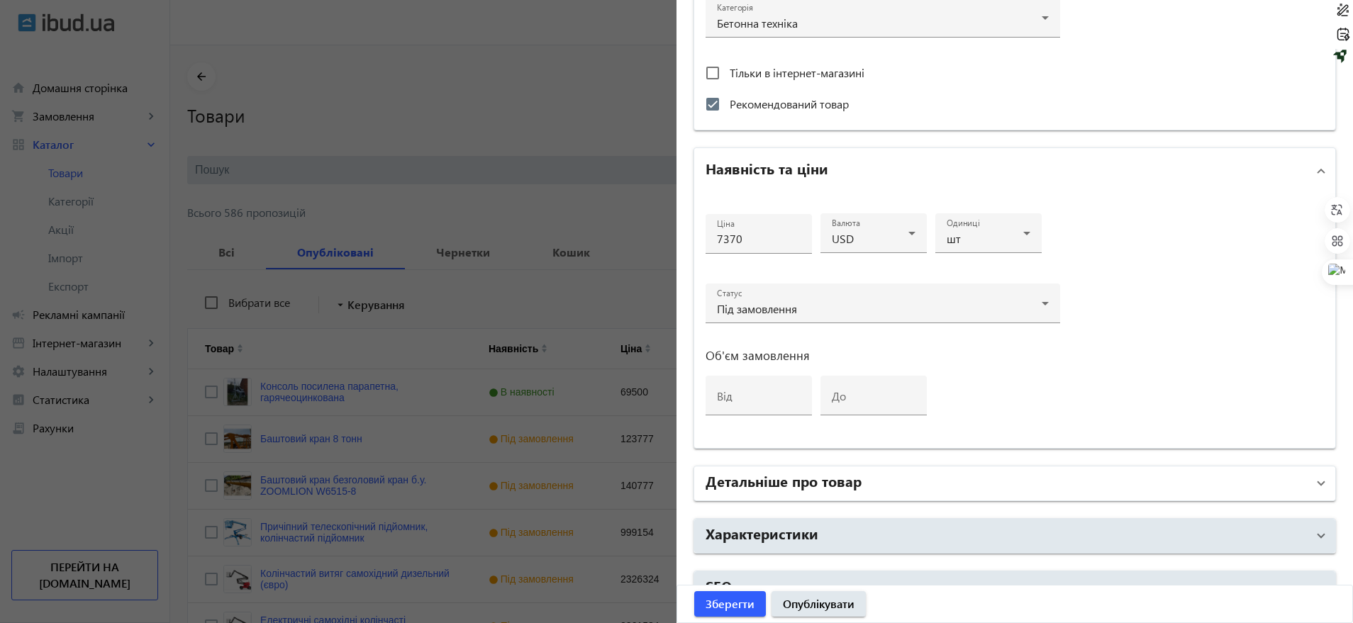
click at [777, 487] on h2 "Детальніше про товар" at bounding box center [784, 481] width 156 height 20
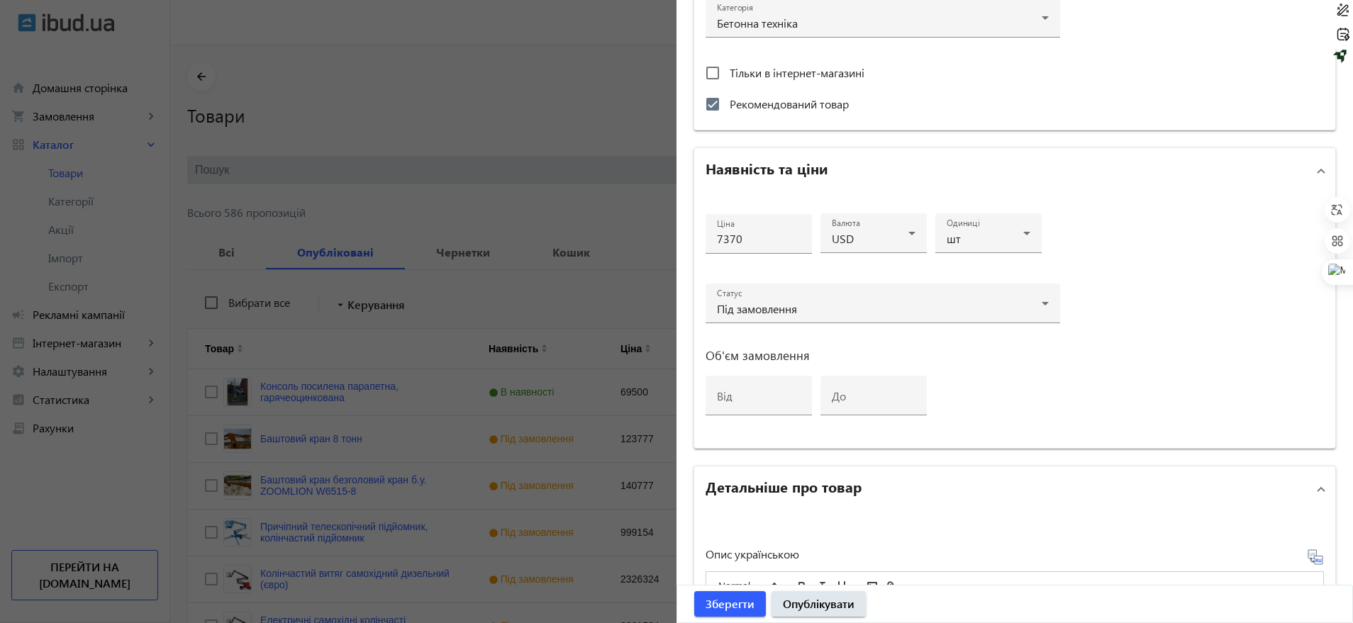
scroll to position [709, 0]
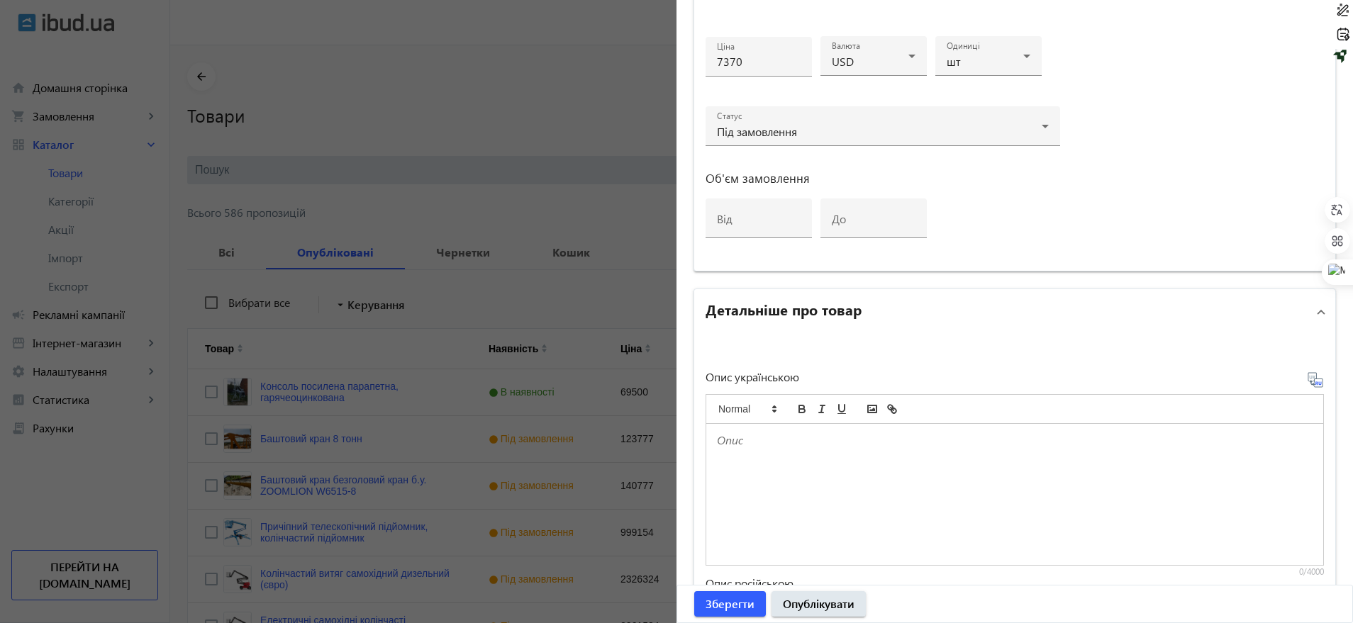
click at [769, 452] on div at bounding box center [1014, 494] width 617 height 141
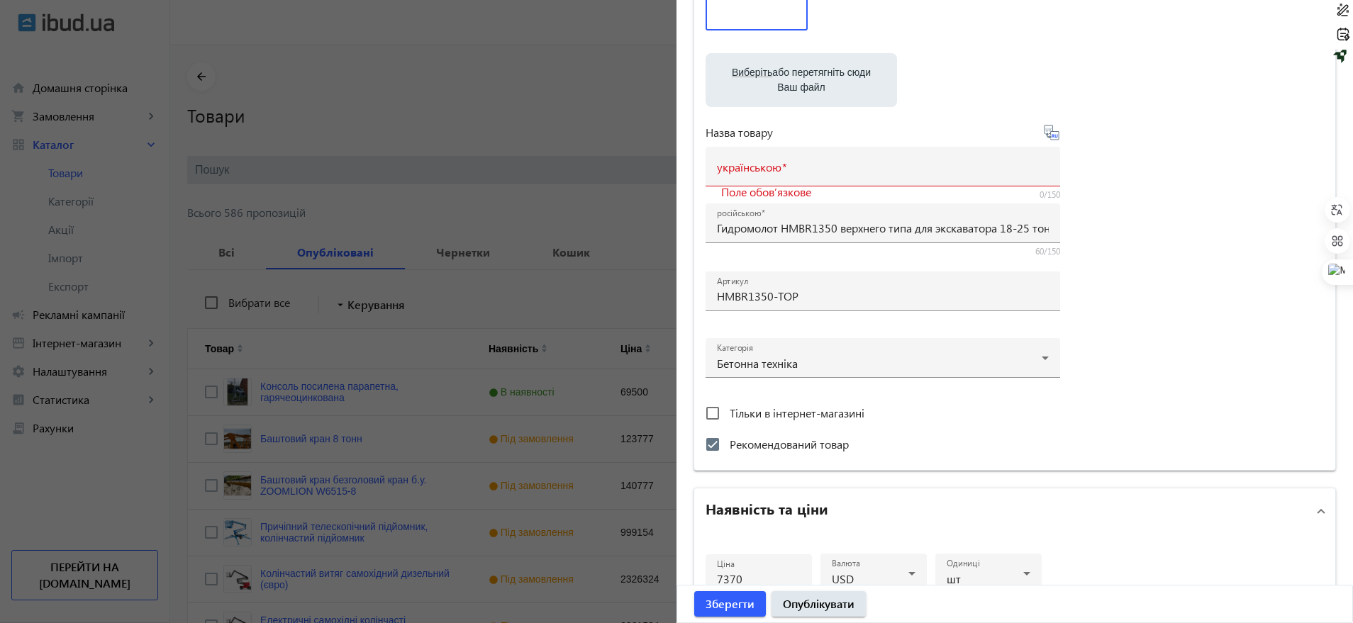
scroll to position [177, 0]
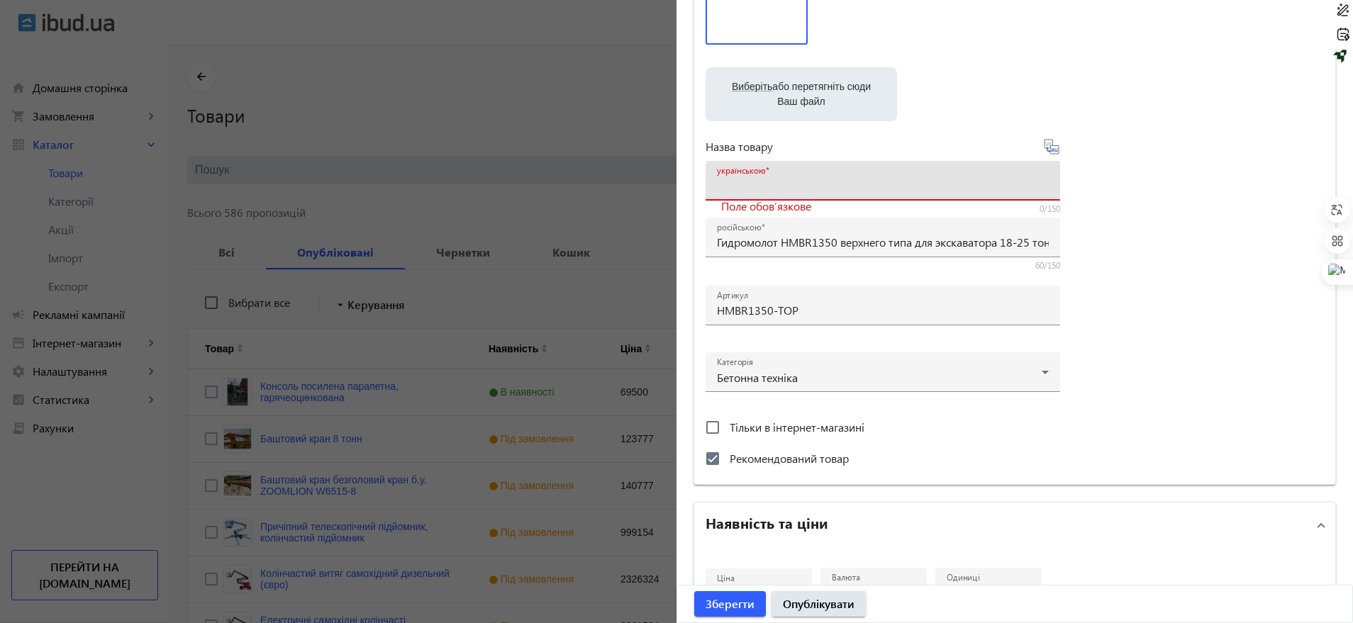
click at [750, 191] on input "українською" at bounding box center [883, 185] width 332 height 15
paste input "Гідромолот HMBR1350 верхнього типу для екскаватора 18–25 тонн"
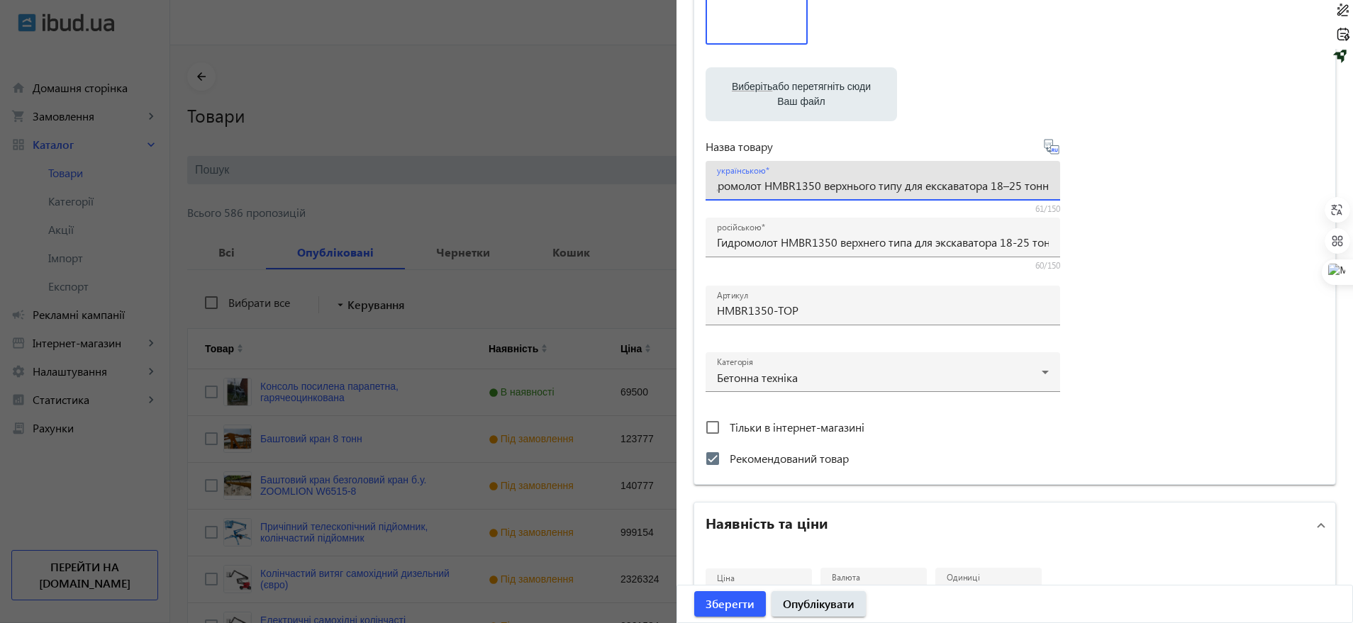
type input "Гідромолот HMBR1350 верхнього типу для екскаватора 18–25 тонн"
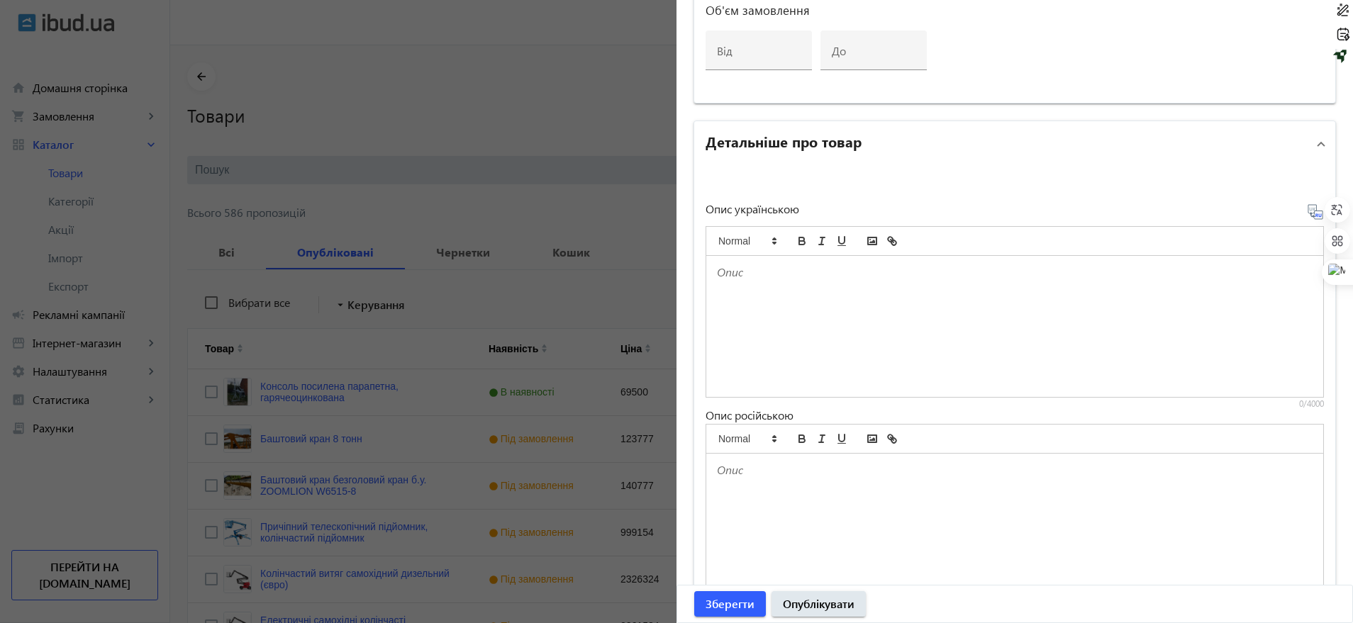
scroll to position [886, 0]
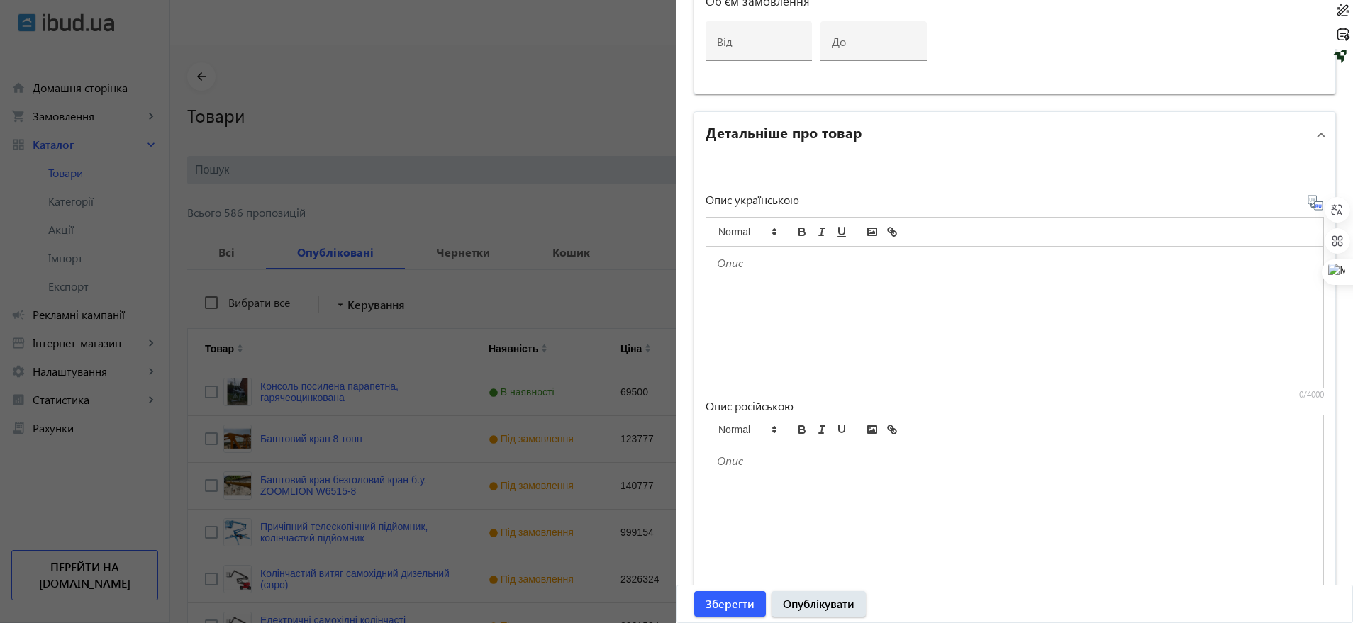
click at [756, 271] on div at bounding box center [1014, 317] width 617 height 141
click at [752, 279] on div at bounding box center [1014, 317] width 617 height 141
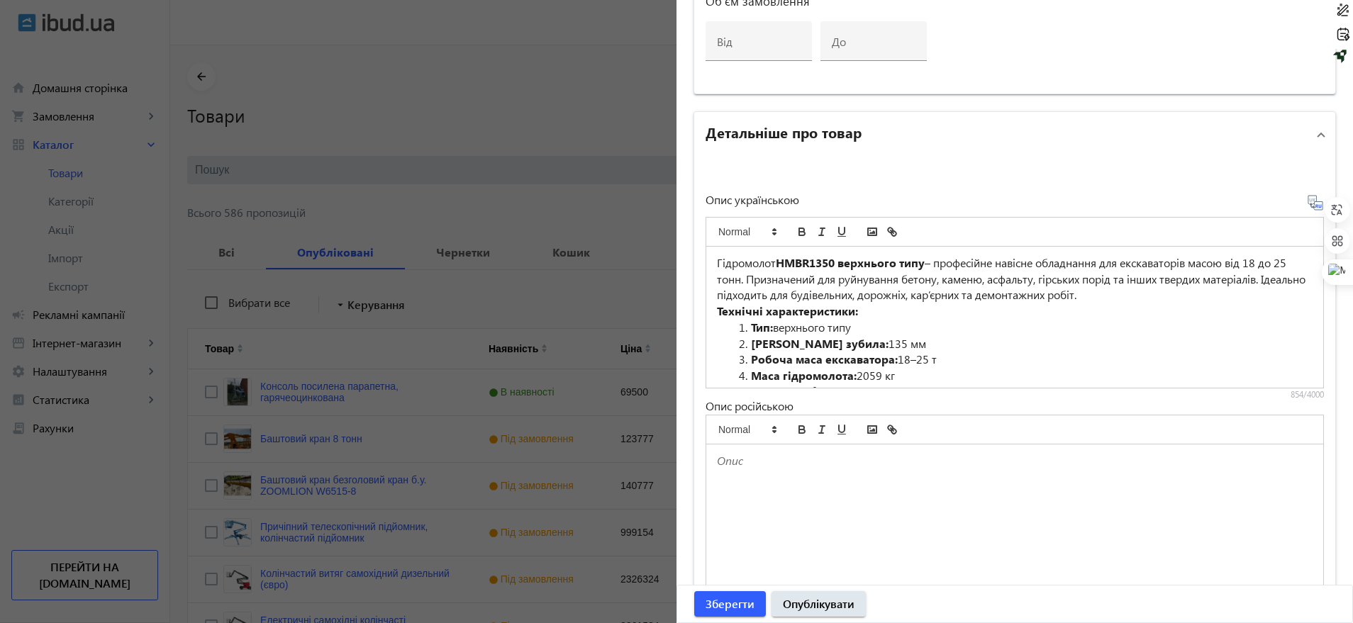
scroll to position [172, 0]
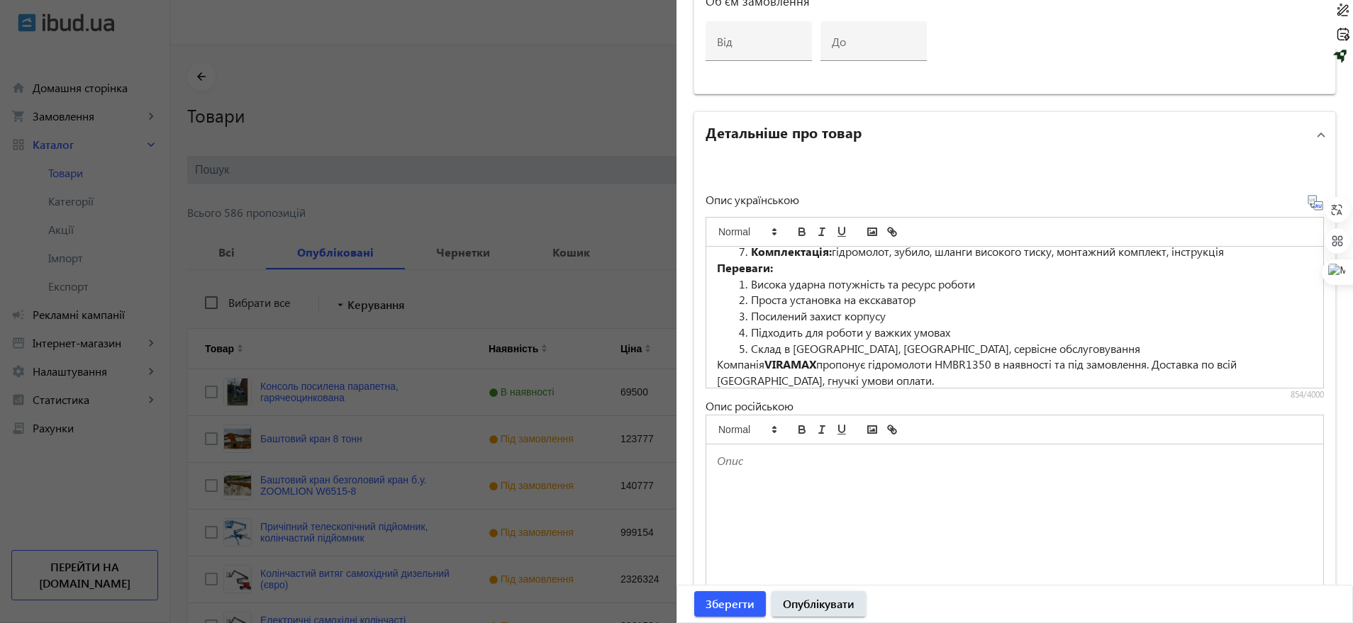
click at [770, 464] on p at bounding box center [1015, 461] width 596 height 16
click at [718, 456] on p at bounding box center [1015, 461] width 596 height 16
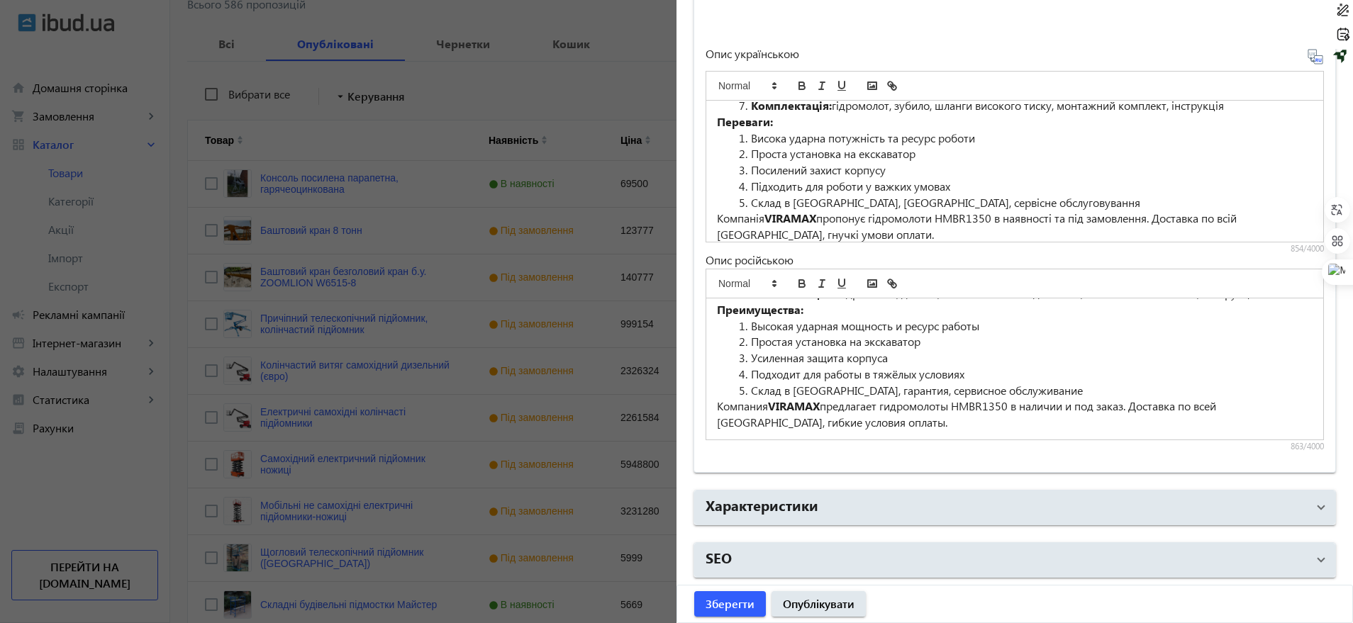
scroll to position [355, 0]
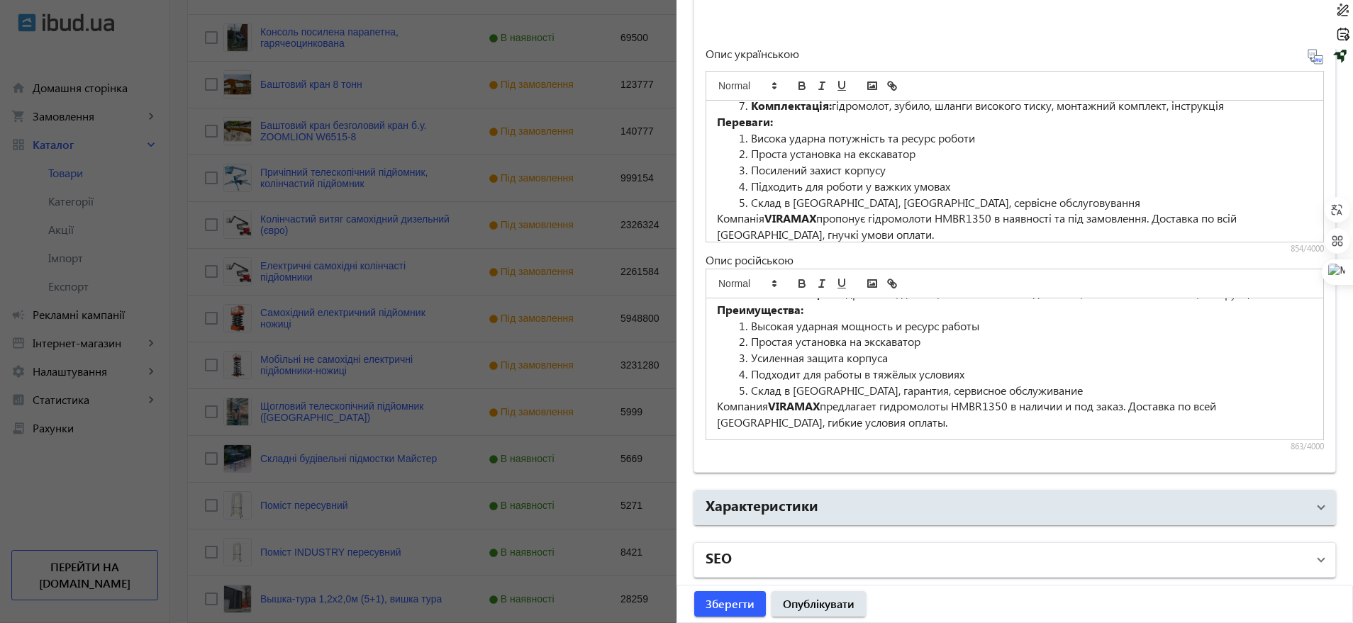
click at [749, 558] on mat-panel-title "SEO" at bounding box center [1006, 560] width 601 height 26
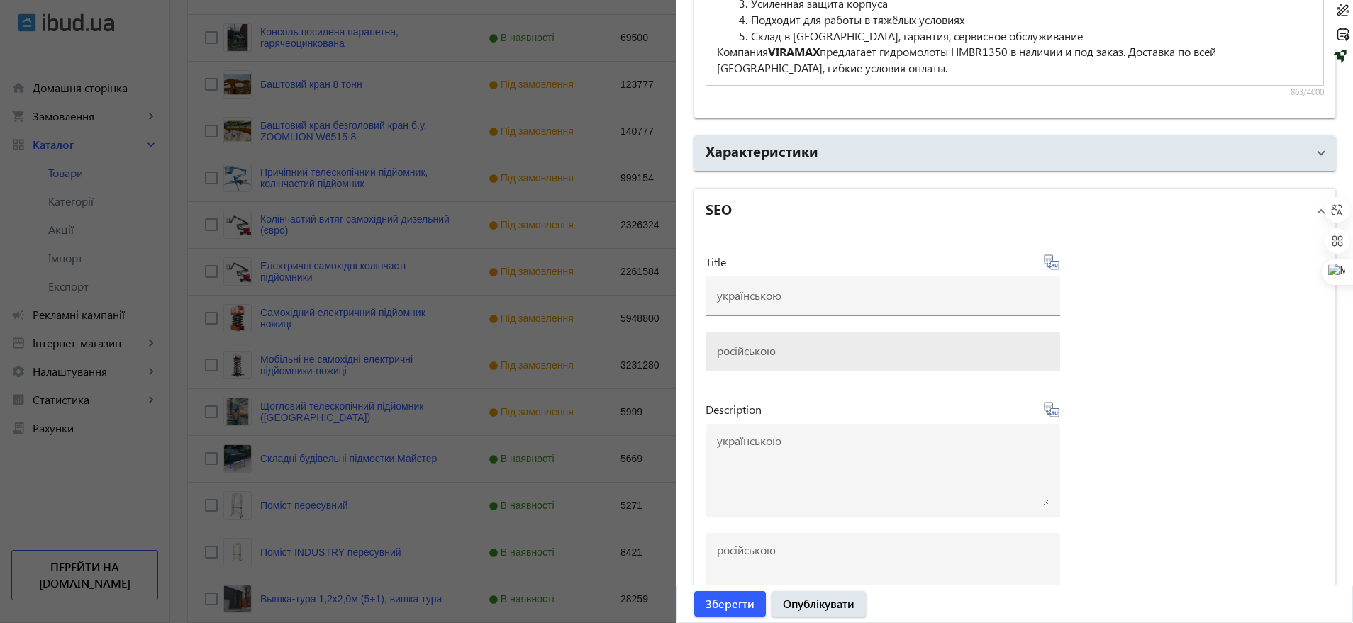
scroll to position [1476, 0]
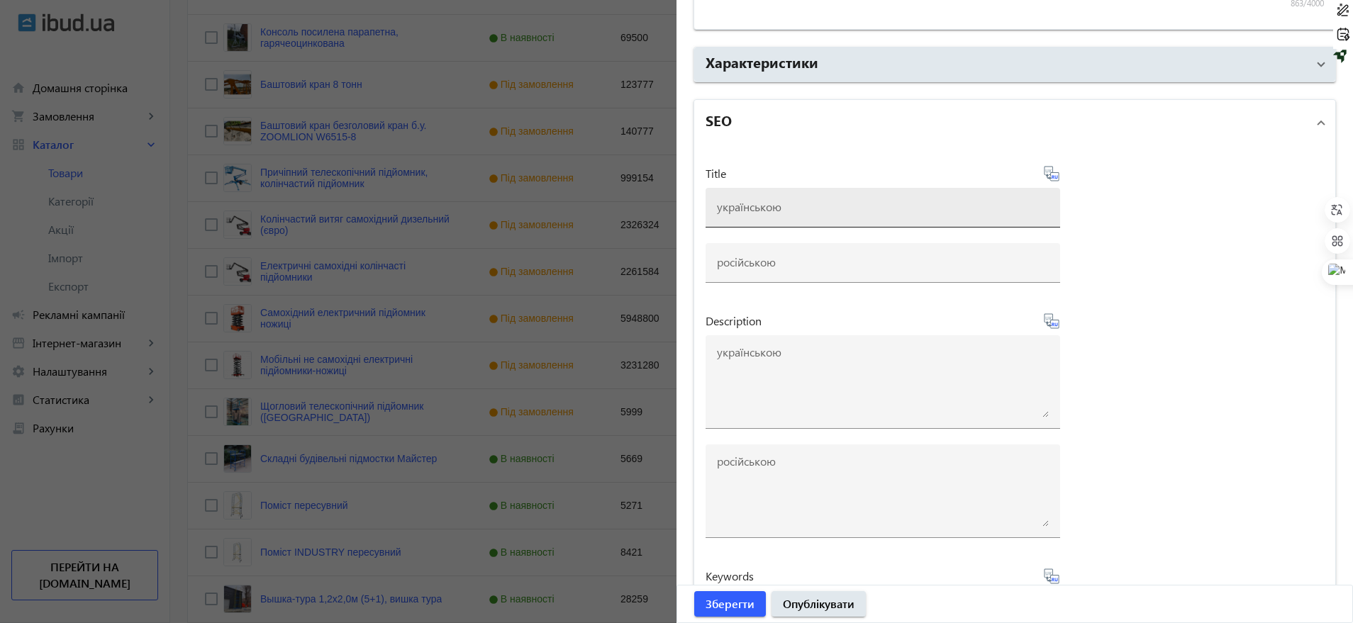
click at [756, 203] on input at bounding box center [883, 206] width 332 height 15
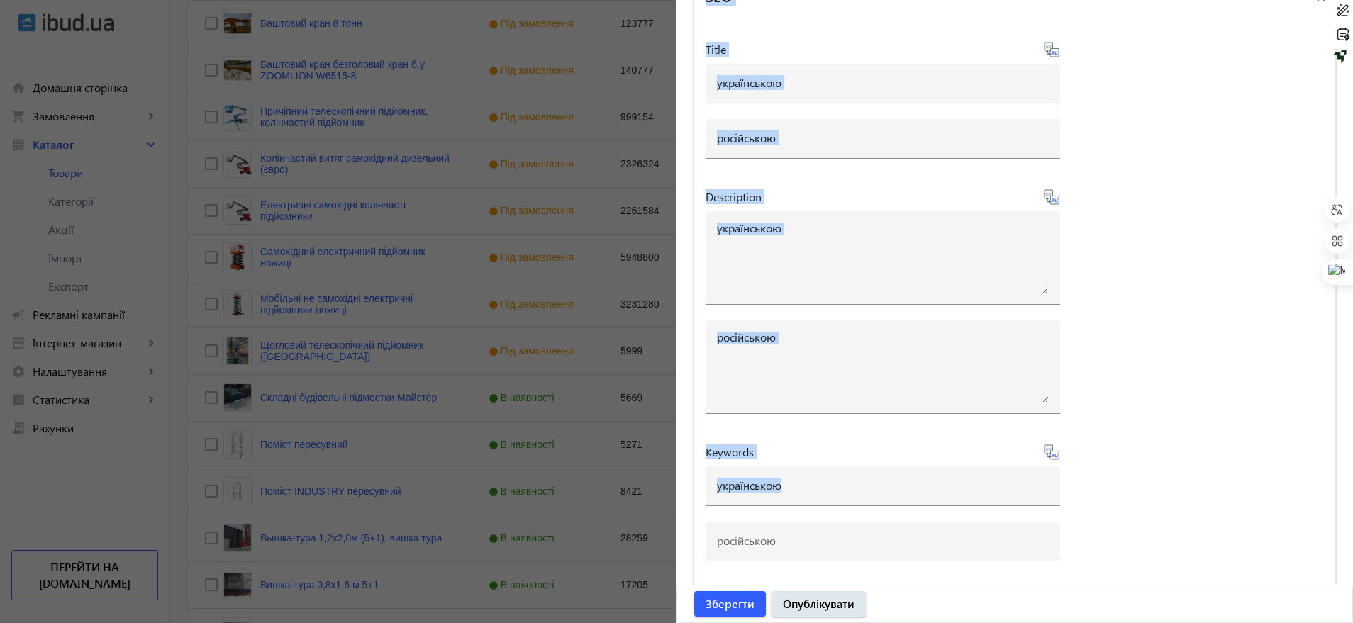
scroll to position [443, 0]
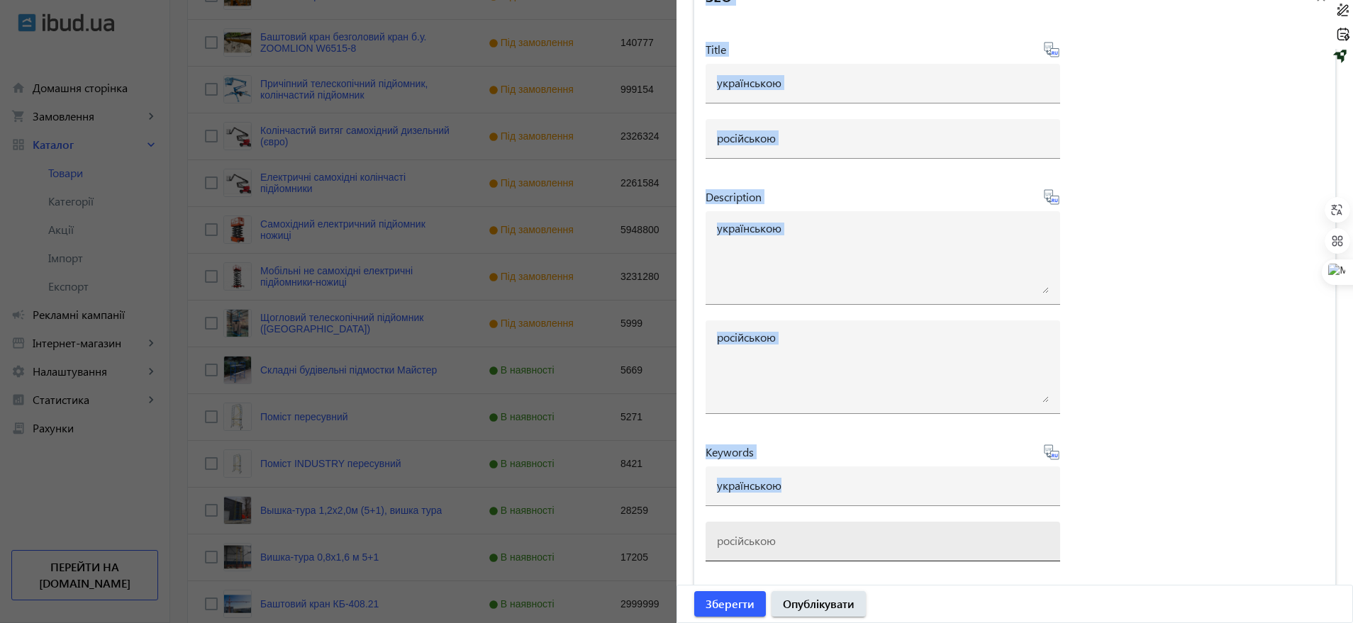
drag, startPoint x: 695, startPoint y: 102, endPoint x: 788, endPoint y: 550, distance: 457.7
click at [788, 550] on mat-expansion-panel "SEO Title Description Keywords" at bounding box center [1015, 285] width 642 height 620
copy mat-expansion-panel "SEO Title Description Keywords"
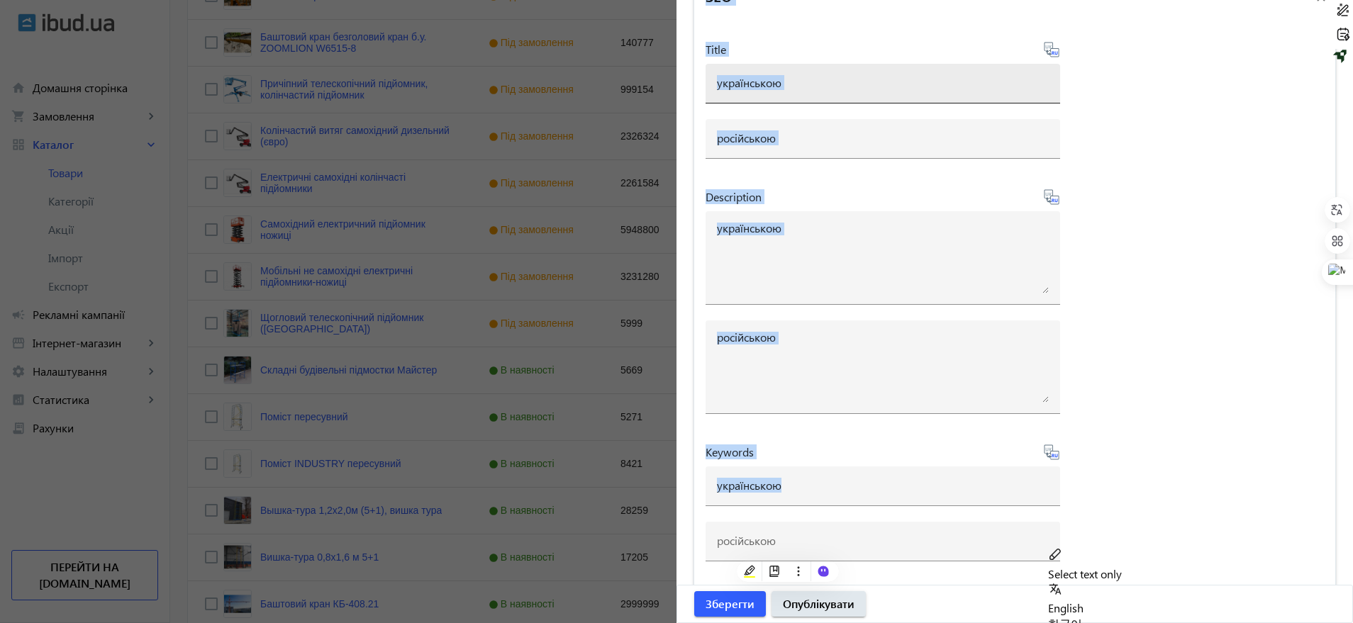
click at [875, 64] on div at bounding box center [883, 84] width 332 height 40
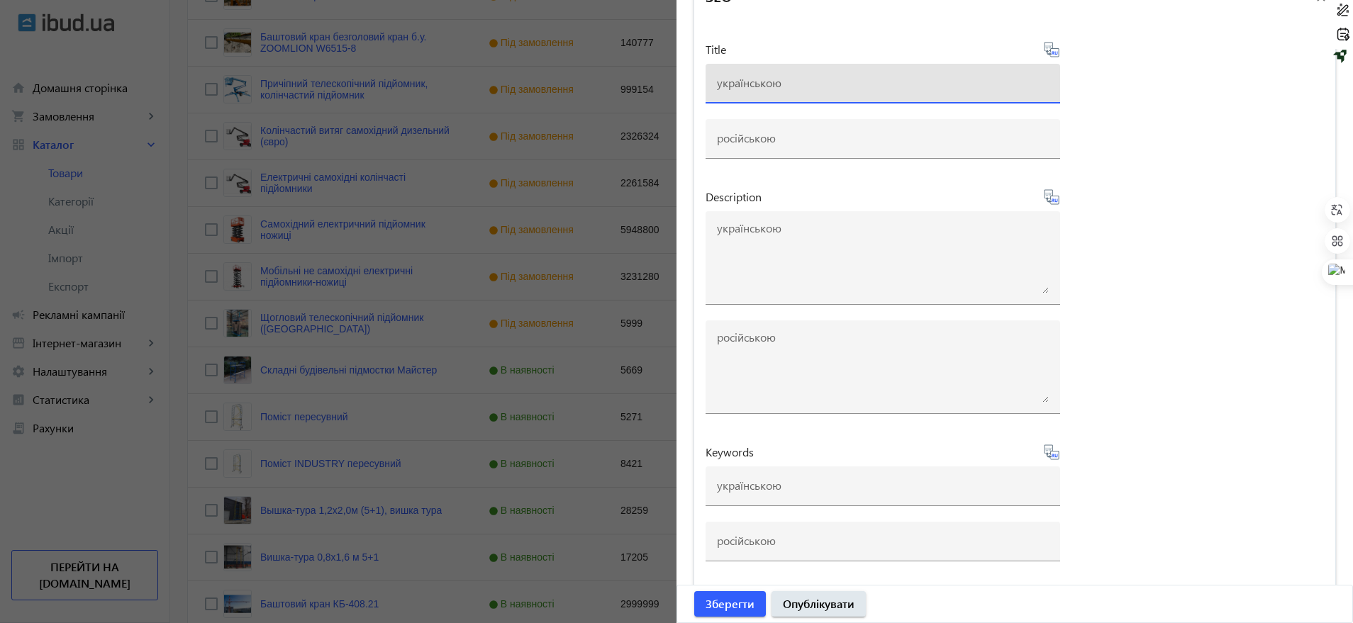
click at [847, 84] on input at bounding box center [883, 82] width 332 height 15
paste input "Гідромолот HMBR1350 верхнього типу для екскаватора 18–25 т | VIRAMAX"
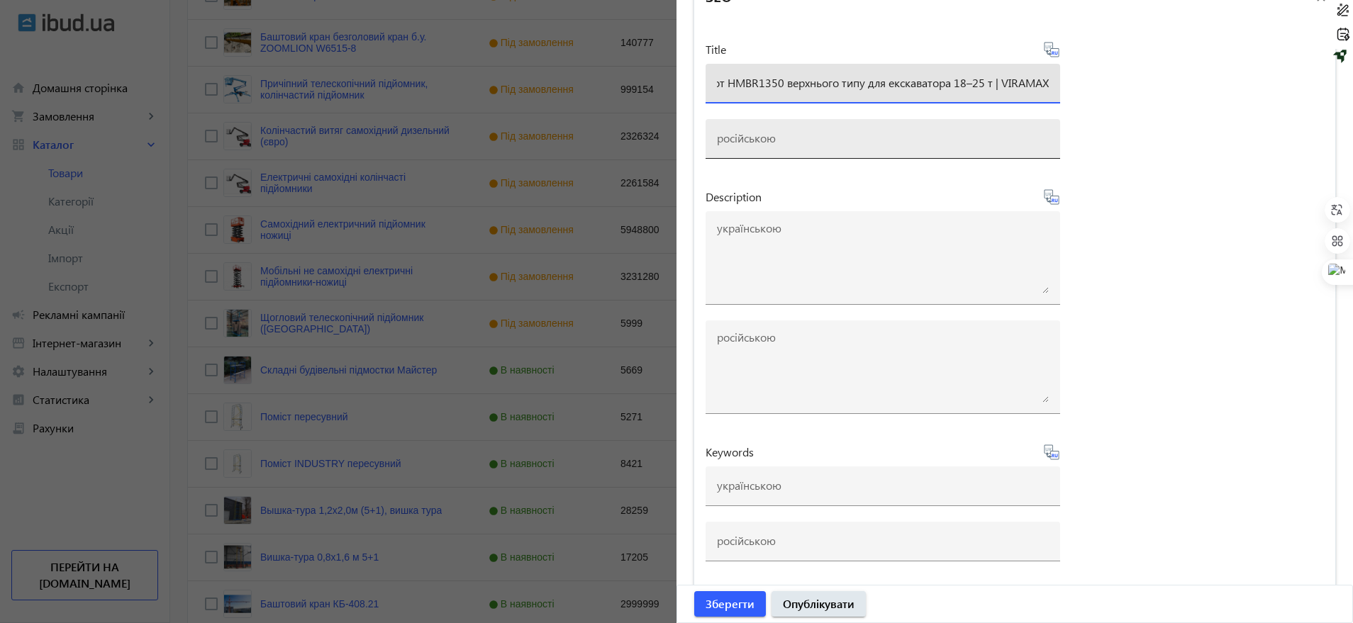
type input "Гідромолот HMBR1350 верхнього типу для екскаватора 18–25 т | VIRAMAX"
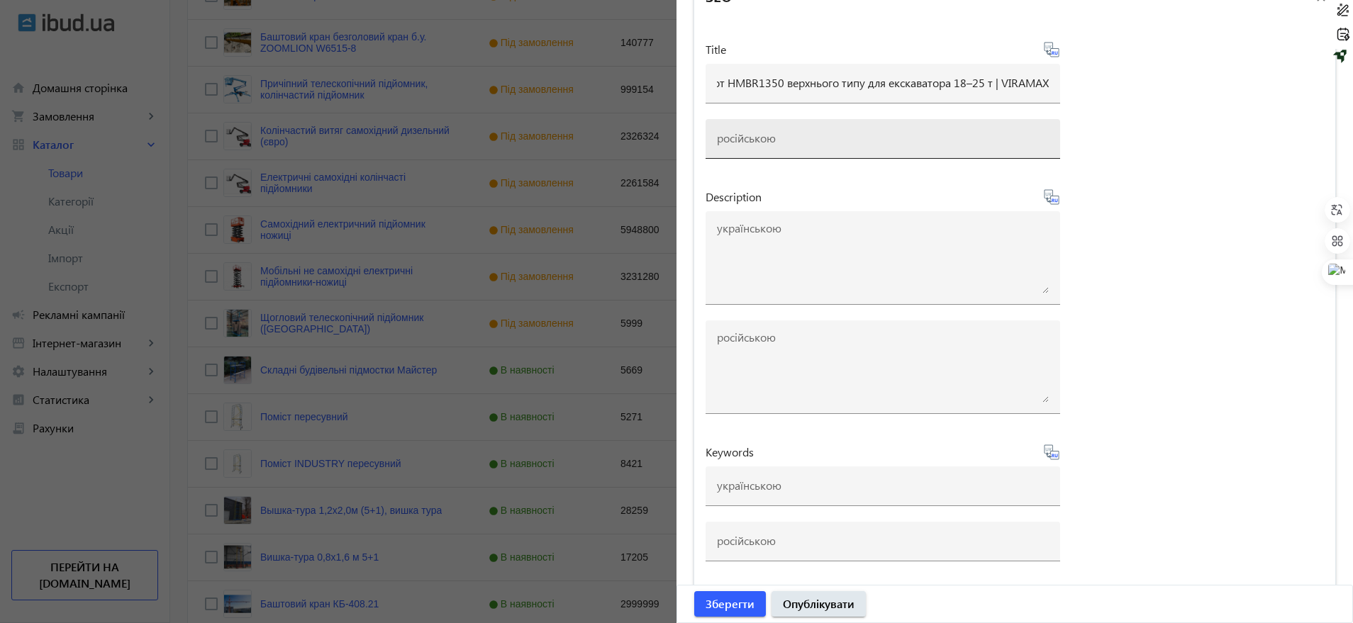
scroll to position [0, 0]
click at [782, 148] on div at bounding box center [883, 139] width 332 height 40
click at [740, 141] on input at bounding box center [883, 137] width 332 height 15
paste input "Гидромолот HMBR1350 верхнего типа для экскаватора 18–25 т | VIRAMAX"
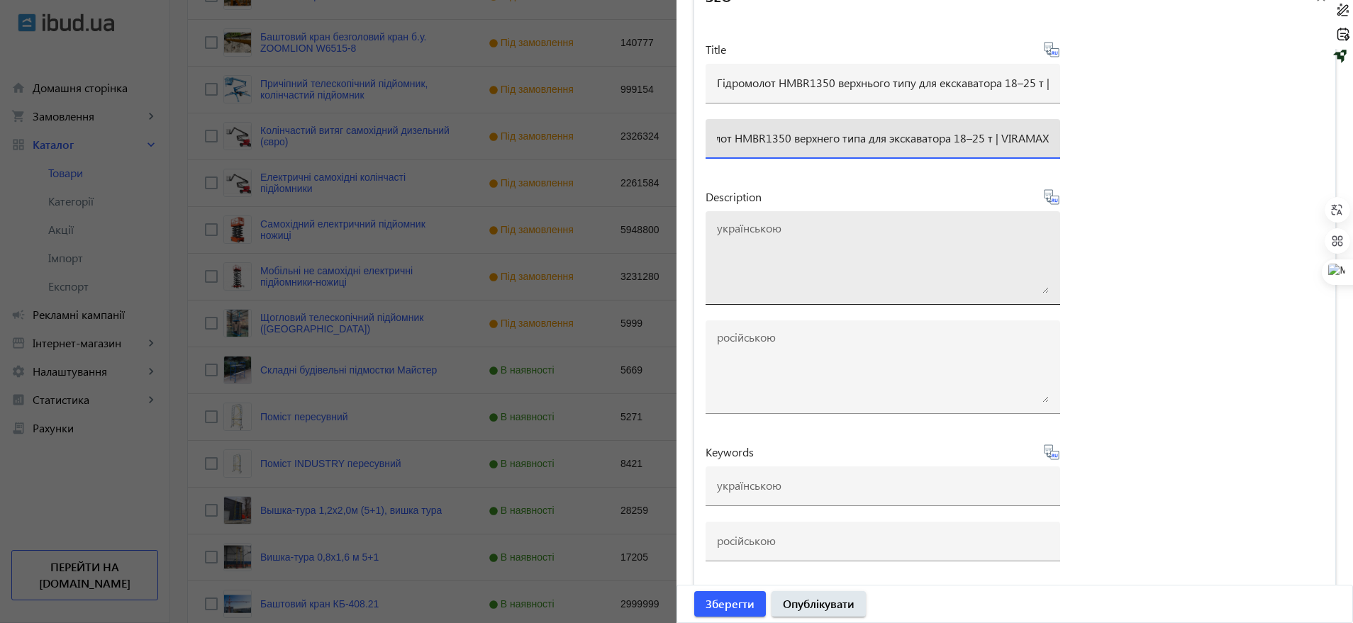
type input "Гидромолот HMBR1350 верхнего типа для экскаватора 18–25 т | VIRAMAX"
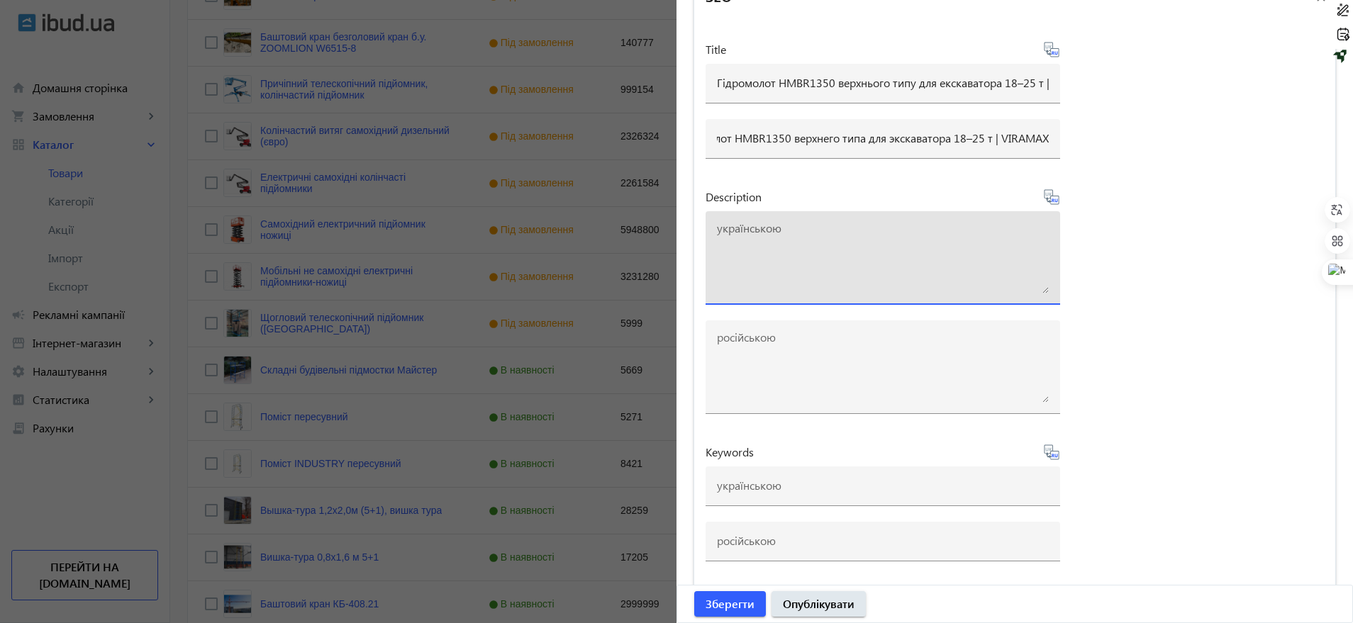
scroll to position [0, 0]
click at [747, 240] on textarea at bounding box center [883, 258] width 332 height 71
click at [742, 228] on textarea at bounding box center [883, 258] width 332 height 71
paste textarea "Продаж гідромолота HMBR1350 верхнього типу для екскаваторів 18–25 т. Діаметр зу…"
type textarea "Продаж гідромолота HMBR1350 верхнього типу для екскаваторів 18–25 т. Діаметр зу…"
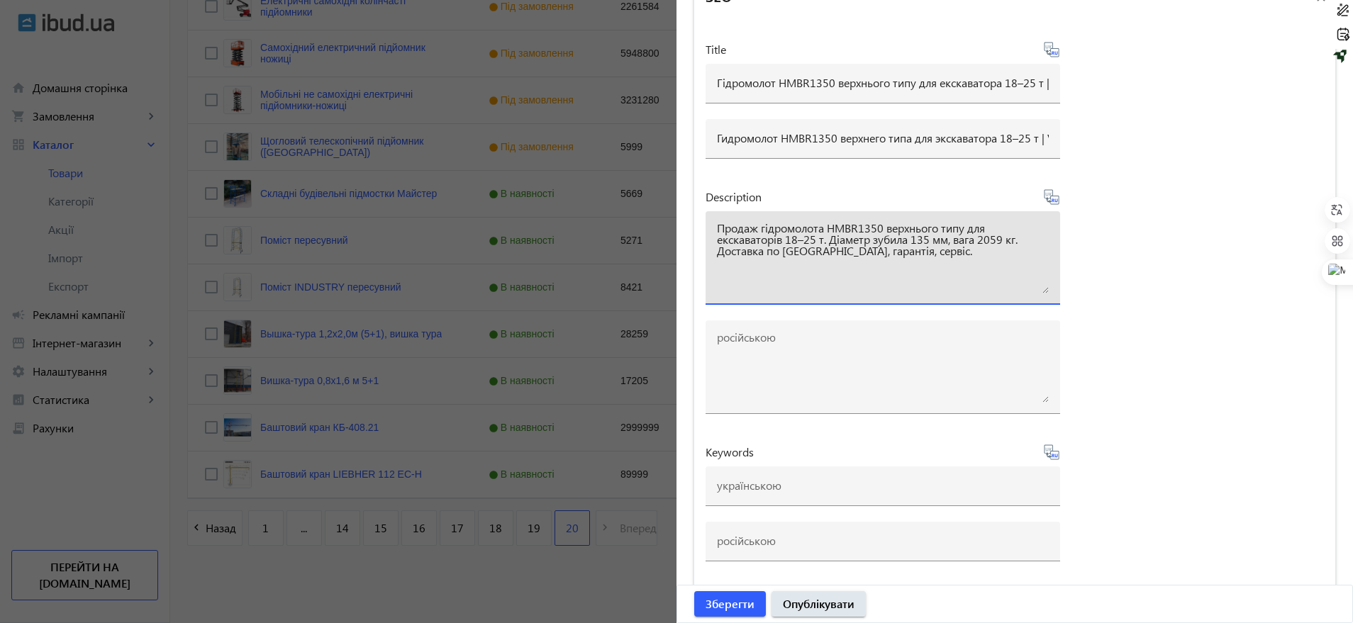
scroll to position [622, 0]
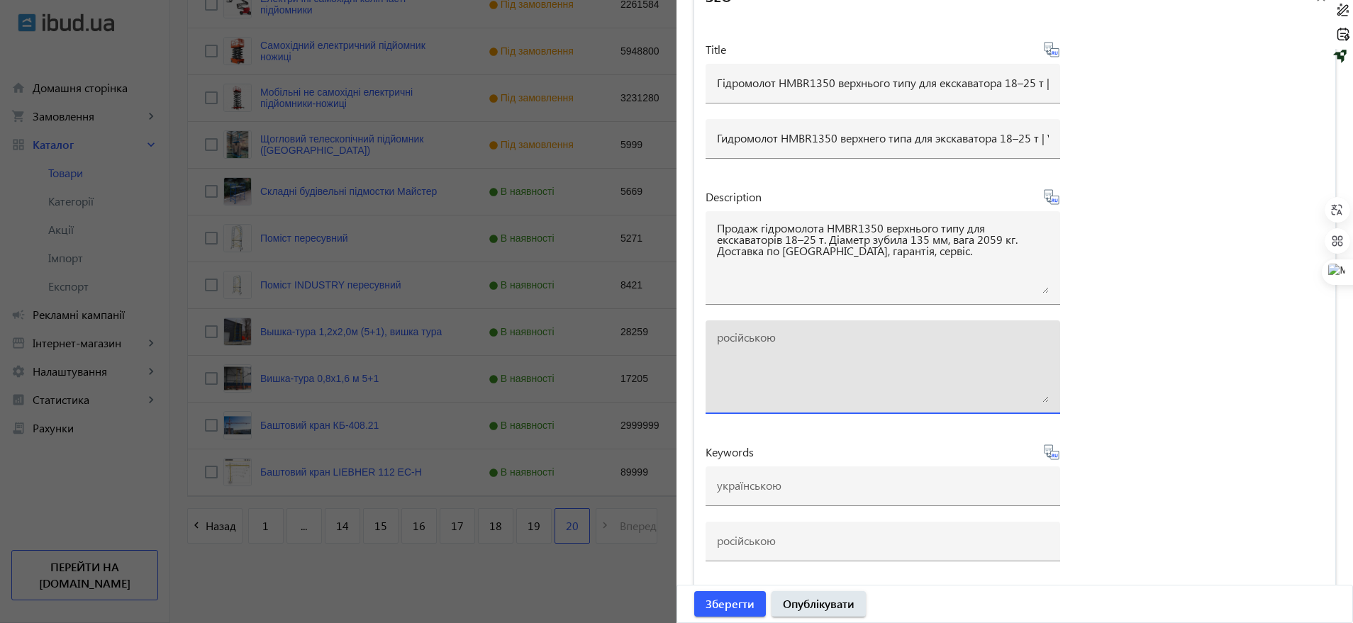
click at [752, 335] on textarea at bounding box center [883, 367] width 332 height 71
paste textarea "Продажа гидромолота HMBR1350 верхнего типа для экскаваторов 18–25 т. Диаметр до…"
type textarea "Продажа гидромолота HMBR1350 верхнего типа для экскаваторов 18–25 т. Диаметр до…"
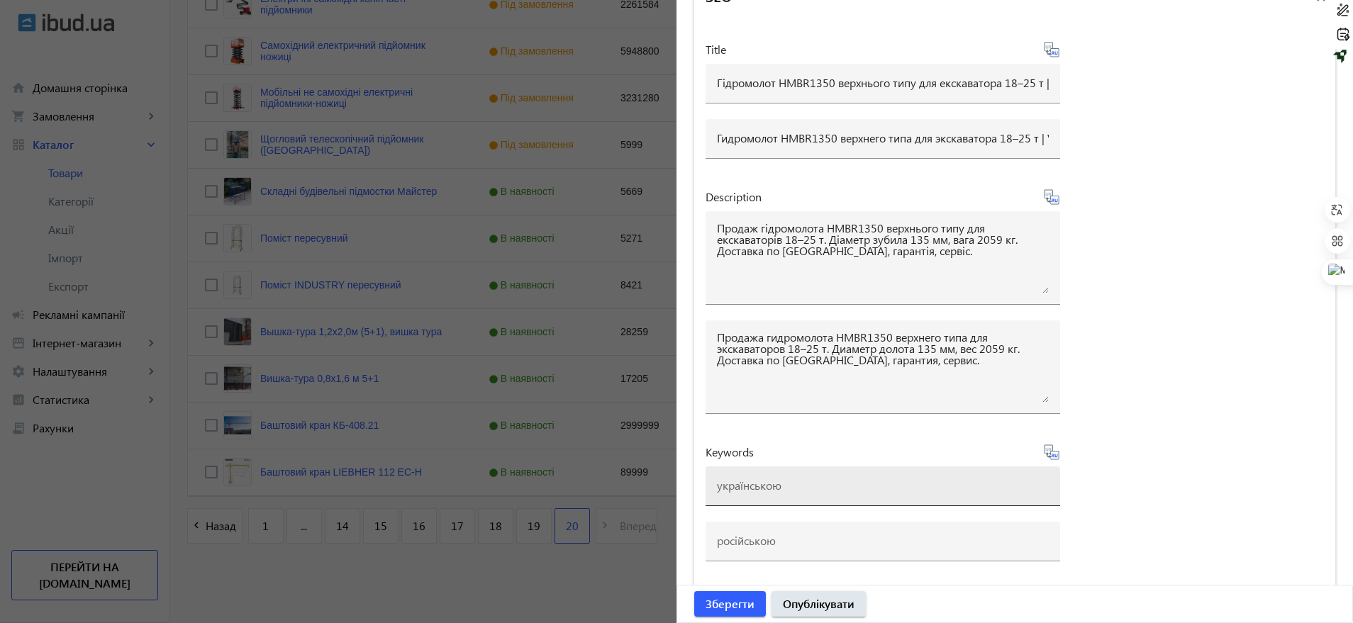
click at [751, 475] on div at bounding box center [883, 487] width 332 height 40
click at [749, 477] on div at bounding box center [883, 487] width 332 height 40
paste input "гідромолот HMBR1350, гідромолот верхнього типу, навісне обладнання для екскават…"
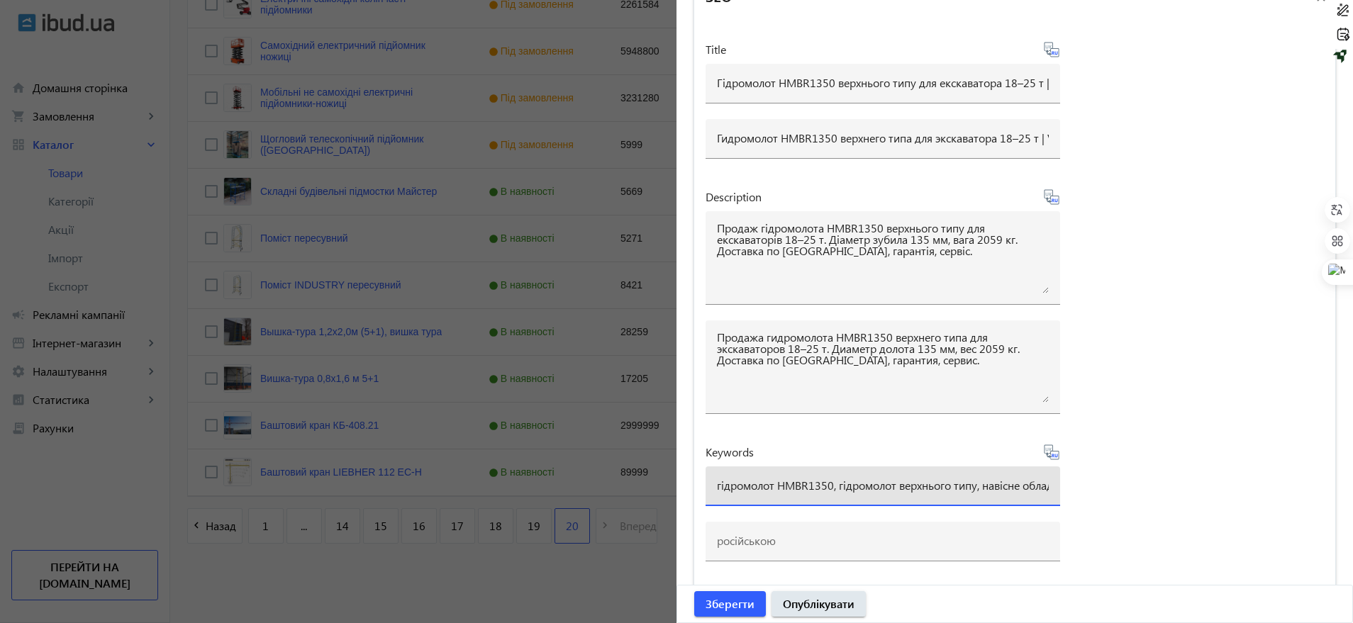
scroll to position [0, 789]
type input "гідромолот HMBR1350, гідромолот верхнього типу, навісне обладнання для екскават…"
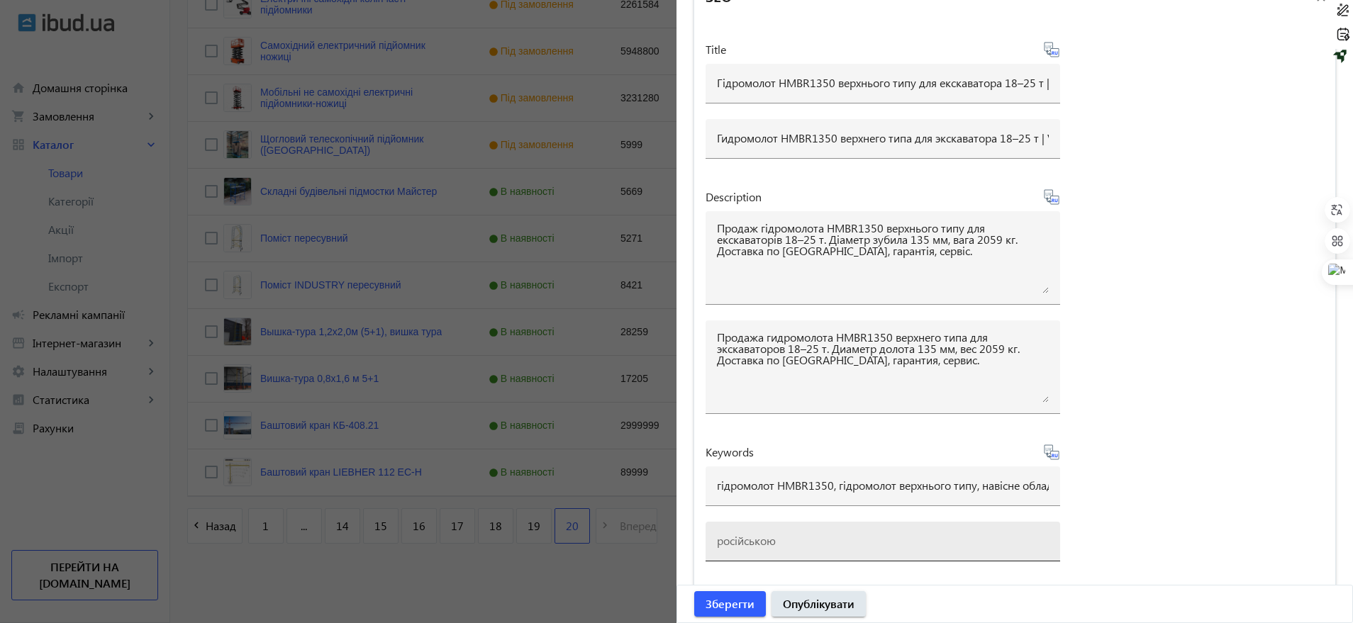
click at [733, 530] on div at bounding box center [883, 542] width 332 height 40
click at [733, 537] on input at bounding box center [883, 540] width 332 height 15
paste input "гидромолот HMBR1350, гидромолот верхнего типа, навесное оборудование для экскав…"
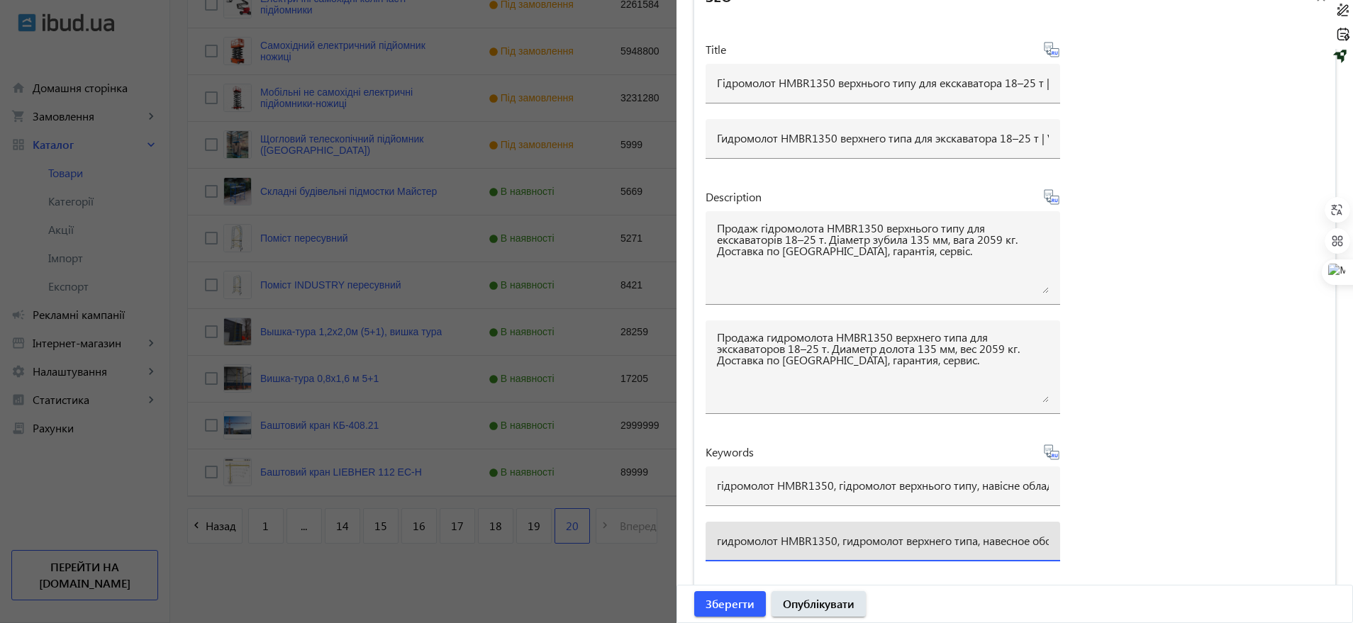
scroll to position [0, 852]
type input "гидромолот HMBR1350, гидромолот верхнего типа, навесное оборудование для экскав…"
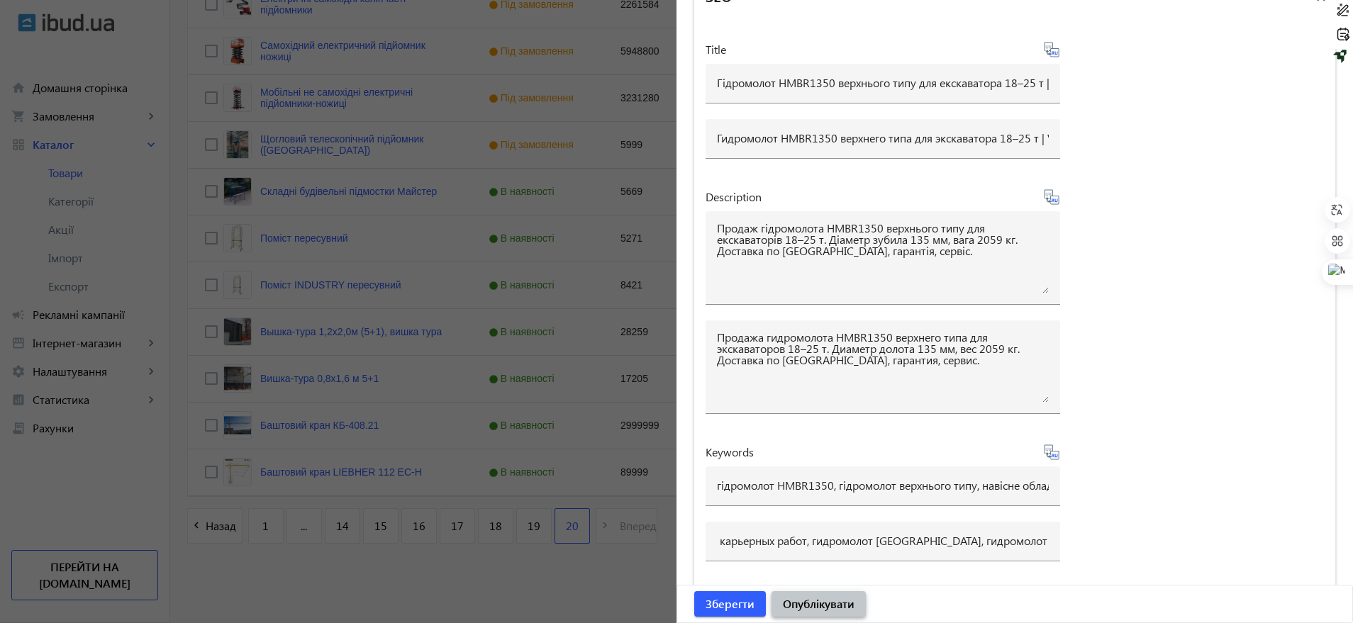
scroll to position [0, 0]
click at [835, 601] on span "Опублікувати" at bounding box center [819, 604] width 72 height 16
